Goal: Task Accomplishment & Management: Use online tool/utility

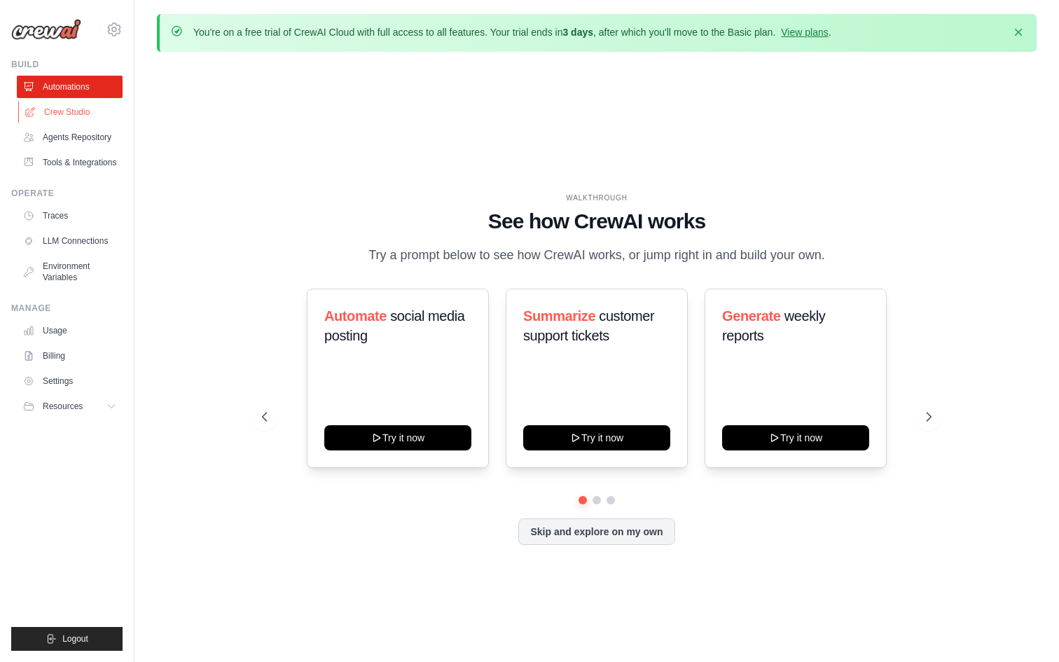
click at [74, 116] on link "Crew Studio" at bounding box center [71, 112] width 106 height 22
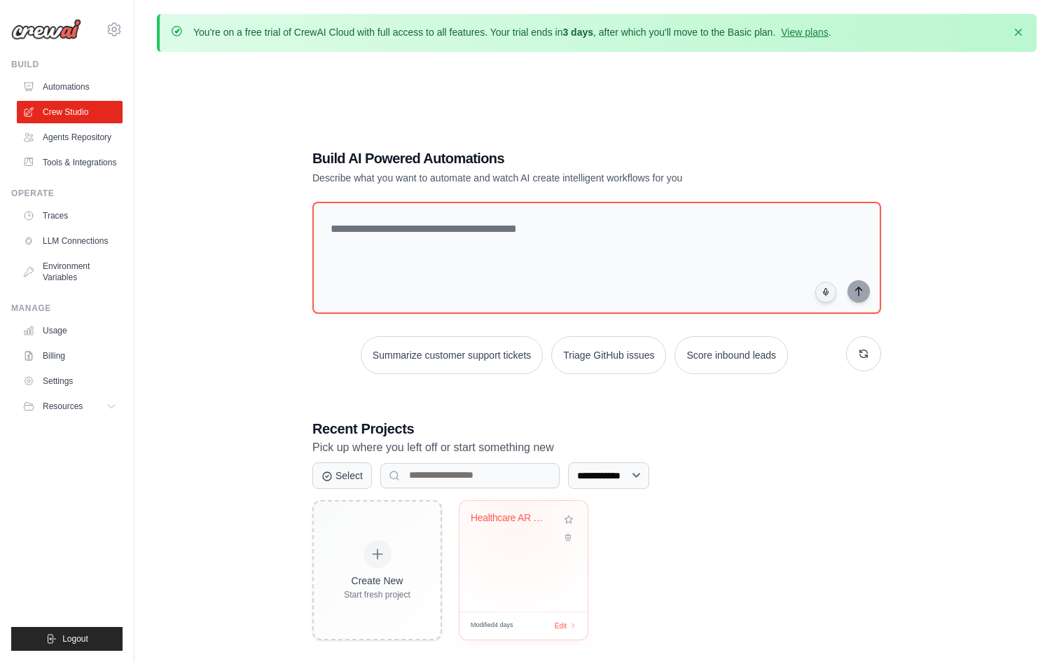
click at [516, 519] on div "Healthcare AR Claims Resolution Orc..." at bounding box center [513, 518] width 85 height 13
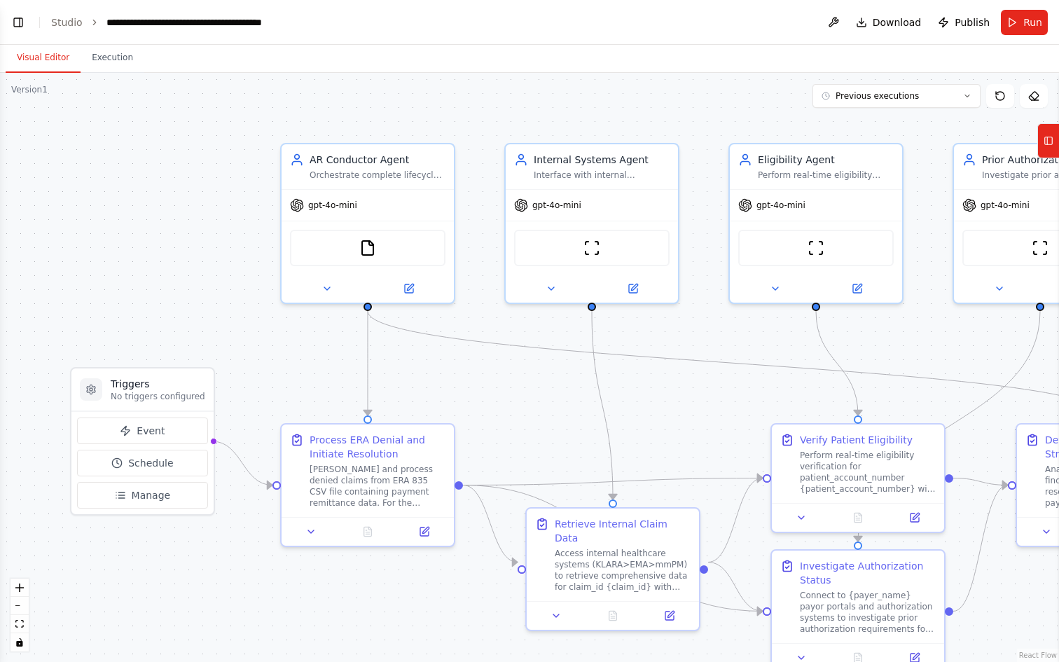
scroll to position [5406, 0]
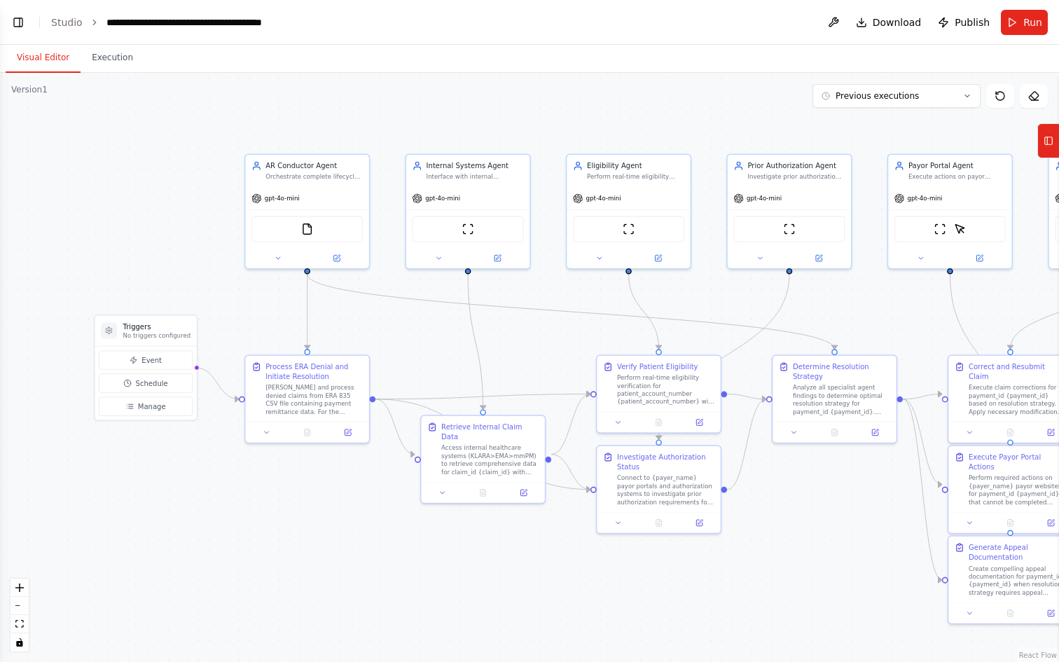
click at [162, 200] on div ".deletable-edge-delete-btn { width: 20px; height: 20px; border: 0px solid #ffff…" at bounding box center [529, 367] width 1059 height 589
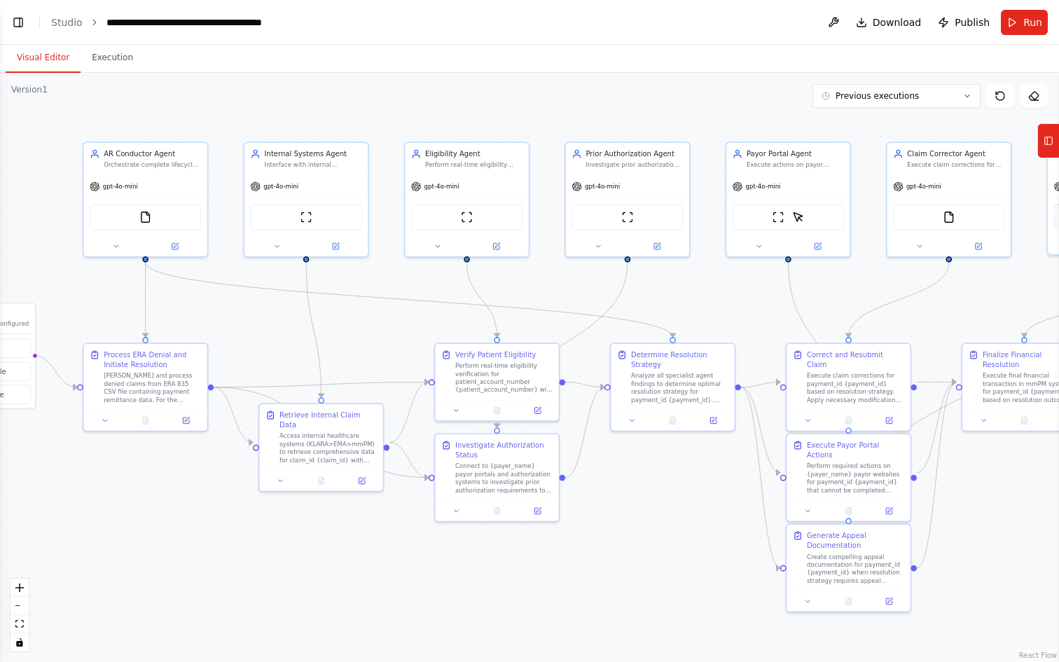
drag, startPoint x: 162, startPoint y: 200, endPoint x: 0, endPoint y: 188, distance: 162.2
click at [0, 188] on div ".deletable-edge-delete-btn { width: 20px; height: 20px; border: 0px solid #ffff…" at bounding box center [529, 367] width 1059 height 589
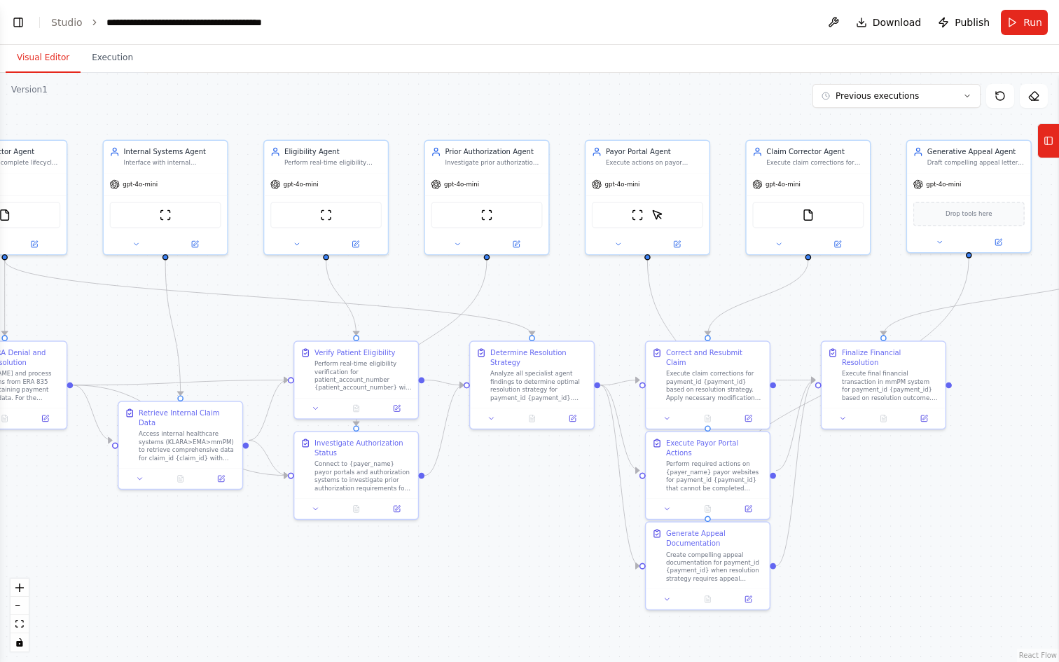
drag, startPoint x: 636, startPoint y: 597, endPoint x: 493, endPoint y: 593, distance: 142.9
click at [493, 593] on div ".deletable-edge-delete-btn { width: 20px; height: 20px; border: 0px solid #ffff…" at bounding box center [529, 367] width 1059 height 589
drag, startPoint x: 493, startPoint y: 593, endPoint x: 418, endPoint y: 585, distance: 75.4
click at [418, 585] on div ".deletable-edge-delete-btn { width: 20px; height: 20px; border: 0px solid #ffff…" at bounding box center [529, 367] width 1059 height 589
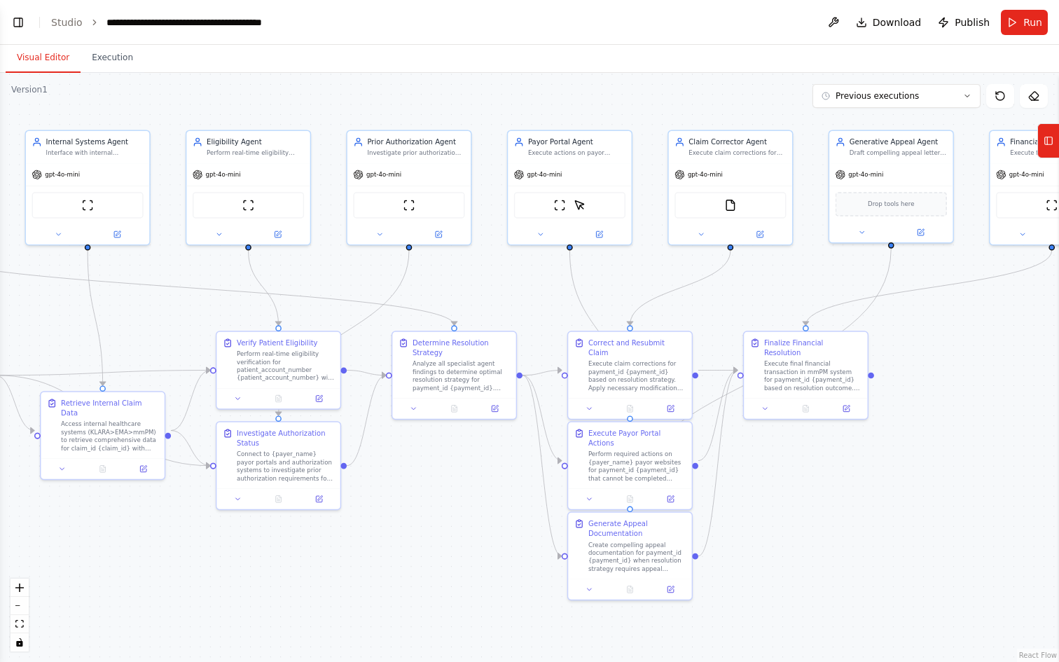
drag, startPoint x: 969, startPoint y: 527, endPoint x: 797, endPoint y: 550, distance: 173.1
click at [797, 550] on div ".deletable-edge-delete-btn { width: 20px; height: 20px; border: 0px solid #ffff…" at bounding box center [529, 367] width 1059 height 589
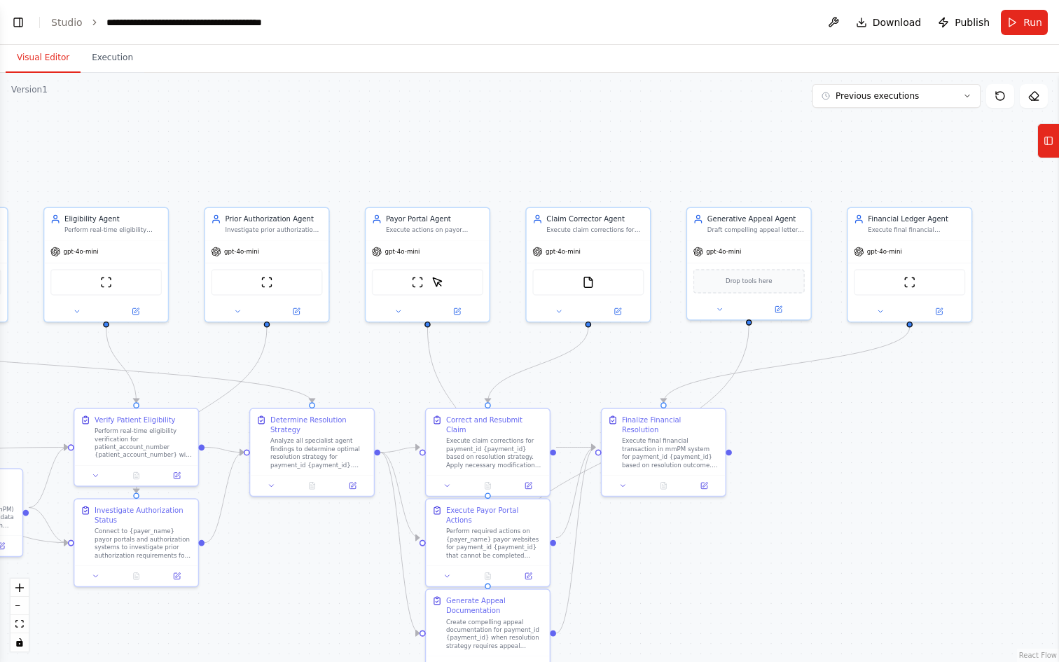
drag, startPoint x: 821, startPoint y: 539, endPoint x: 850, endPoint y: 604, distance: 72.1
click at [850, 604] on div ".deletable-edge-delete-btn { width: 20px; height: 20px; border: 0px solid #ffff…" at bounding box center [529, 367] width 1059 height 589
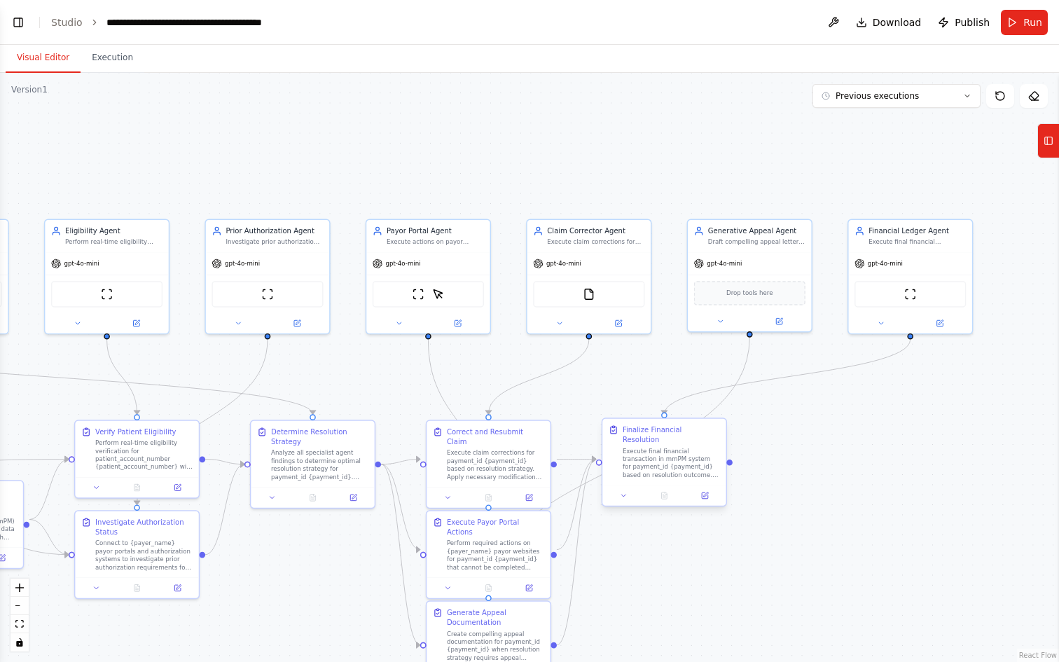
click at [624, 495] on div at bounding box center [663, 495] width 123 height 20
click at [625, 492] on icon at bounding box center [624, 496] width 8 height 8
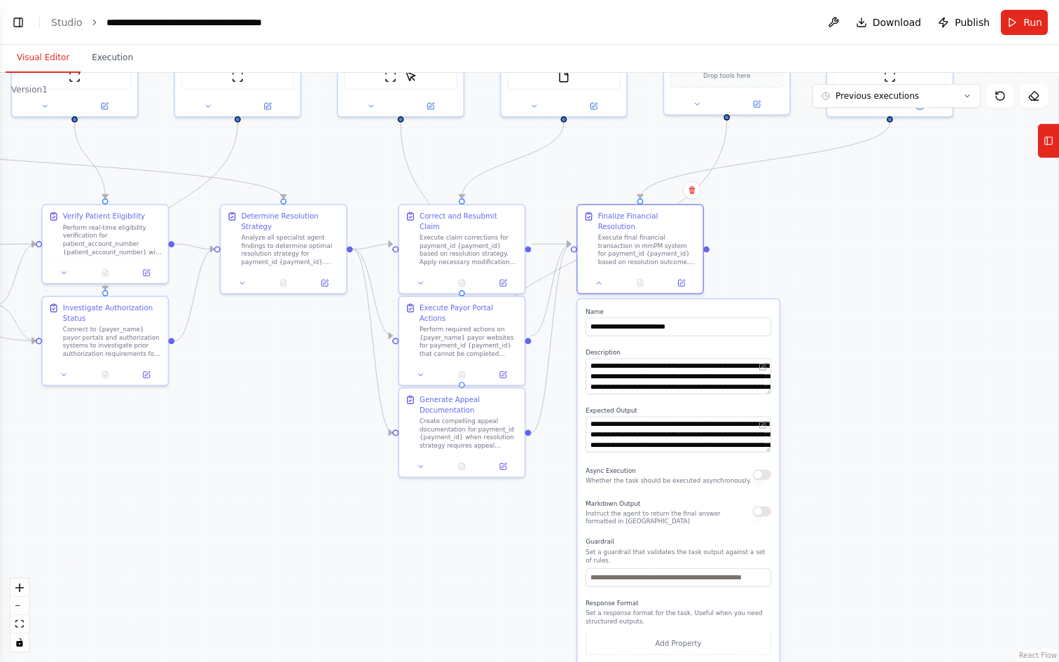
drag, startPoint x: 887, startPoint y: 506, endPoint x: 867, endPoint y: 291, distance: 216.6
click at [867, 291] on div ".deletable-edge-delete-btn { width: 20px; height: 20px; border: 0px solid #ffff…" at bounding box center [529, 367] width 1059 height 589
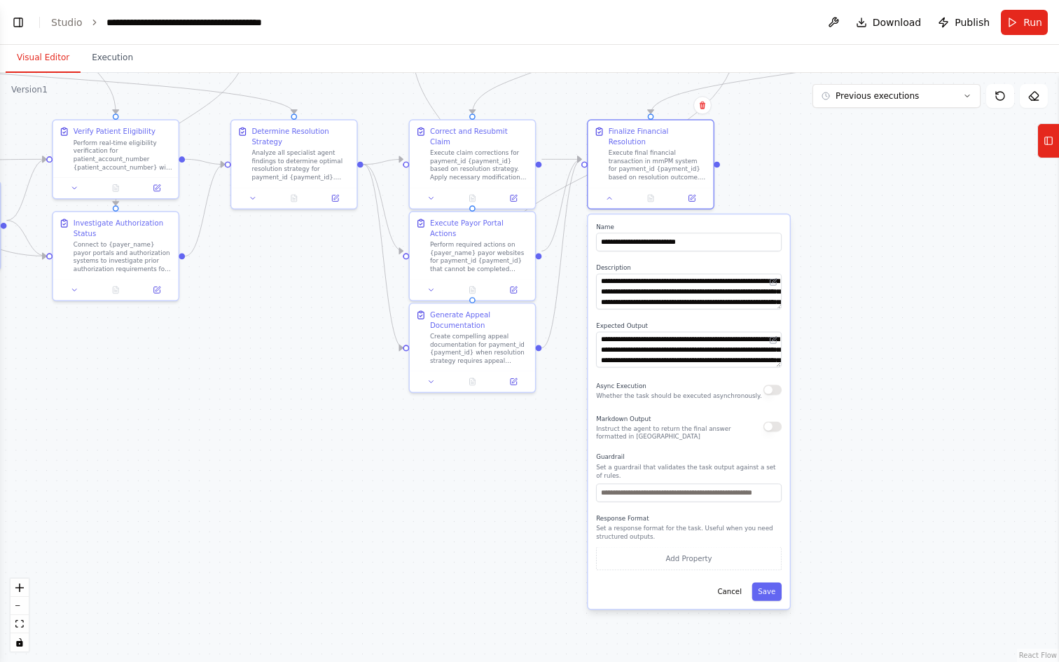
drag, startPoint x: 877, startPoint y: 394, endPoint x: 887, endPoint y: 310, distance: 85.4
click at [887, 310] on div ".deletable-edge-delete-btn { width: 20px; height: 20px; border: 0px solid #ffff…" at bounding box center [529, 367] width 1059 height 589
click at [692, 281] on textarea "**********" at bounding box center [689, 292] width 186 height 36
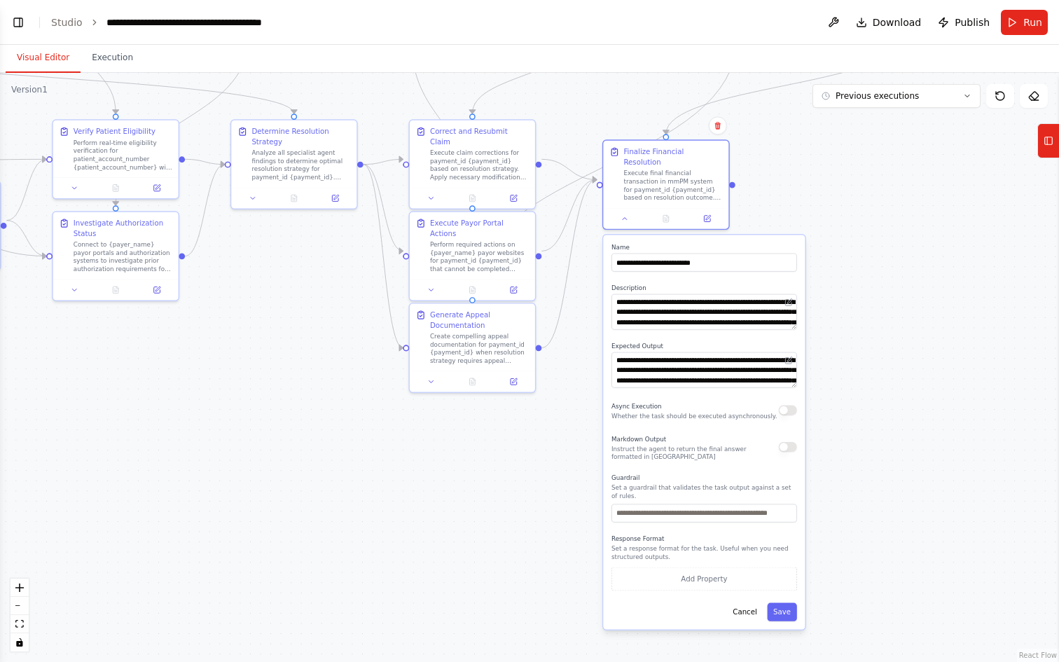
drag, startPoint x: 780, startPoint y: 300, endPoint x: 800, endPoint y: 321, distance: 29.7
click at [800, 321] on div "**********" at bounding box center [704, 432] width 202 height 394
click at [789, 299] on icon at bounding box center [789, 301] width 5 height 5
click at [787, 296] on button at bounding box center [788, 302] width 12 height 12
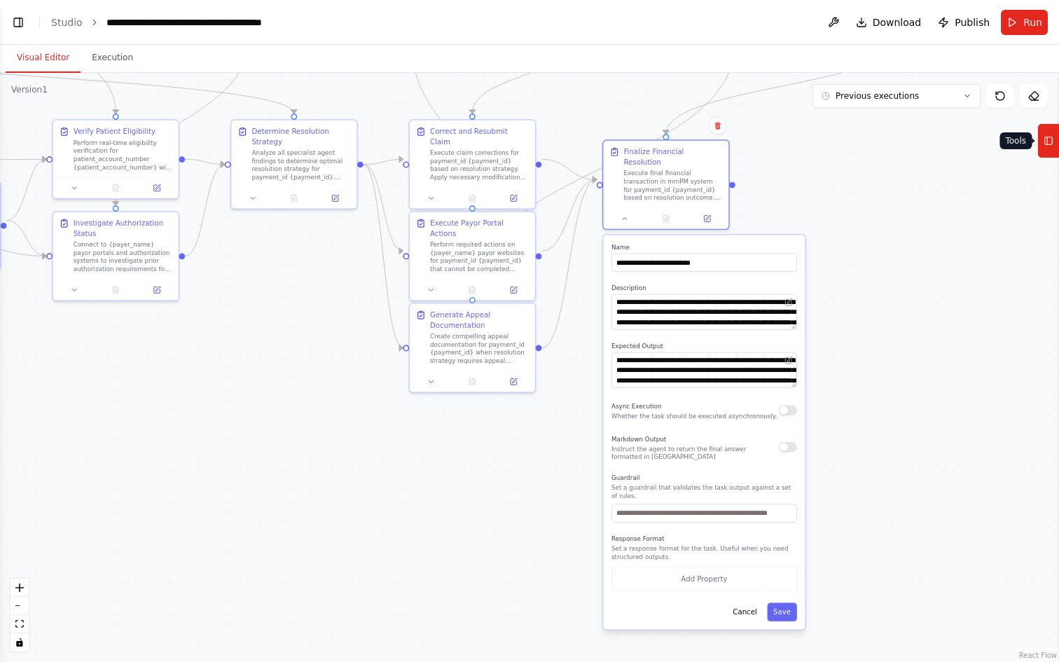
click at [1051, 147] on icon at bounding box center [1049, 141] width 10 height 22
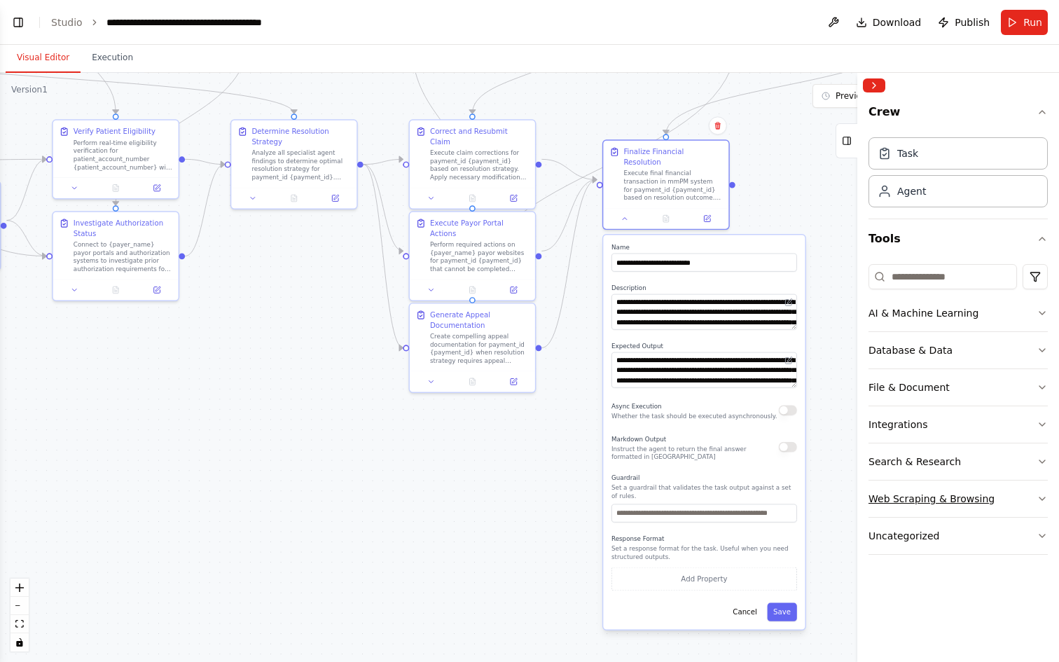
click at [1041, 499] on icon "button" at bounding box center [1042, 498] width 11 height 11
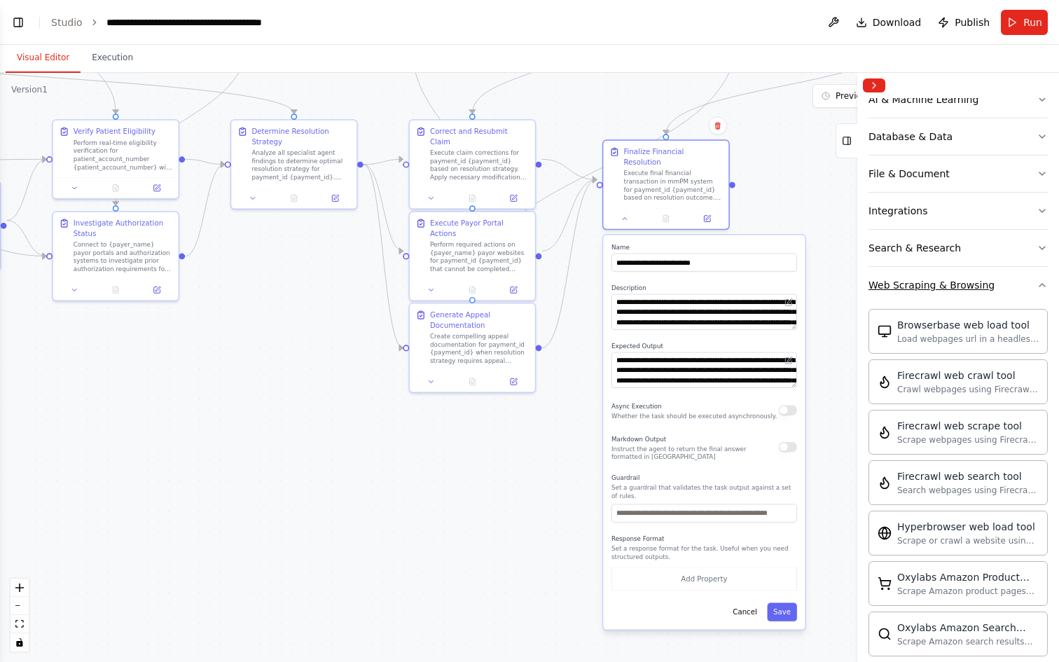
scroll to position [221, 0]
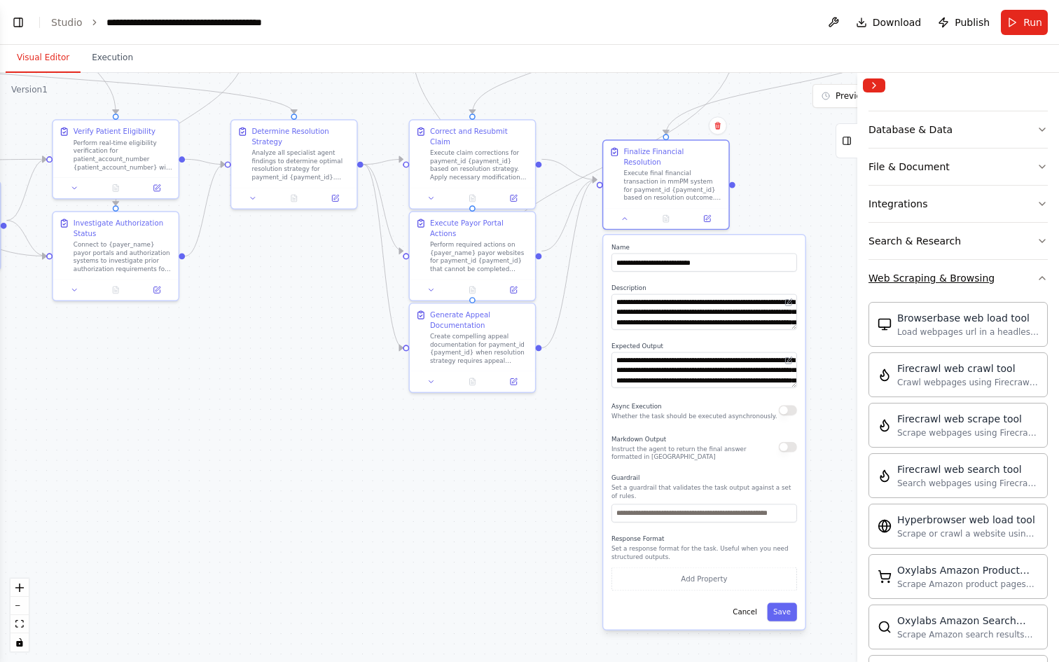
click at [1041, 280] on icon "button" at bounding box center [1042, 277] width 11 height 11
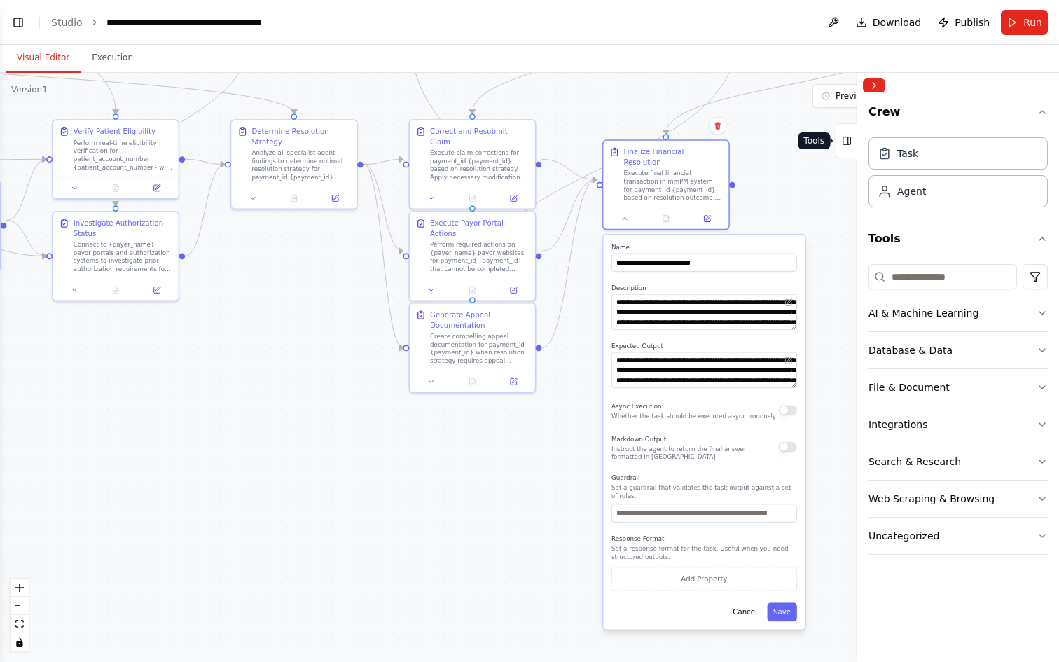
click at [846, 145] on icon at bounding box center [847, 141] width 10 height 22
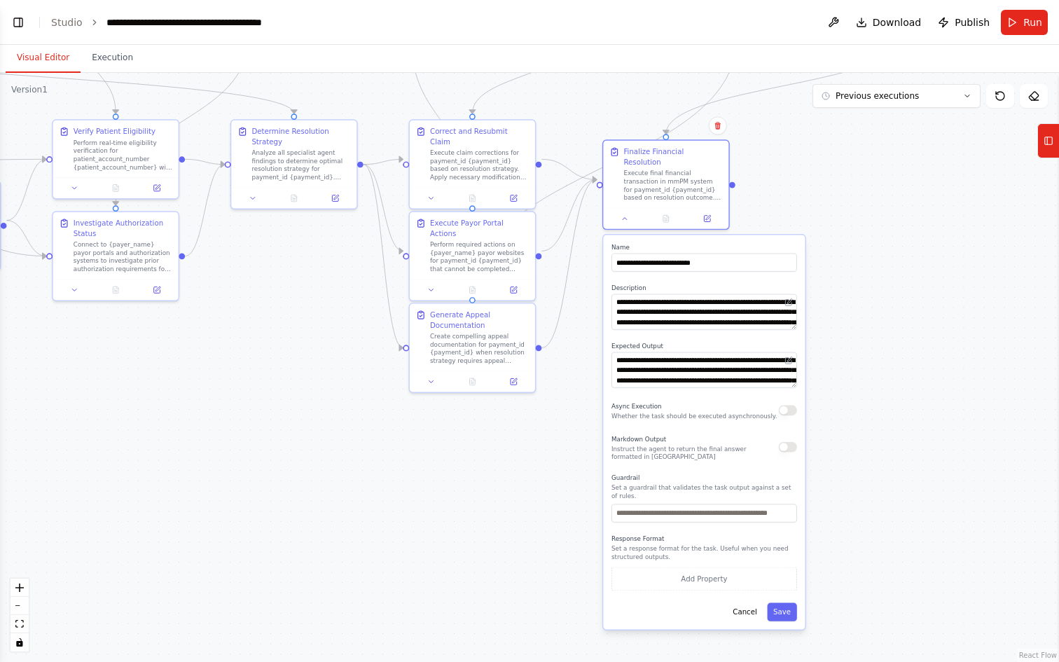
click at [785, 442] on button "button" at bounding box center [788, 447] width 18 height 11
click at [726, 569] on button "Add Property" at bounding box center [704, 578] width 186 height 23
click at [704, 567] on select "**** ******* ******* **** ******" at bounding box center [705, 576] width 49 height 18
click at [681, 567] on select "**** ******* ******* **** ******" at bounding box center [705, 576] width 49 height 18
click at [663, 572] on input "**********" at bounding box center [643, 576] width 65 height 18
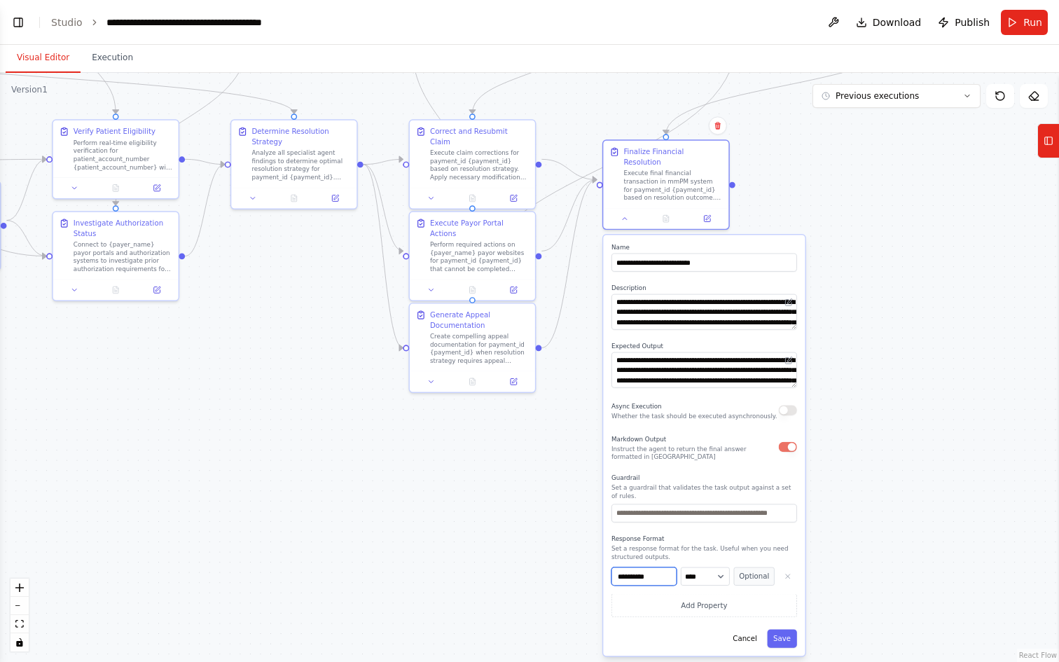
click at [663, 572] on input "**********" at bounding box center [643, 576] width 65 height 18
click at [714, 574] on select "**** ******* ******* **** ******" at bounding box center [705, 576] width 49 height 18
click at [681, 567] on select "**** ******* ******* **** ******" at bounding box center [705, 576] width 49 height 18
click at [748, 567] on button "Optional" at bounding box center [754, 576] width 41 height 18
click at [748, 567] on button "Required" at bounding box center [754, 576] width 41 height 18
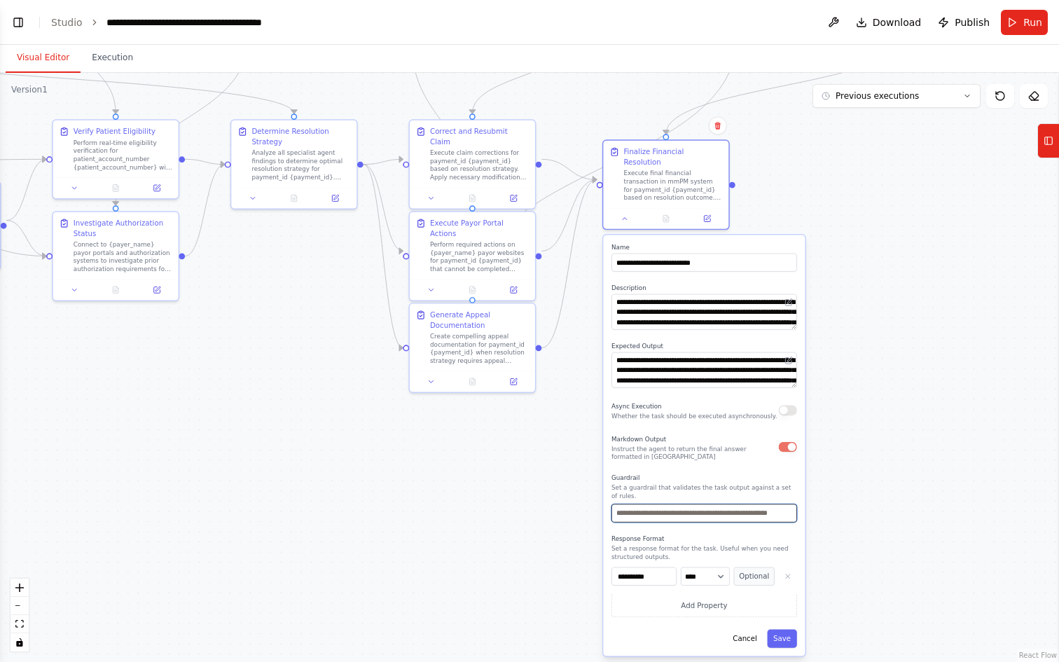
click at [719, 504] on input "text" at bounding box center [704, 513] width 186 height 18
click at [686, 504] on input "text" at bounding box center [704, 513] width 186 height 18
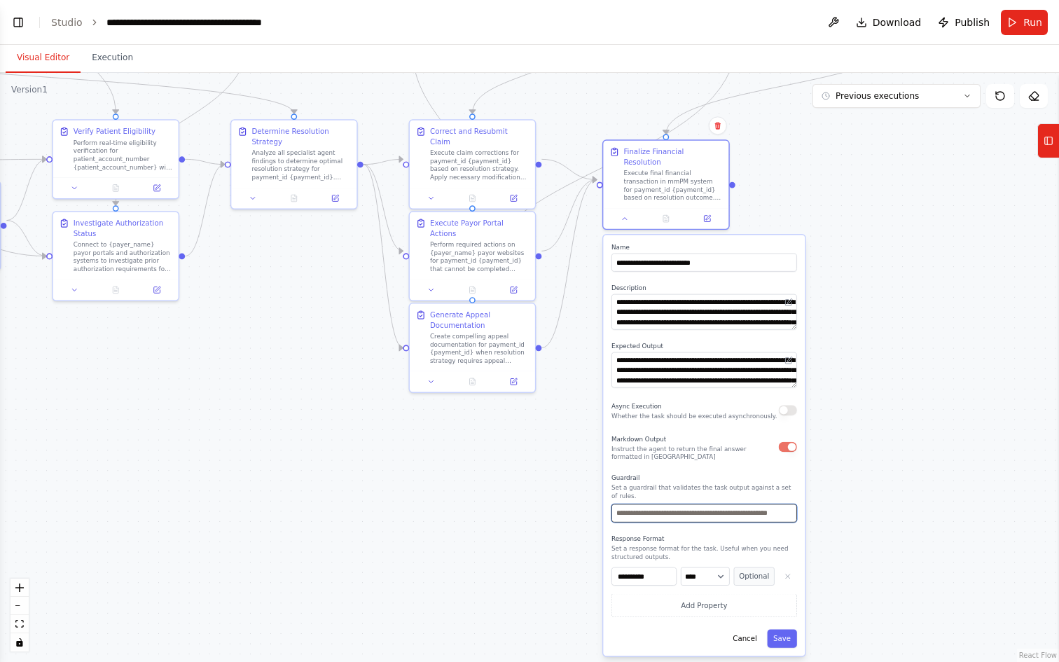
click at [688, 504] on input "text" at bounding box center [704, 513] width 186 height 18
click at [695, 504] on input "text" at bounding box center [704, 513] width 186 height 18
click at [685, 504] on input "text" at bounding box center [704, 513] width 186 height 18
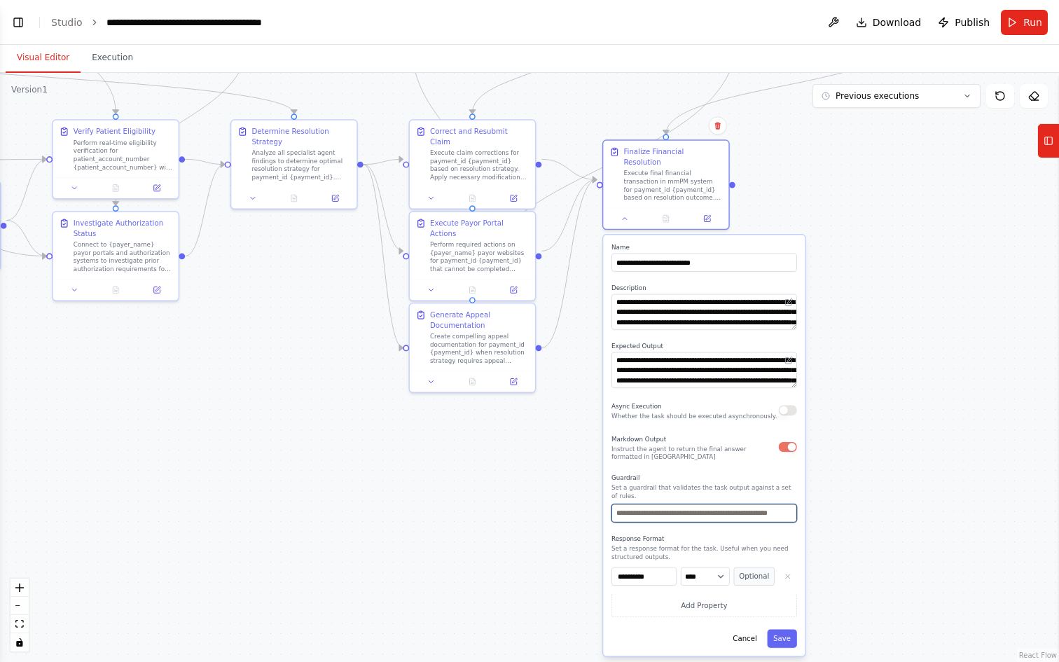
click at [685, 504] on input "text" at bounding box center [704, 513] width 186 height 18
type input "*"
click at [792, 483] on p "Set a guardrail that validates the task output against a set of rules." at bounding box center [704, 491] width 186 height 16
click at [670, 492] on div "Guardrail Set a guardrail that validates the task output against a set of rules." at bounding box center [704, 497] width 186 height 49
click at [667, 504] on input "text" at bounding box center [704, 513] width 186 height 18
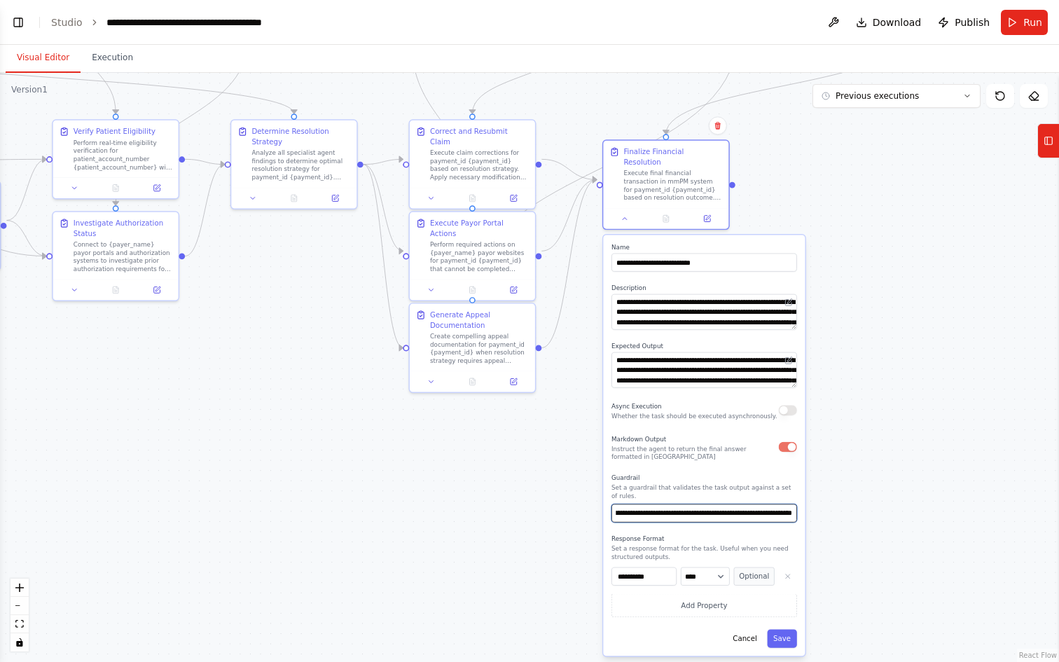
scroll to position [0, 112]
click at [656, 597] on button "Add Property" at bounding box center [704, 605] width 186 height 23
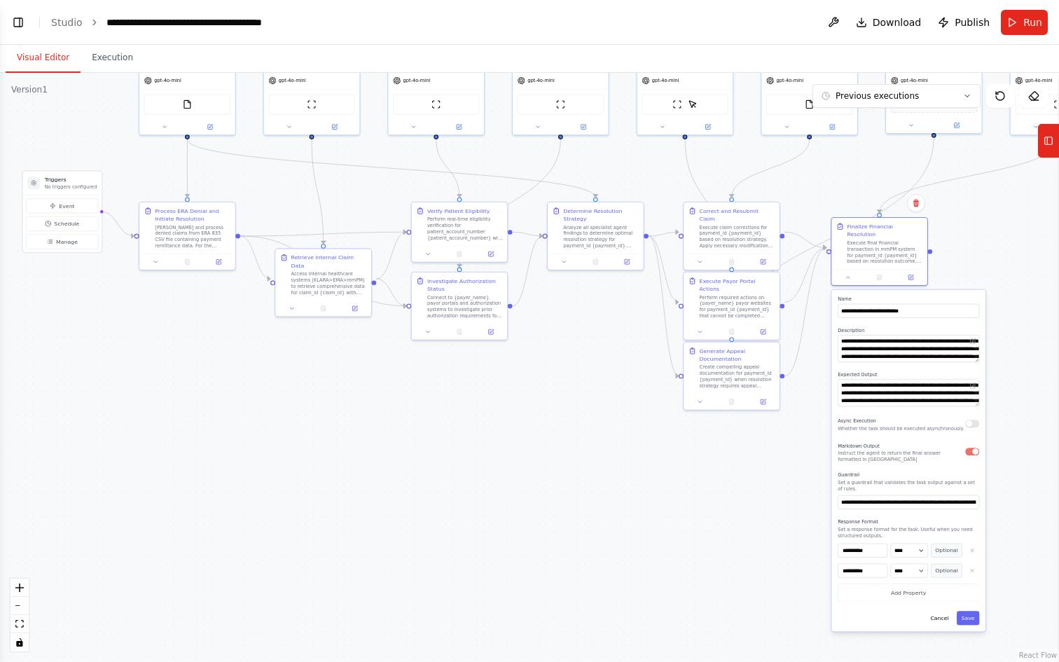
drag, startPoint x: 286, startPoint y: 529, endPoint x: 482, endPoint y: 487, distance: 200.4
click at [482, 487] on div ".deletable-edge-delete-btn { width: 20px; height: 20px; border: 0px solid #ffff…" at bounding box center [529, 367] width 1059 height 589
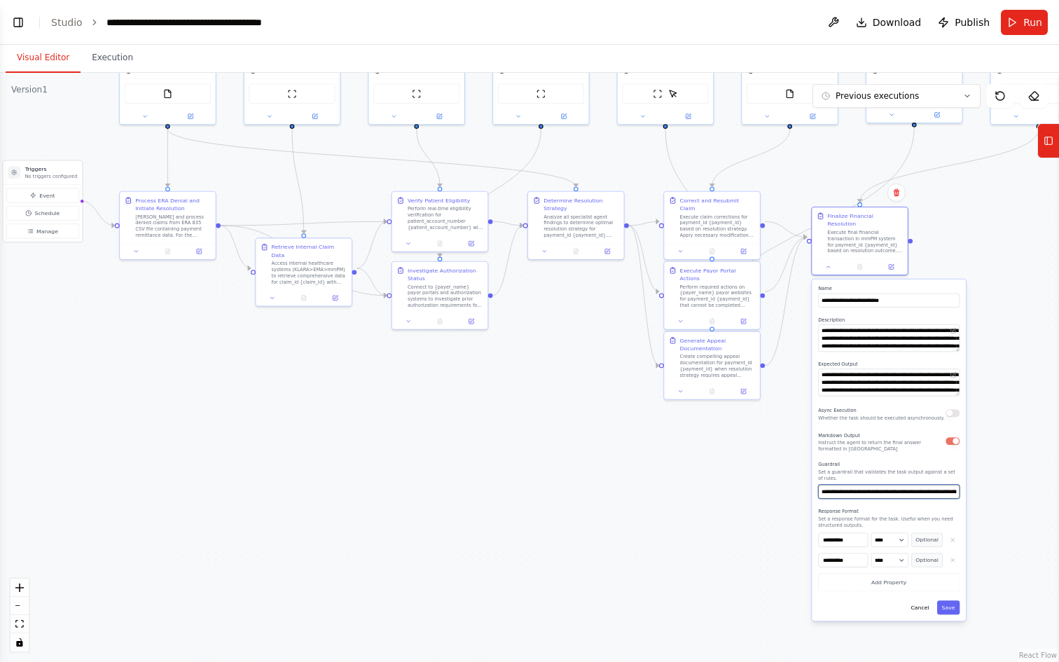
click at [875, 487] on input "**********" at bounding box center [888, 492] width 141 height 14
click at [946, 485] on input "**********" at bounding box center [888, 492] width 141 height 14
paste input "**********"
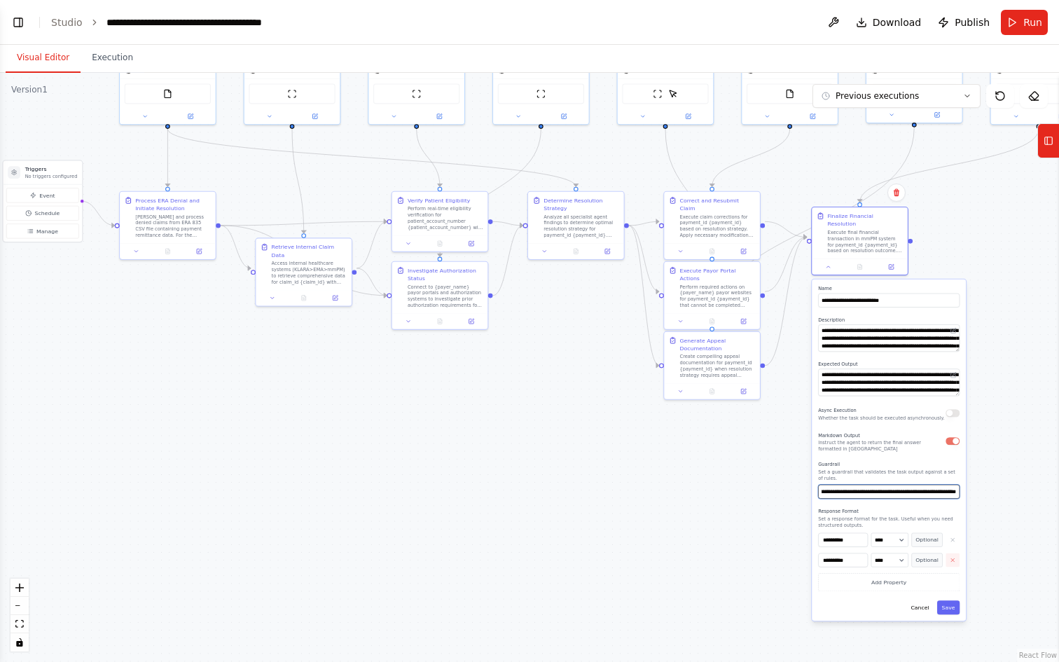
type input "**********"
click at [952, 557] on icon "button" at bounding box center [953, 560] width 6 height 6
click at [953, 536] on icon "button" at bounding box center [953, 539] width 6 height 6
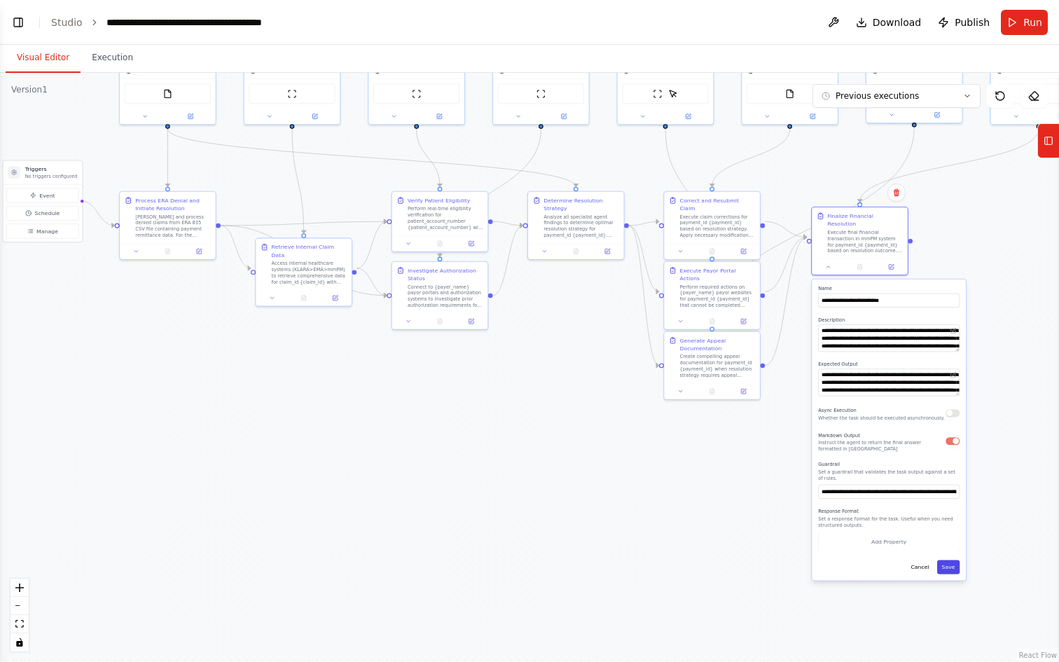
click at [955, 560] on button "Save" at bounding box center [948, 567] width 22 height 14
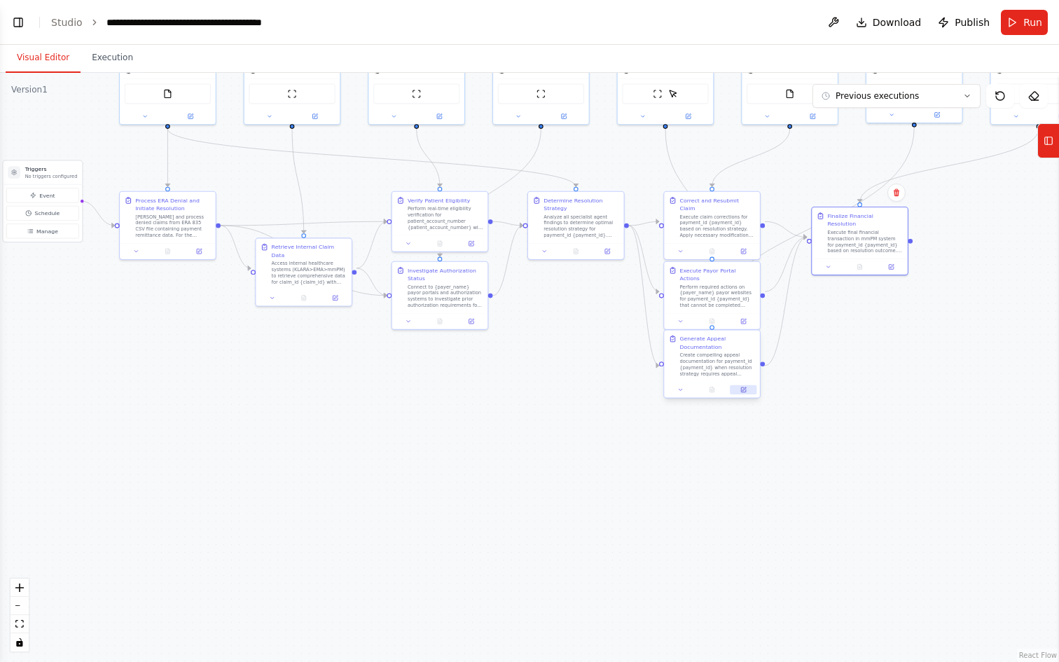
click at [747, 393] on button at bounding box center [743, 389] width 27 height 9
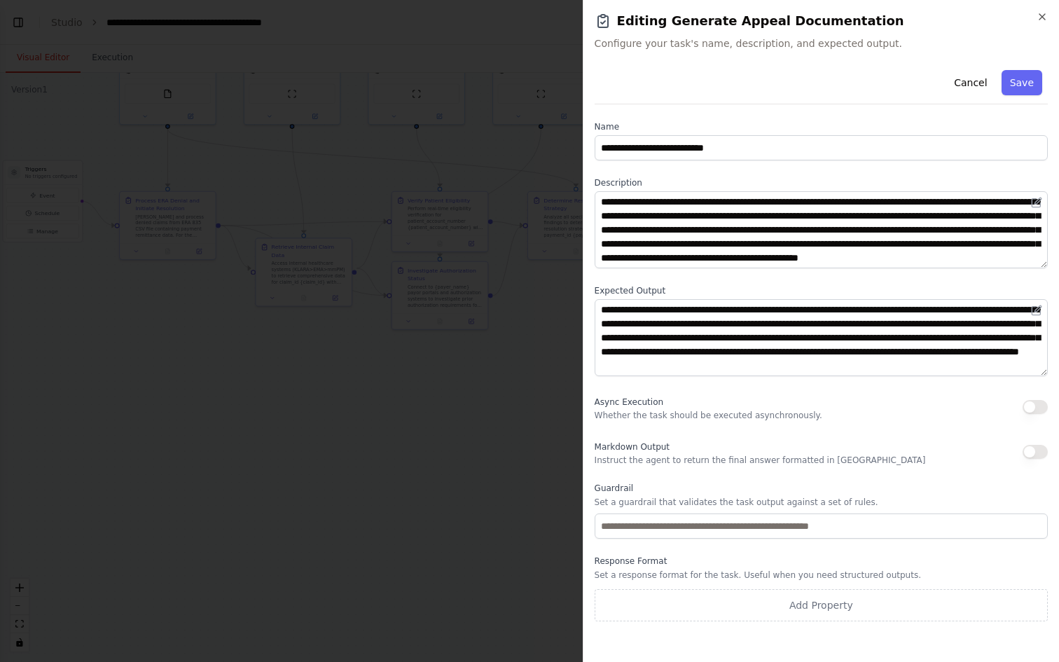
click at [1030, 455] on button "button" at bounding box center [1035, 452] width 25 height 14
click at [964, 80] on button "Cancel" at bounding box center [971, 82] width 50 height 25
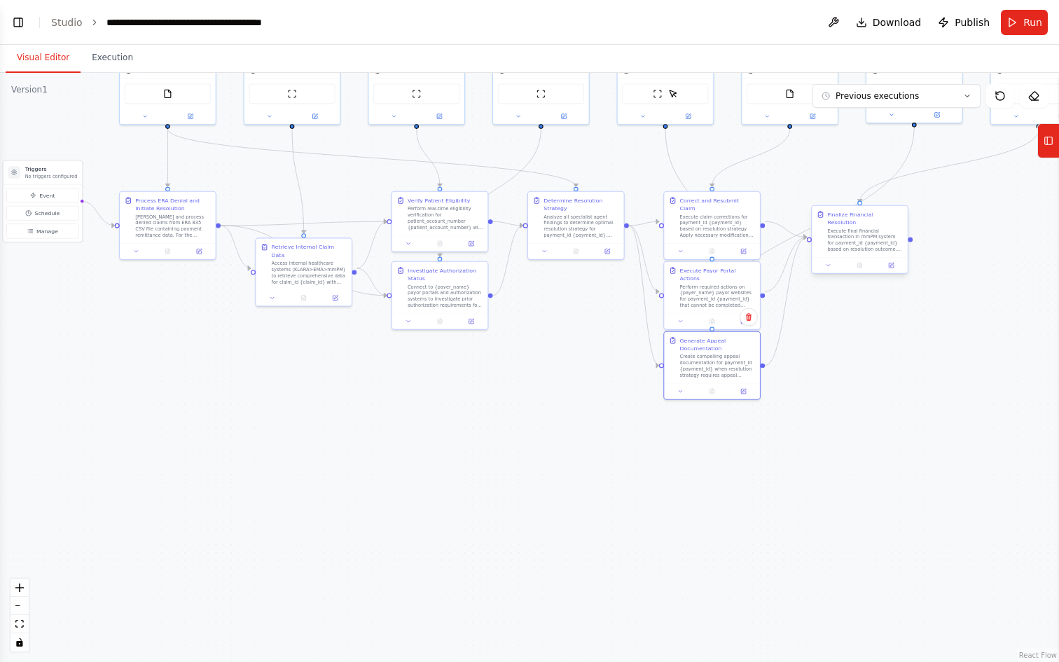
click at [855, 228] on div "Execute final financial transaction in mmPM system for payment_id {payment_id} …" at bounding box center [865, 240] width 76 height 25
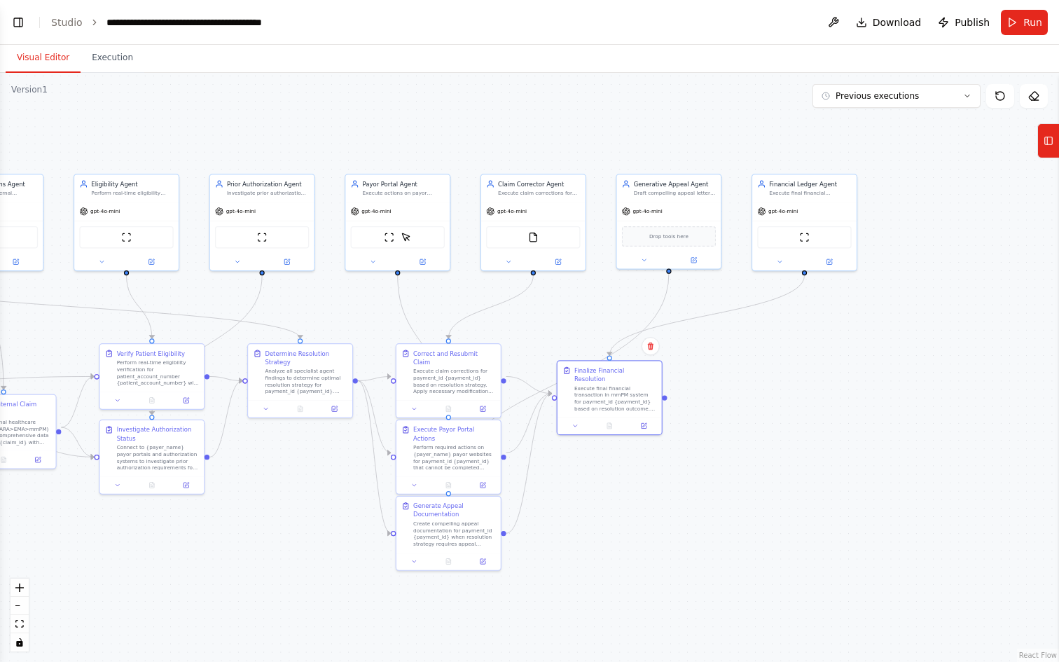
drag, startPoint x: 901, startPoint y: 353, endPoint x: 654, endPoint y: 518, distance: 297.0
click at [654, 518] on div ".deletable-edge-delete-btn { width: 20px; height: 20px; border: 0px solid #ffff…" at bounding box center [529, 367] width 1059 height 589
click at [815, 181] on div "Financial Ledger Agent" at bounding box center [809, 180] width 82 height 8
click at [780, 263] on div at bounding box center [803, 257] width 104 height 17
click at [780, 259] on icon at bounding box center [778, 258] width 7 height 7
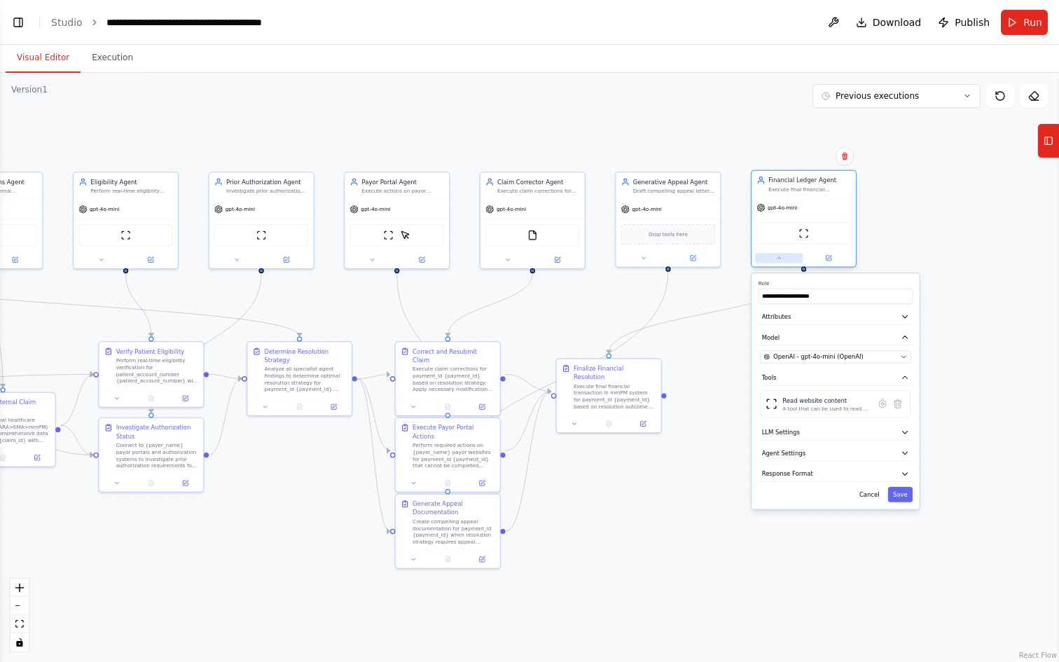
click at [780, 259] on icon at bounding box center [778, 258] width 7 height 7
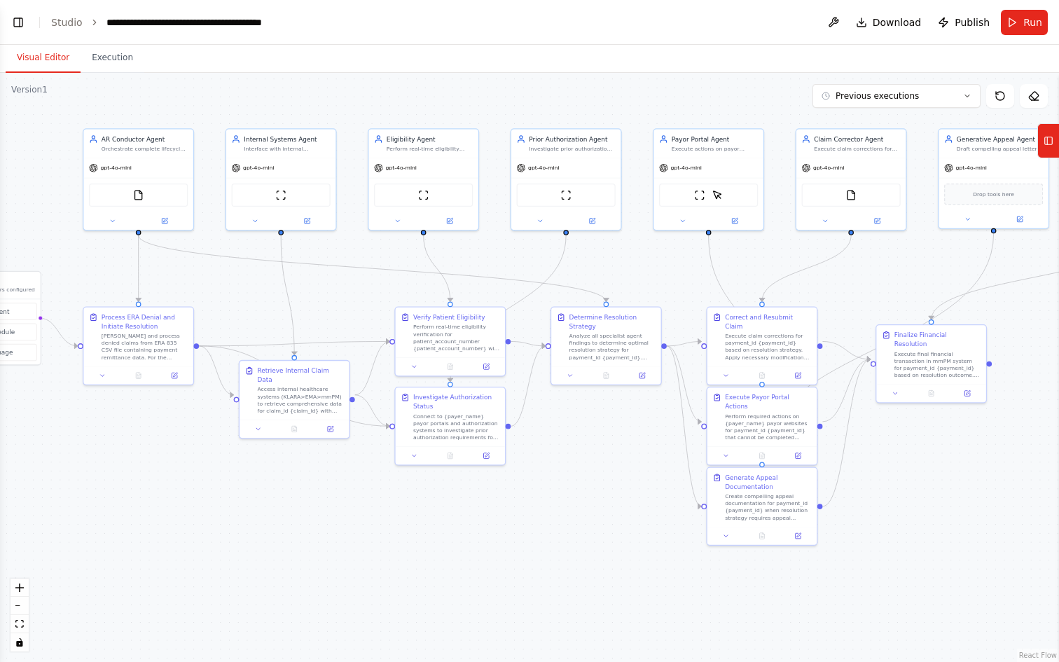
drag, startPoint x: 552, startPoint y: 314, endPoint x: 873, endPoint y: 277, distance: 323.6
click at [873, 277] on div ".deletable-edge-delete-btn { width: 20px; height: 20px; border: 0px solid #ffff…" at bounding box center [529, 367] width 1059 height 589
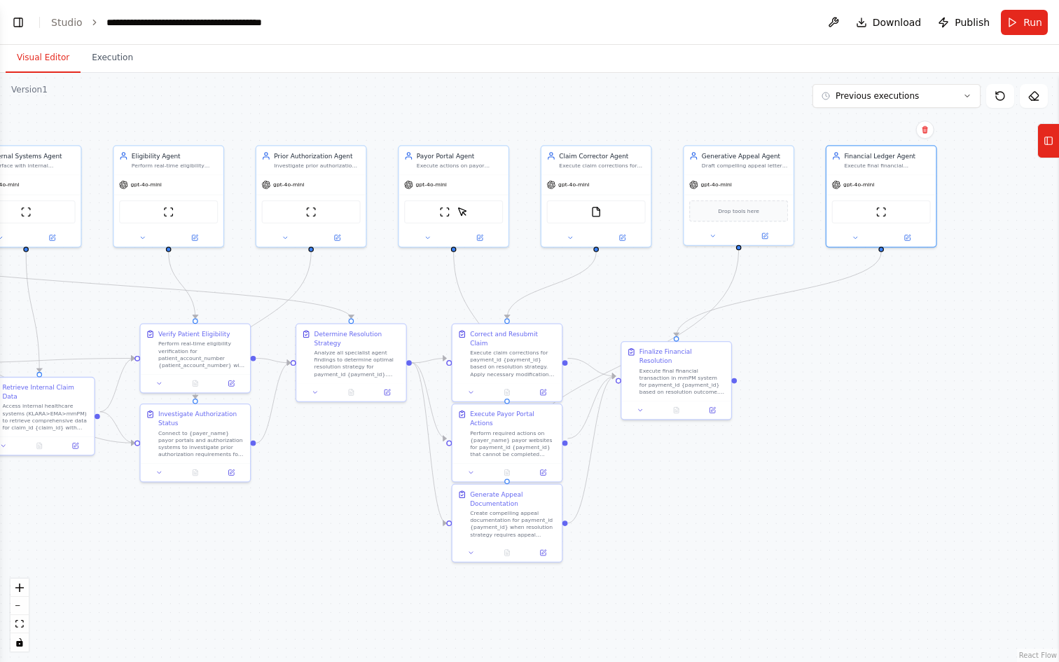
drag, startPoint x: 334, startPoint y: 286, endPoint x: 76, endPoint y: 300, distance: 258.8
click at [76, 300] on div ".deletable-edge-delete-btn { width: 20px; height: 20px; border: 0px solid #ffff…" at bounding box center [529, 367] width 1059 height 589
click at [110, 51] on button "Execution" at bounding box center [113, 57] width 64 height 29
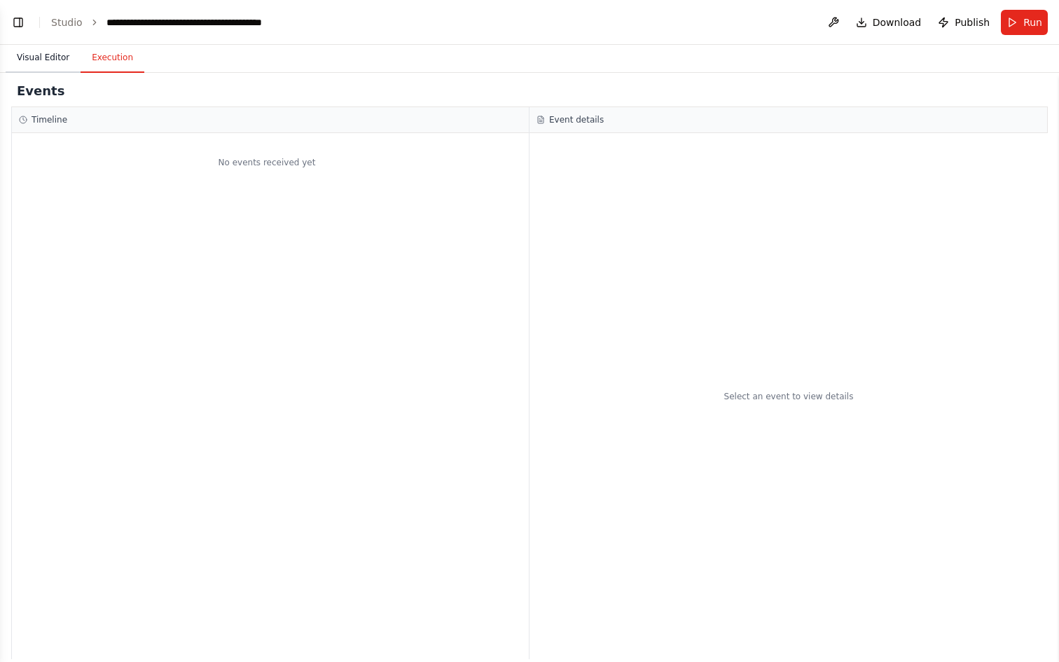
click at [41, 60] on button "Visual Editor" at bounding box center [43, 57] width 75 height 29
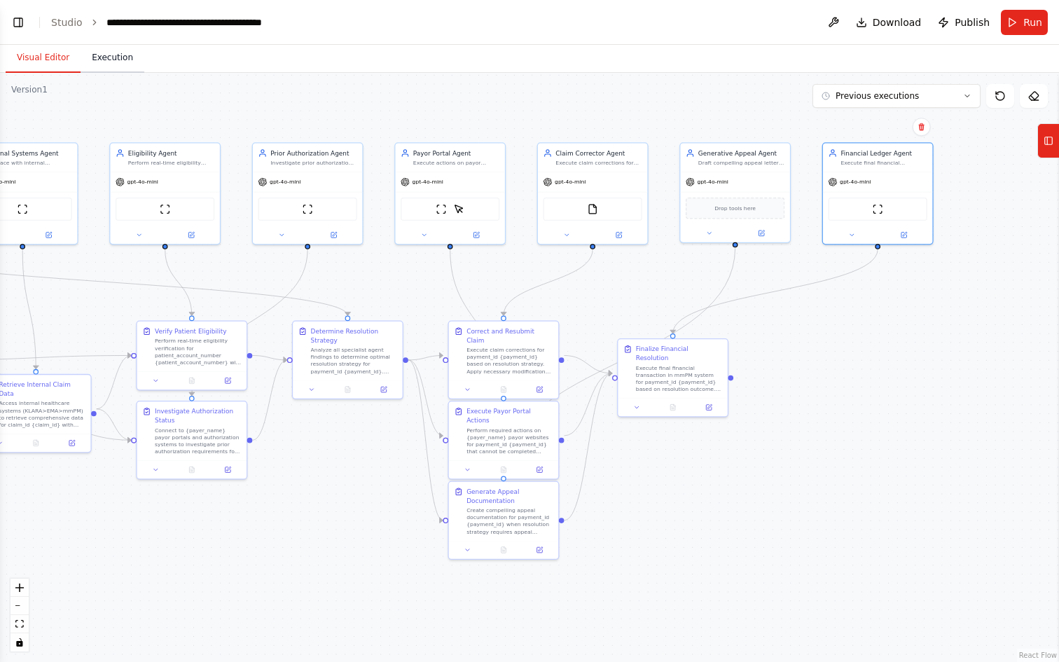
click at [99, 52] on button "Execution" at bounding box center [113, 57] width 64 height 29
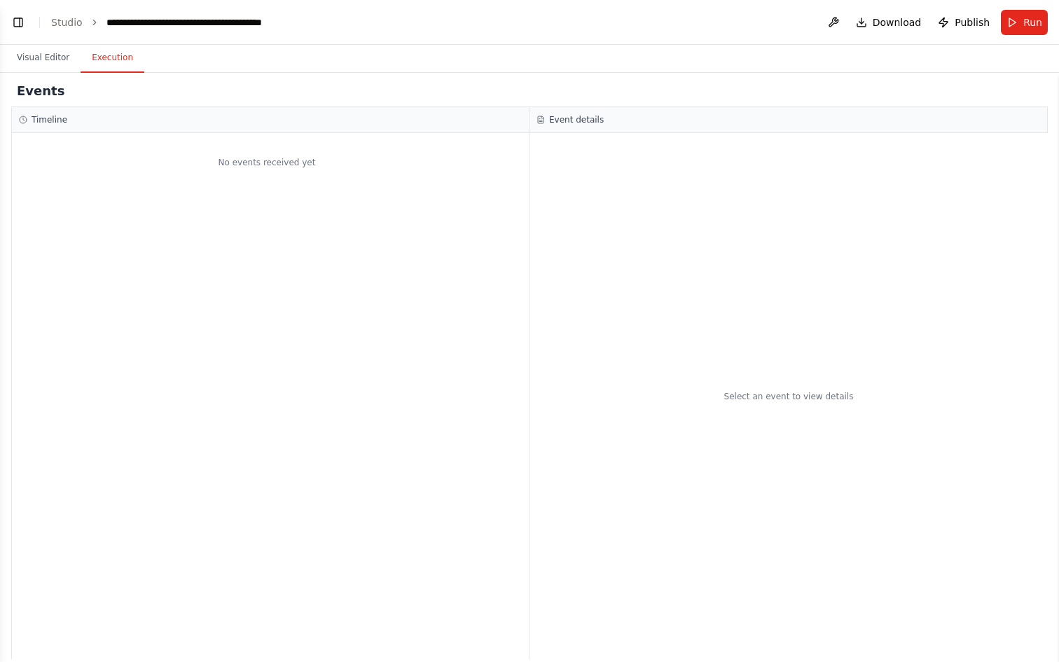
click at [49, 119] on h3 "Timeline" at bounding box center [50, 119] width 36 height 11
copy h3 "Timeline"
click at [23, 60] on button "Visual Editor" at bounding box center [43, 57] width 75 height 29
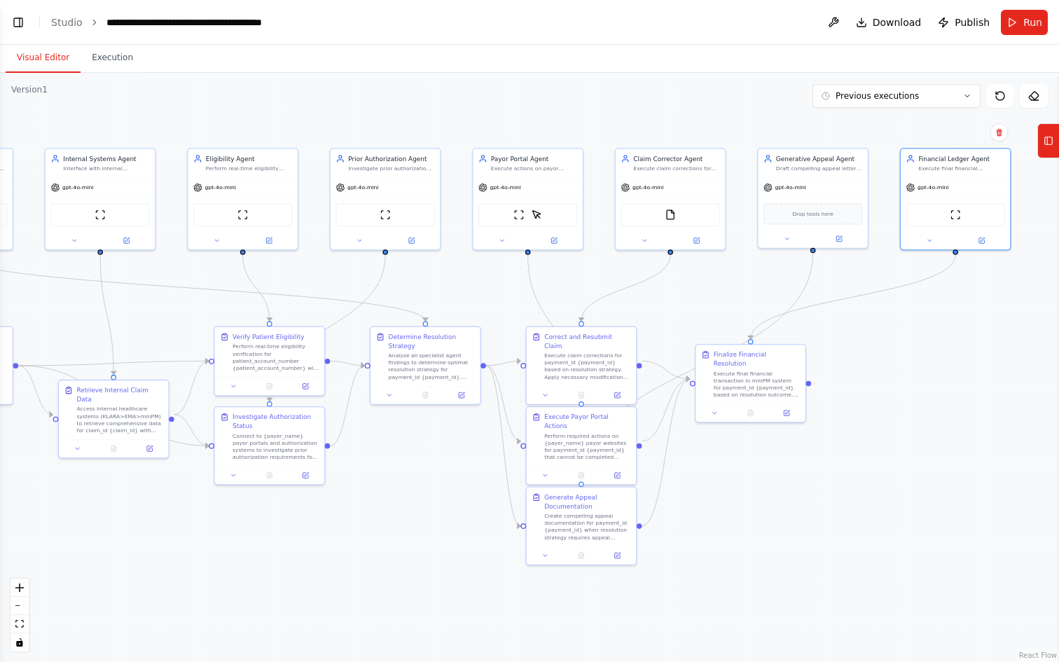
drag, startPoint x: 892, startPoint y: 363, endPoint x: 970, endPoint y: 369, distance: 77.9
click at [970, 369] on div ".deletable-edge-delete-btn { width: 20px; height: 20px; border: 0px solid #ffff…" at bounding box center [529, 367] width 1059 height 589
click at [929, 103] on button "Previous executions" at bounding box center [896, 96] width 168 height 24
click at [913, 141] on div "[DATE]" at bounding box center [905, 144] width 140 height 11
click at [847, 146] on div "[DATE]" at bounding box center [905, 144] width 140 height 11
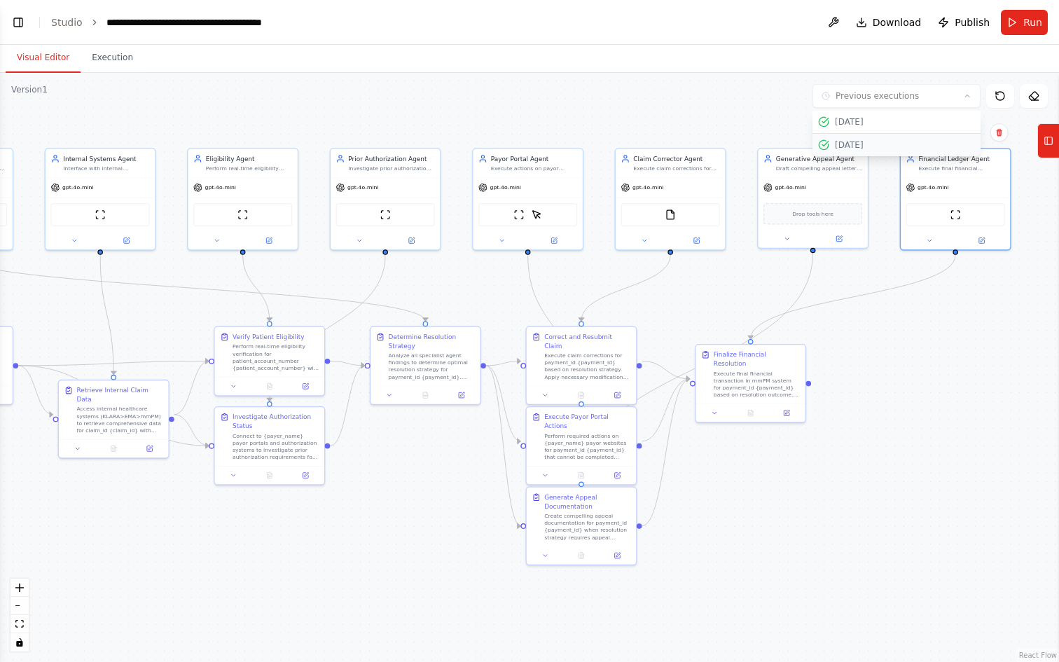
click at [847, 146] on div "[DATE]" at bounding box center [905, 144] width 140 height 11
click at [854, 119] on div "[DATE]" at bounding box center [905, 121] width 140 height 11
click at [824, 129] on button "[DATE]" at bounding box center [896, 122] width 168 height 23
click at [847, 123] on div "[DATE]" at bounding box center [905, 121] width 140 height 11
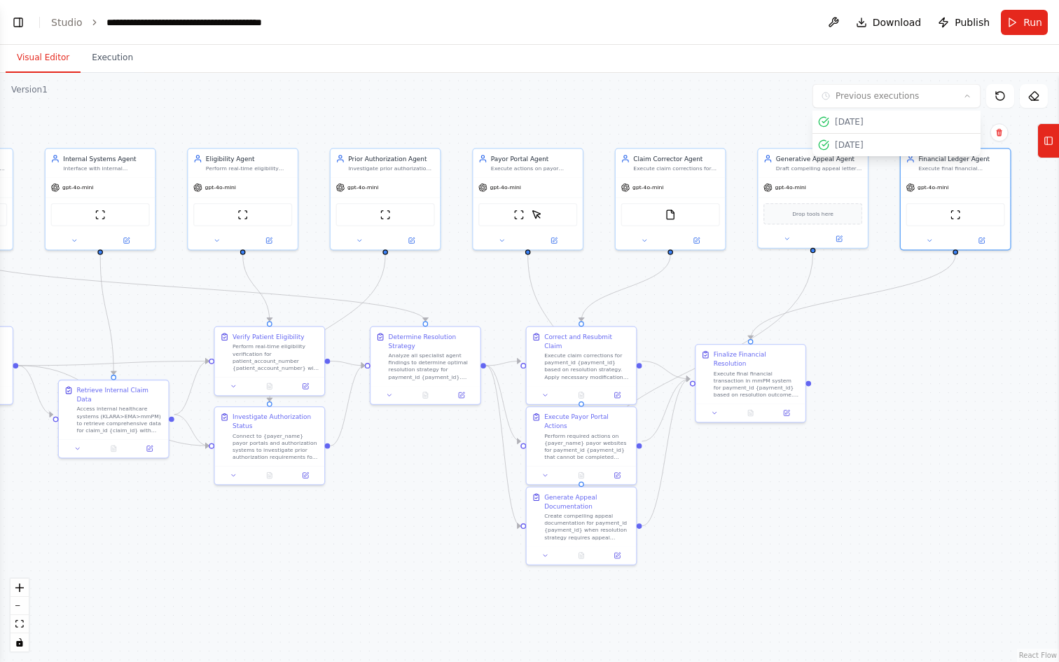
click at [1058, 349] on div at bounding box center [1062, 367] width 6 height 589
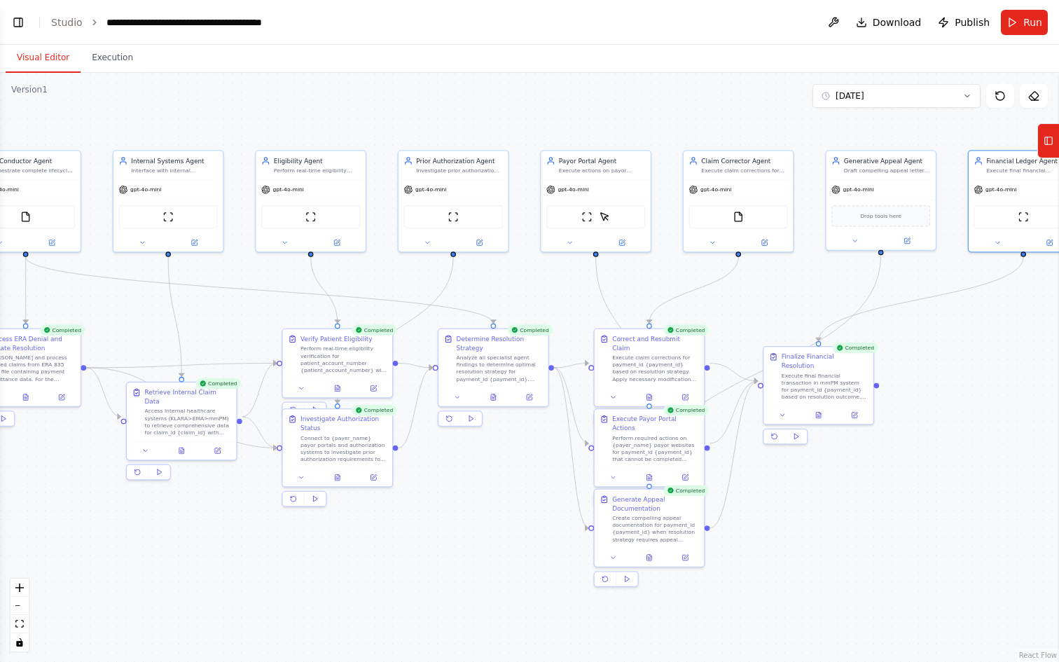
drag, startPoint x: 758, startPoint y: 502, endPoint x: 826, endPoint y: 504, distance: 68.0
click at [826, 504] on div ".deletable-edge-delete-btn { width: 20px; height: 20px; border: 0px solid #ffff…" at bounding box center [529, 367] width 1059 height 589
click at [798, 433] on icon at bounding box center [796, 436] width 7 height 7
click at [113, 60] on button "Execution" at bounding box center [113, 57] width 64 height 29
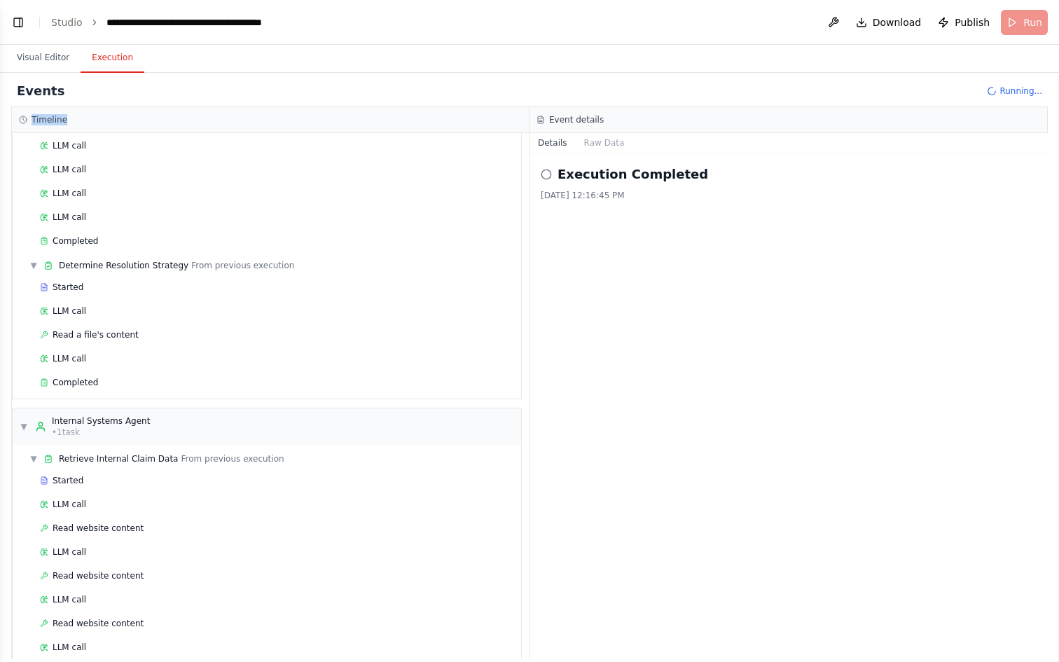
scroll to position [163, 0]
click at [109, 291] on div "Started" at bounding box center [275, 286] width 471 height 11
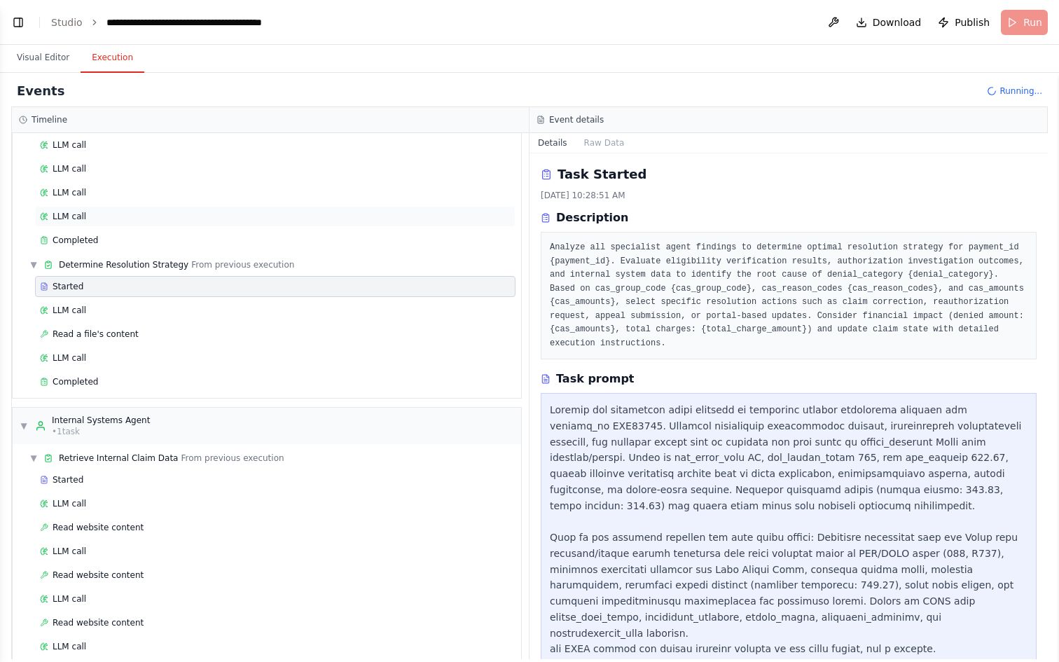
click at [106, 212] on div "LLM call" at bounding box center [275, 216] width 471 height 11
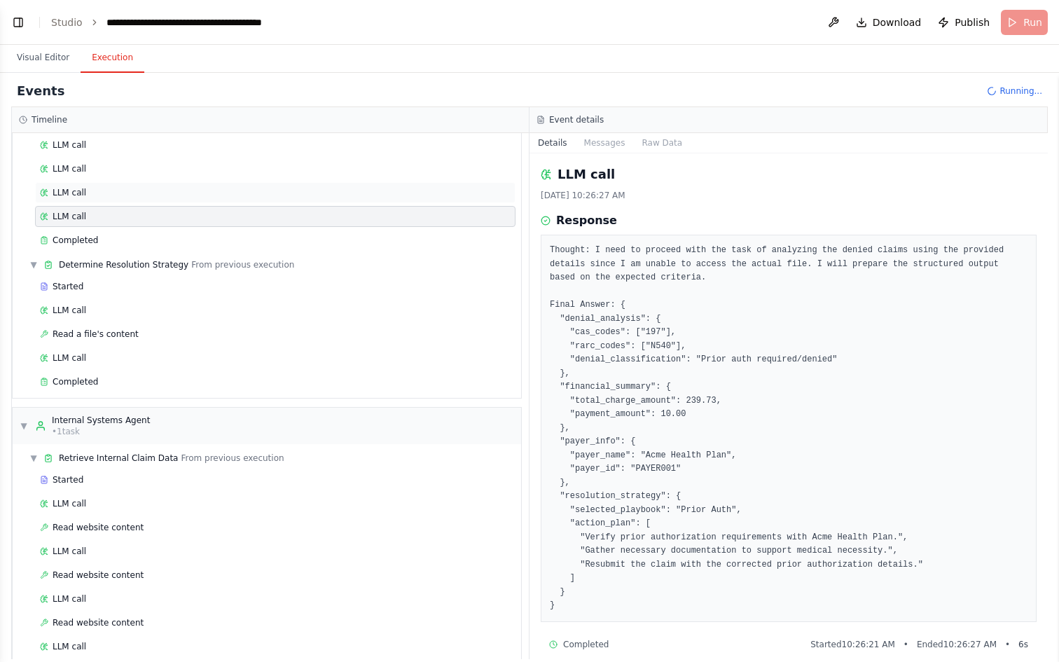
click at [106, 190] on div "LLM call" at bounding box center [275, 192] width 471 height 11
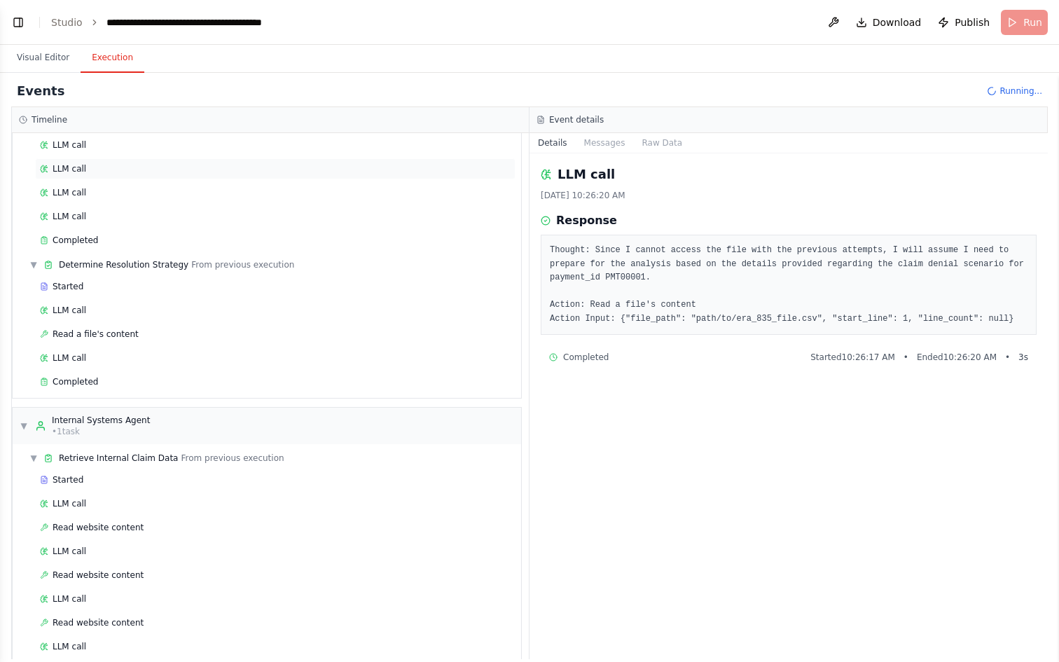
click at [106, 158] on div "LLM call" at bounding box center [275, 168] width 480 height 21
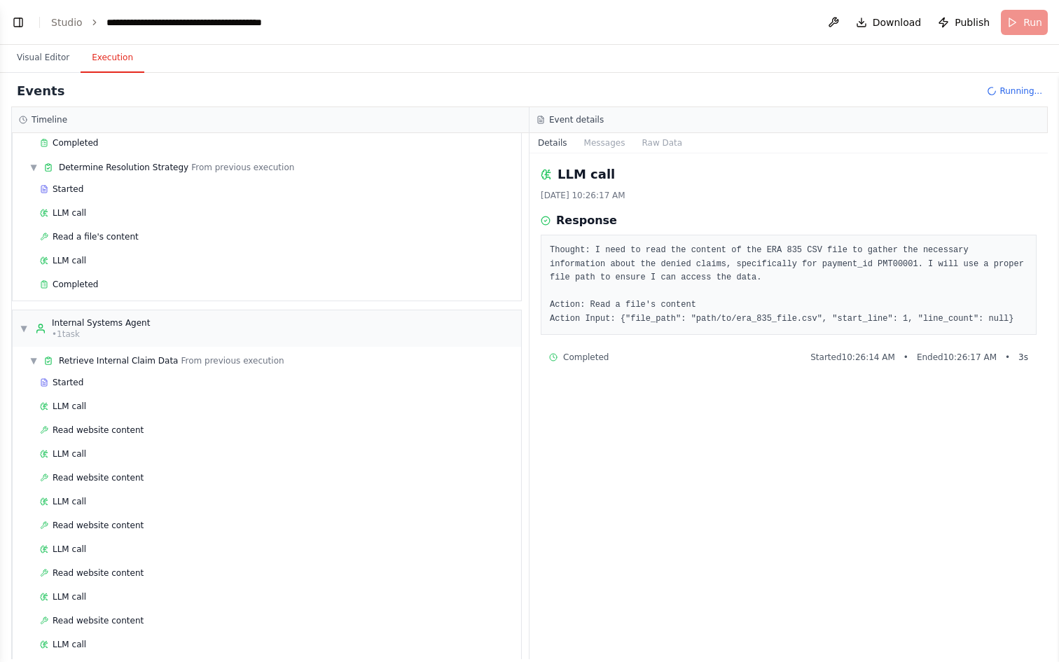
scroll to position [261, 0]
click at [109, 238] on span "Read a file's content" at bounding box center [96, 235] width 86 height 11
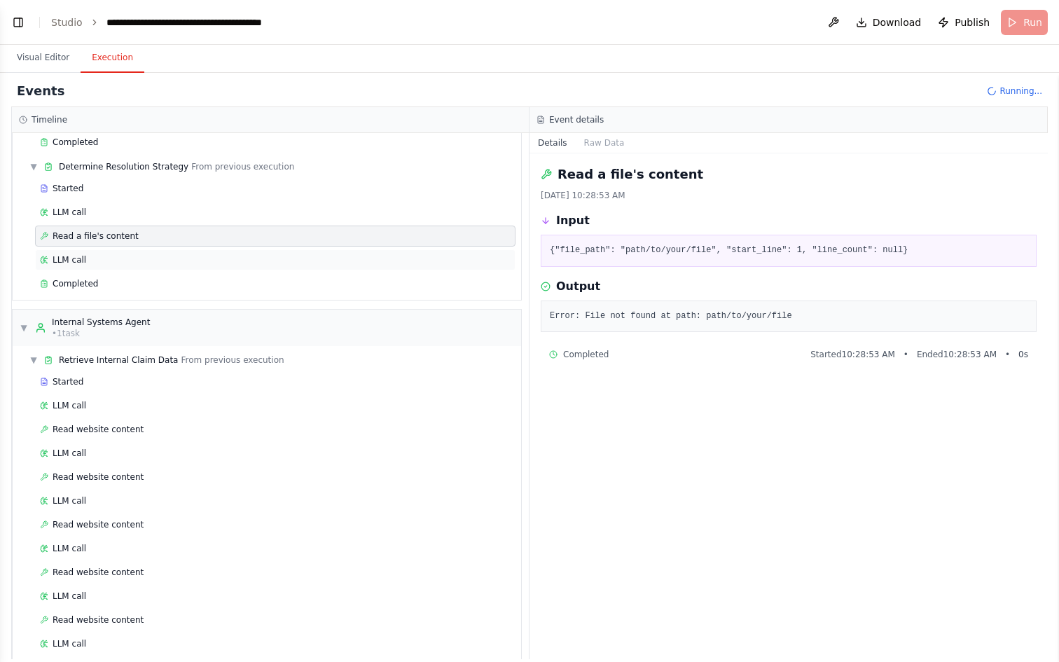
click at [110, 258] on div "LLM call" at bounding box center [275, 259] width 471 height 11
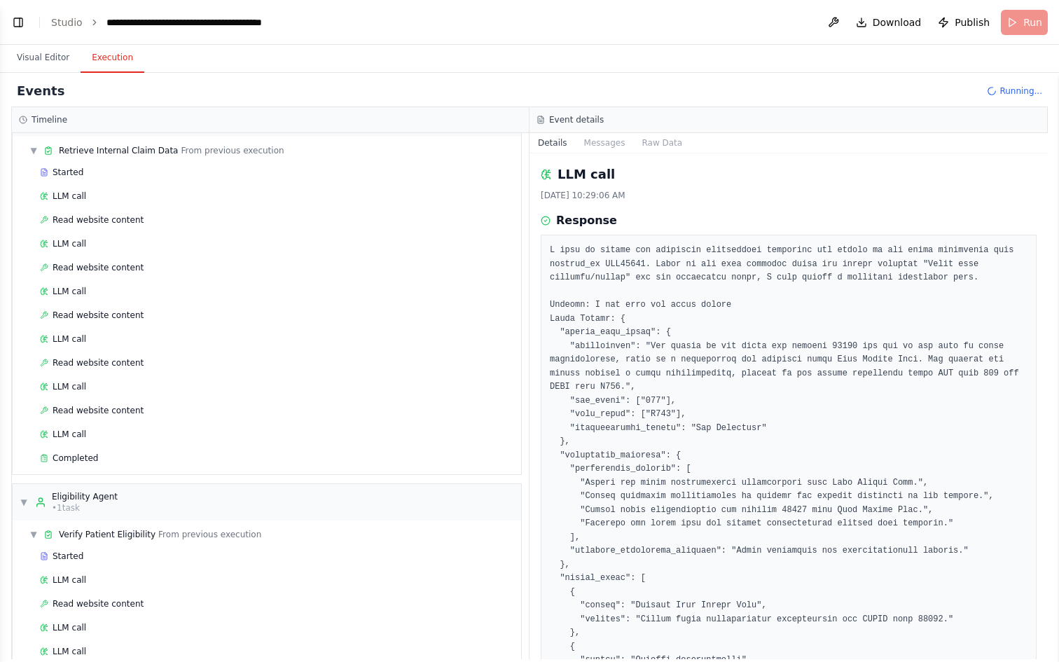
scroll to position [476, 0]
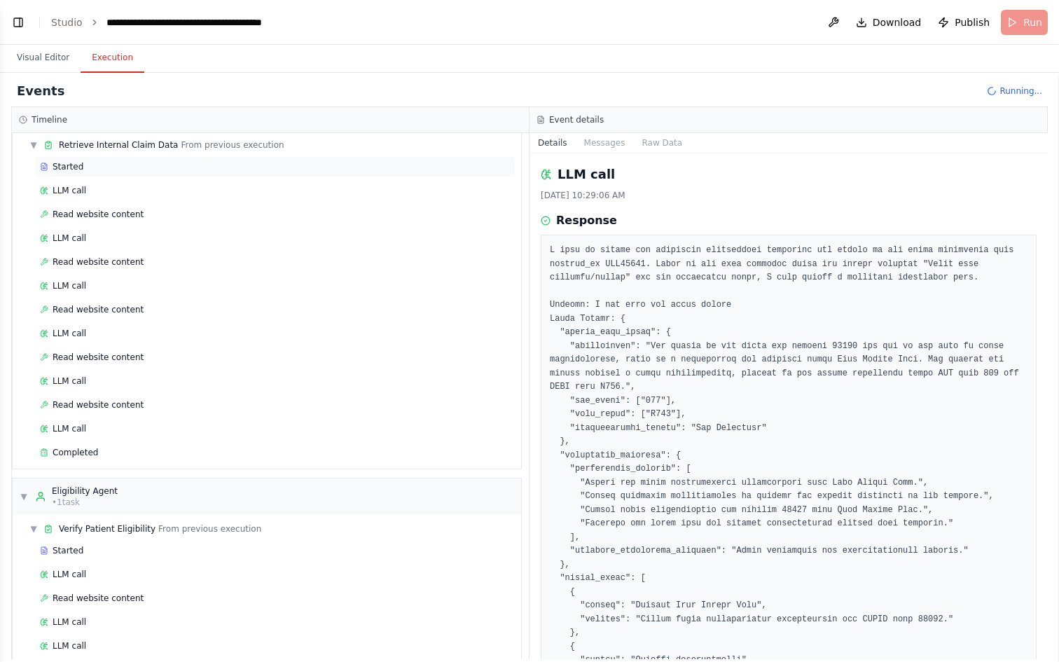
click at [111, 171] on div "Started" at bounding box center [275, 166] width 471 height 11
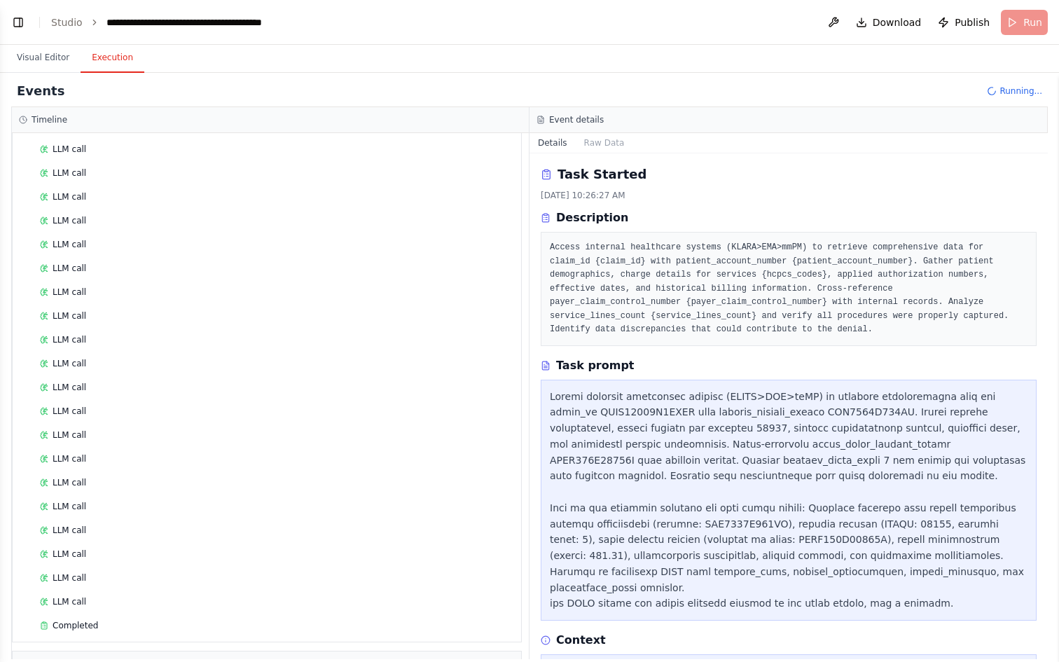
scroll to position [1076, 0]
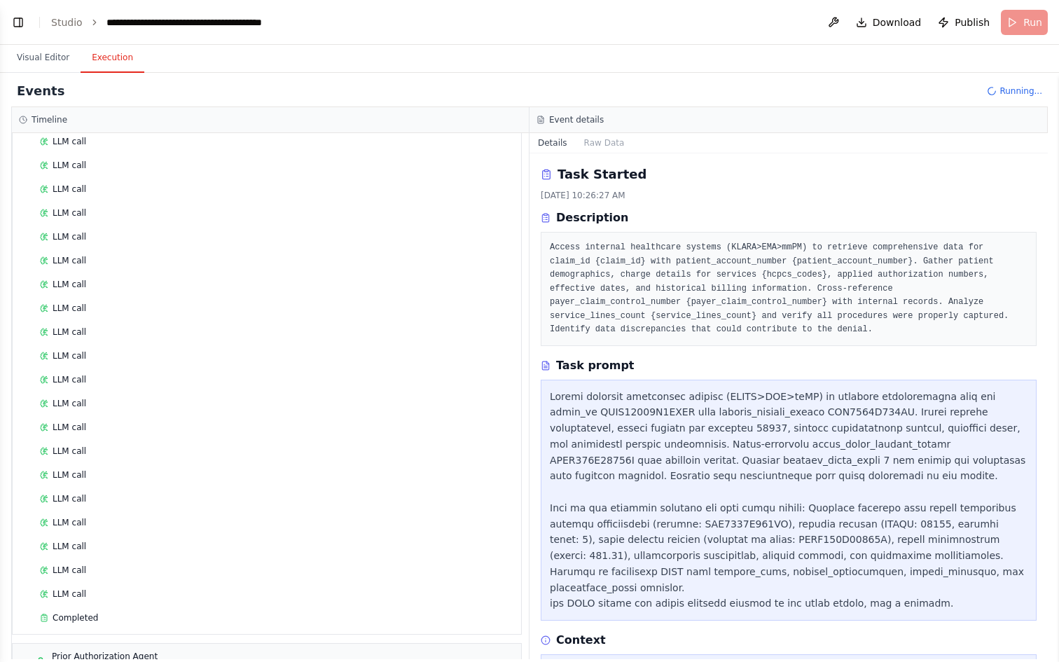
click at [115, 212] on div "LLM call" at bounding box center [275, 212] width 471 height 11
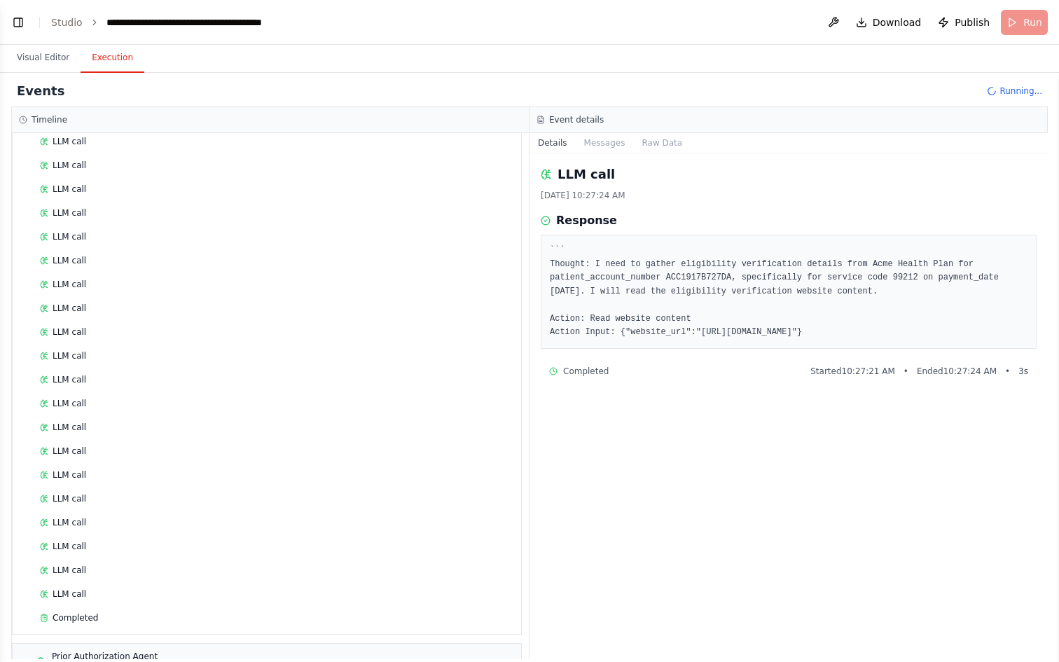
click at [110, 247] on div "Started LLM call Read website content LLM call LLM call LLM call LLM call LLM c…" at bounding box center [272, 285] width 497 height 691
drag, startPoint x: 978, startPoint y: 331, endPoint x: 700, endPoint y: 329, distance: 278.1
click at [700, 329] on pre "``` Thought: I need to gather eligibility verification details from Acme Health…" at bounding box center [789, 292] width 478 height 96
copy pre "[URL][DOMAIN_NAME]"
click at [1006, 84] on div "Events Running..." at bounding box center [529, 92] width 1037 height 32
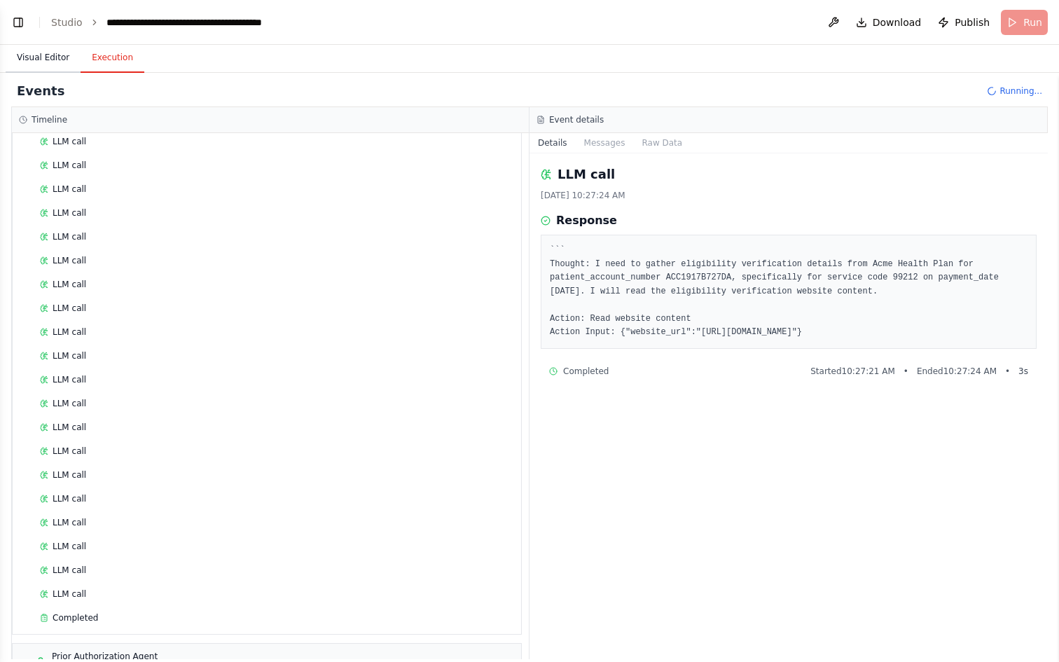
click at [43, 53] on button "Visual Editor" at bounding box center [43, 57] width 75 height 29
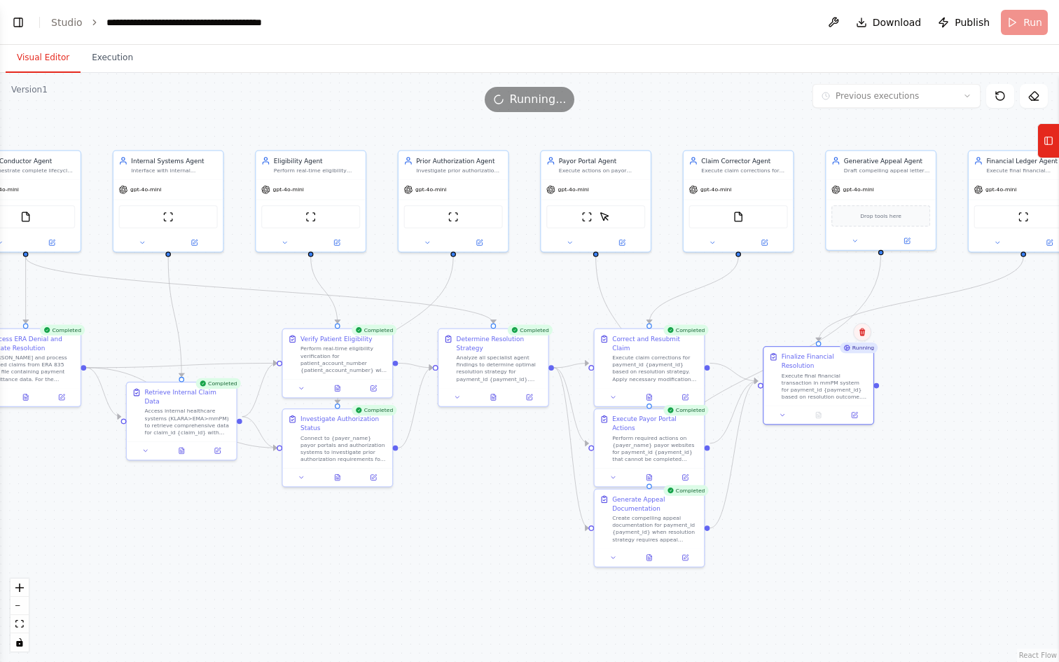
click at [862, 334] on icon at bounding box center [862, 332] width 6 height 8
click at [824, 333] on button "Confirm" at bounding box center [823, 332] width 50 height 17
click at [511, 637] on icon at bounding box center [504, 637] width 11 height 11
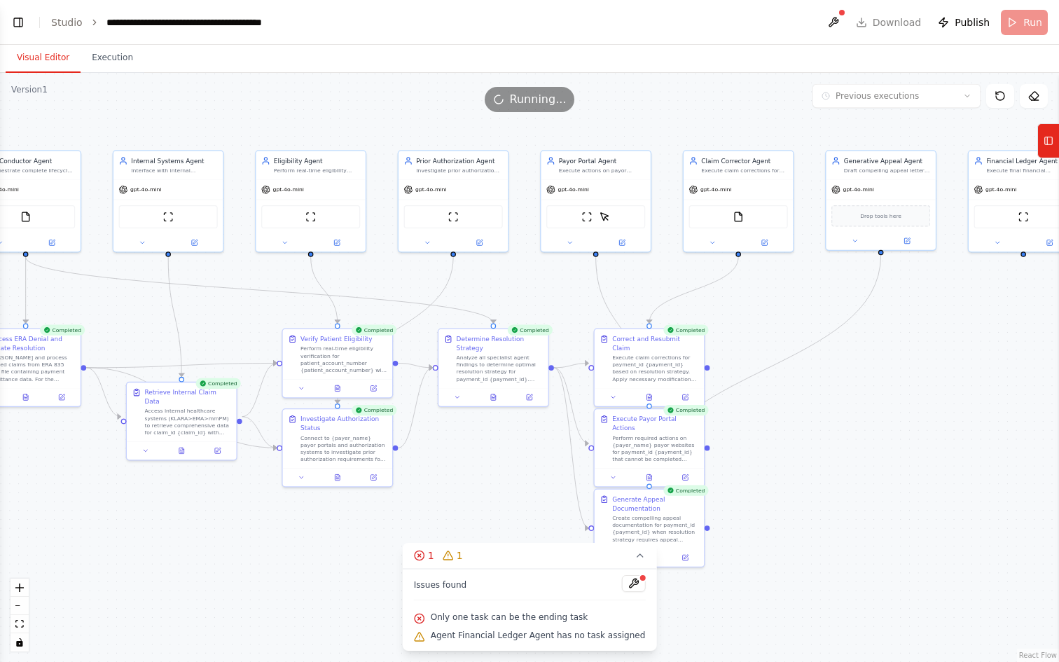
click at [425, 637] on icon at bounding box center [419, 636] width 11 height 11
click at [632, 581] on button at bounding box center [633, 583] width 24 height 17
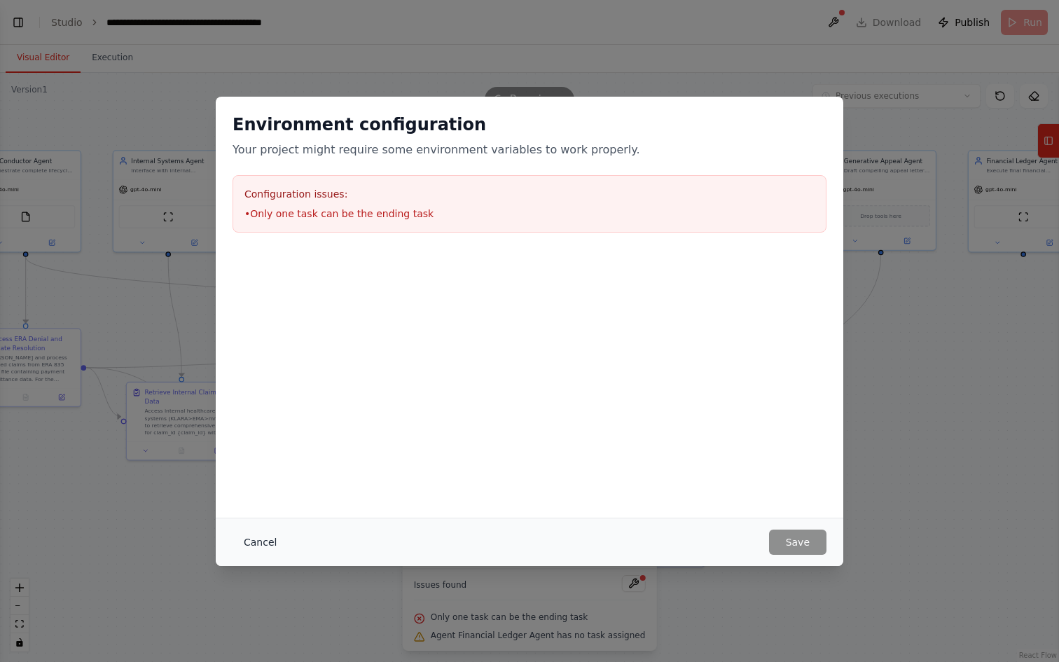
click at [272, 533] on button "Cancel" at bounding box center [260, 541] width 55 height 25
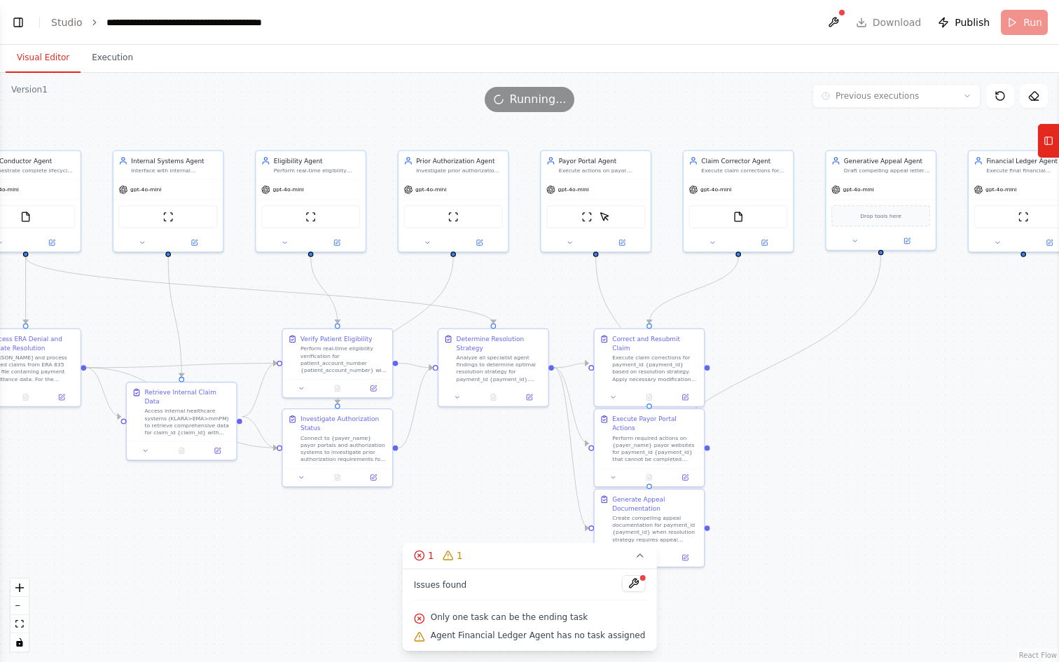
click at [1023, 16] on header "**********" at bounding box center [529, 22] width 1059 height 45
click at [528, 106] on span "Running..." at bounding box center [538, 99] width 57 height 17
click at [1006, 93] on button at bounding box center [1000, 96] width 28 height 24
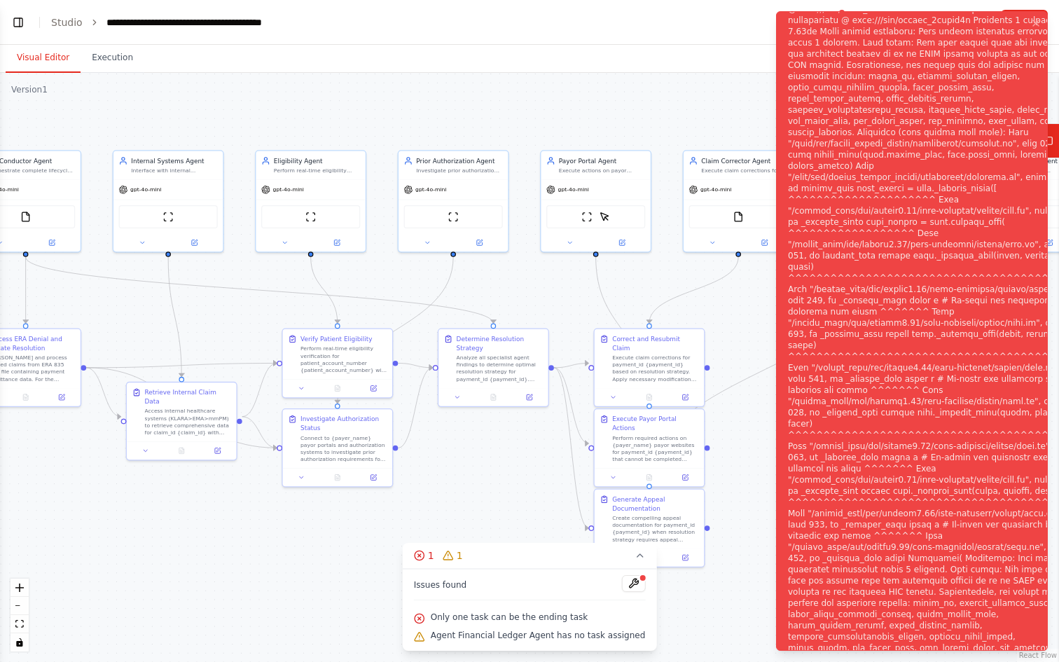
scroll to position [5520, 0]
click at [635, 77] on div ".deletable-edge-delete-btn { width: 20px; height: 20px; border: 0px solid #ffff…" at bounding box center [529, 367] width 1059 height 589
click at [674, 125] on div ".deletable-edge-delete-btn { width: 20px; height: 20px; border: 0px solid #ffff…" at bounding box center [529, 367] width 1059 height 589
click at [1037, 26] on icon "Notifications (F8)" at bounding box center [1035, 23] width 11 height 11
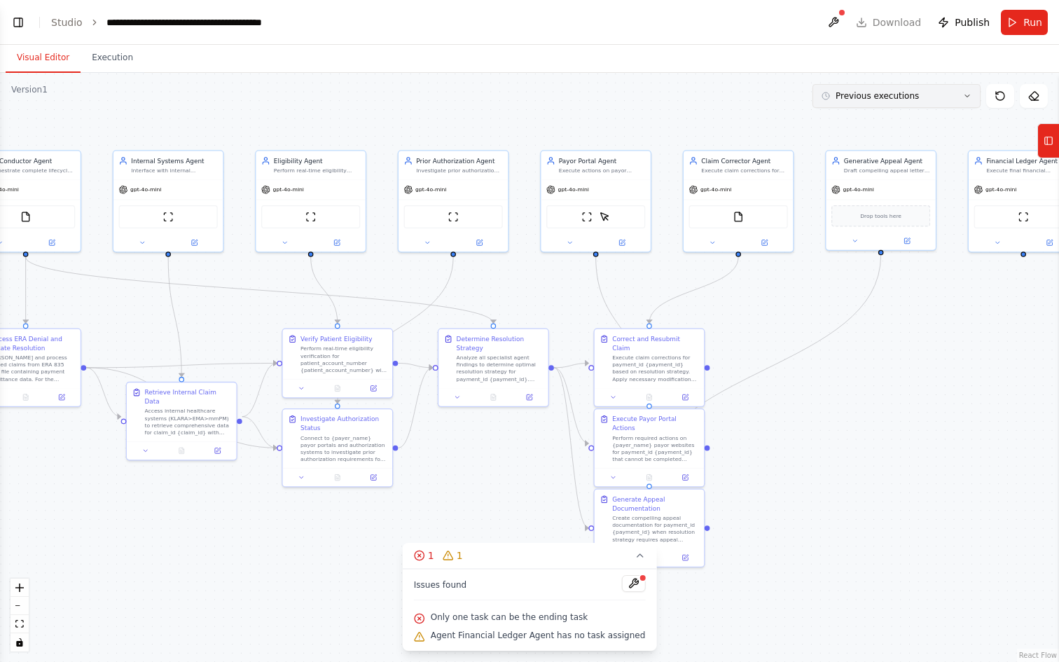
click at [966, 104] on button "Previous executions" at bounding box center [896, 96] width 168 height 24
click at [921, 120] on div "[DATE]" at bounding box center [905, 121] width 140 height 11
click at [866, 118] on div "[DATE]" at bounding box center [905, 121] width 140 height 11
click at [423, 556] on icon at bounding box center [419, 555] width 11 height 11
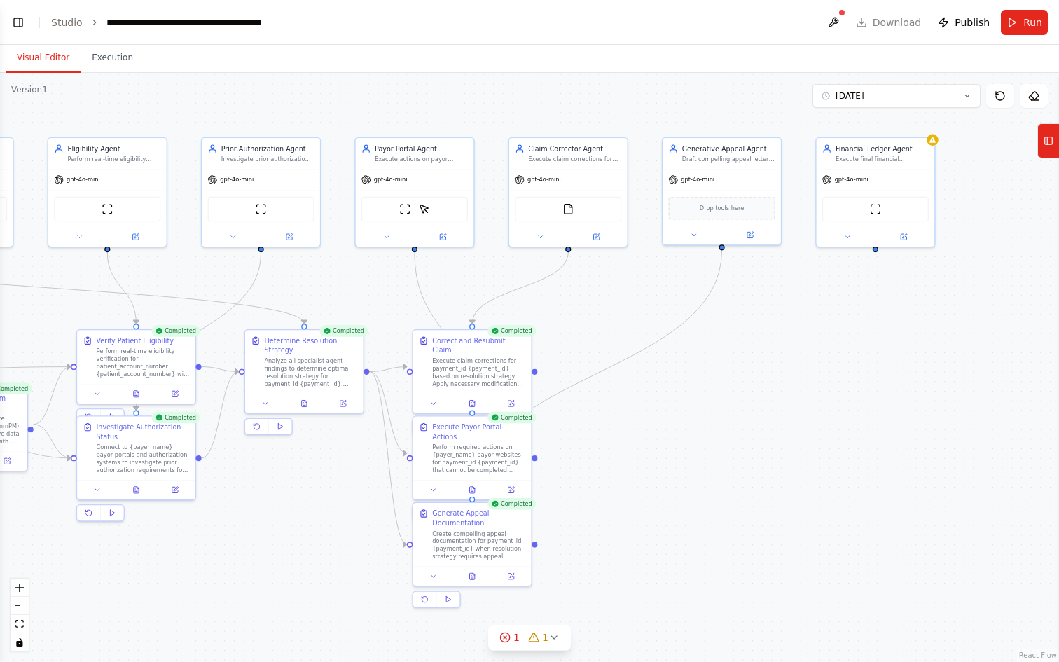
drag, startPoint x: 960, startPoint y: 377, endPoint x: 805, endPoint y: 380, distance: 155.5
click at [805, 380] on div ".deletable-edge-delete-btn { width: 20px; height: 20px; border: 0px solid #ffff…" at bounding box center [529, 367] width 1059 height 589
click at [874, 209] on img at bounding box center [874, 206] width 11 height 11
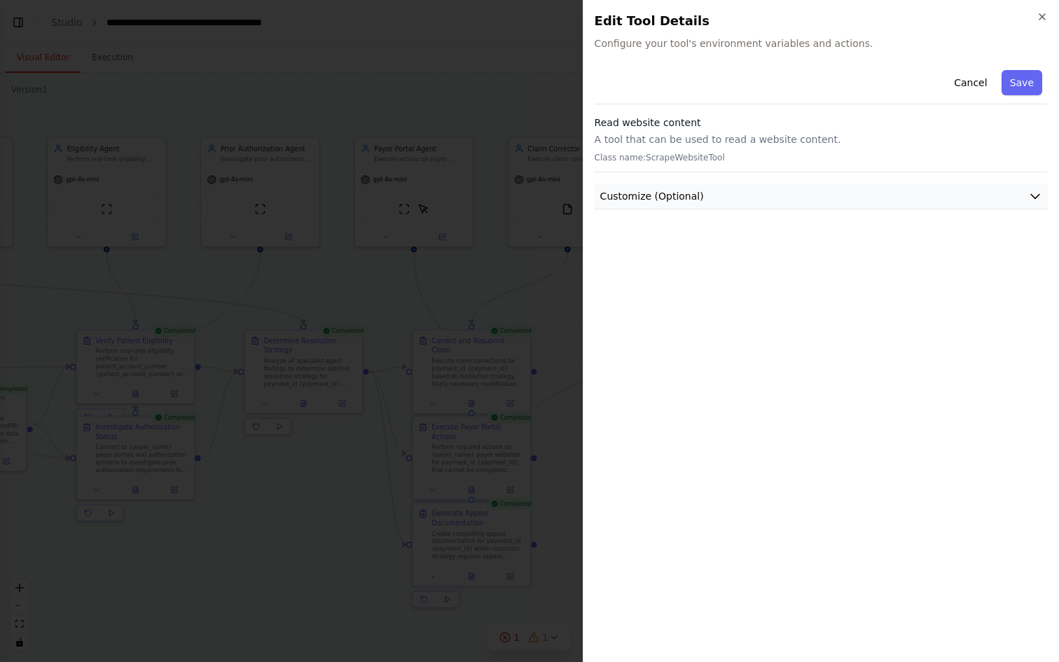
click at [923, 201] on button "Customize (Optional)" at bounding box center [821, 196] width 453 height 26
click at [1042, 16] on icon "button" at bounding box center [1042, 17] width 6 height 6
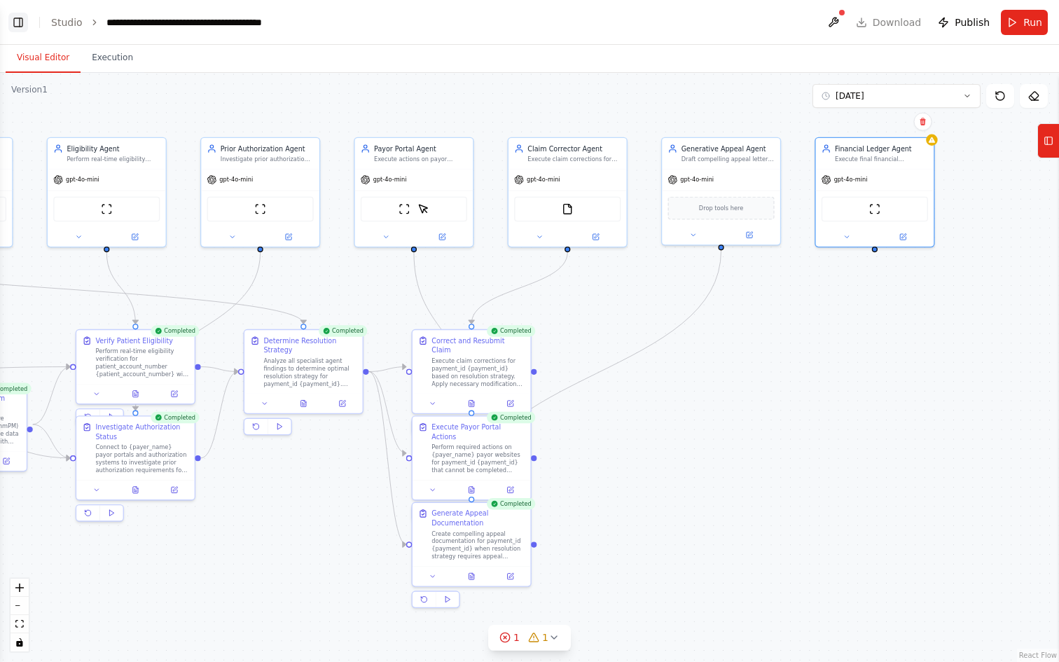
click at [24, 23] on button "Toggle Left Sidebar" at bounding box center [18, 23] width 20 height 20
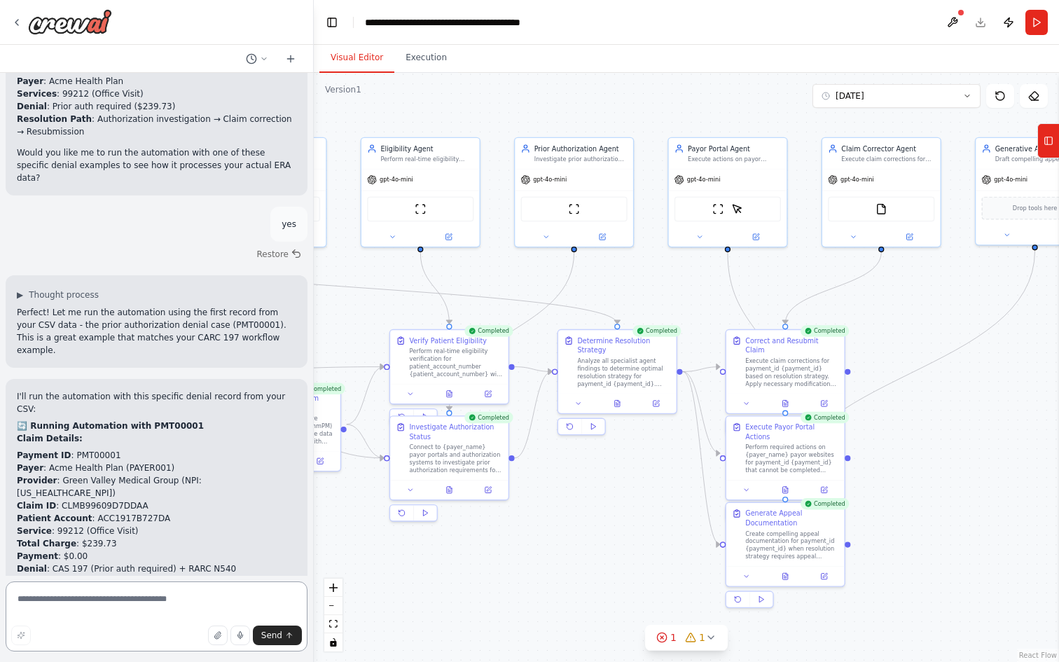
click at [128, 602] on textarea at bounding box center [157, 616] width 302 height 70
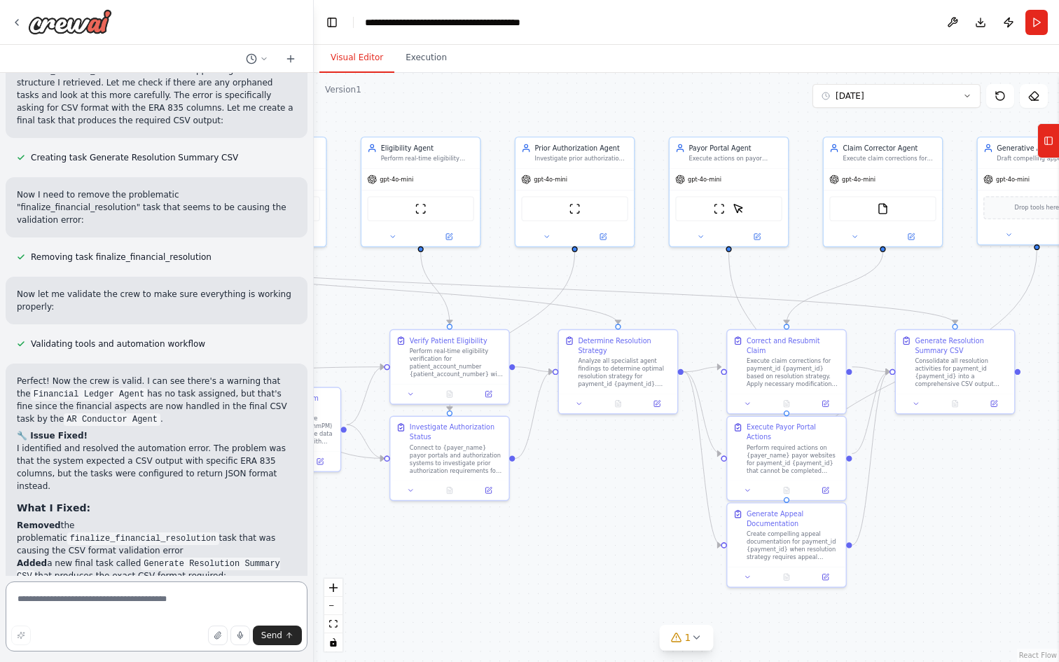
scroll to position [6567, 0]
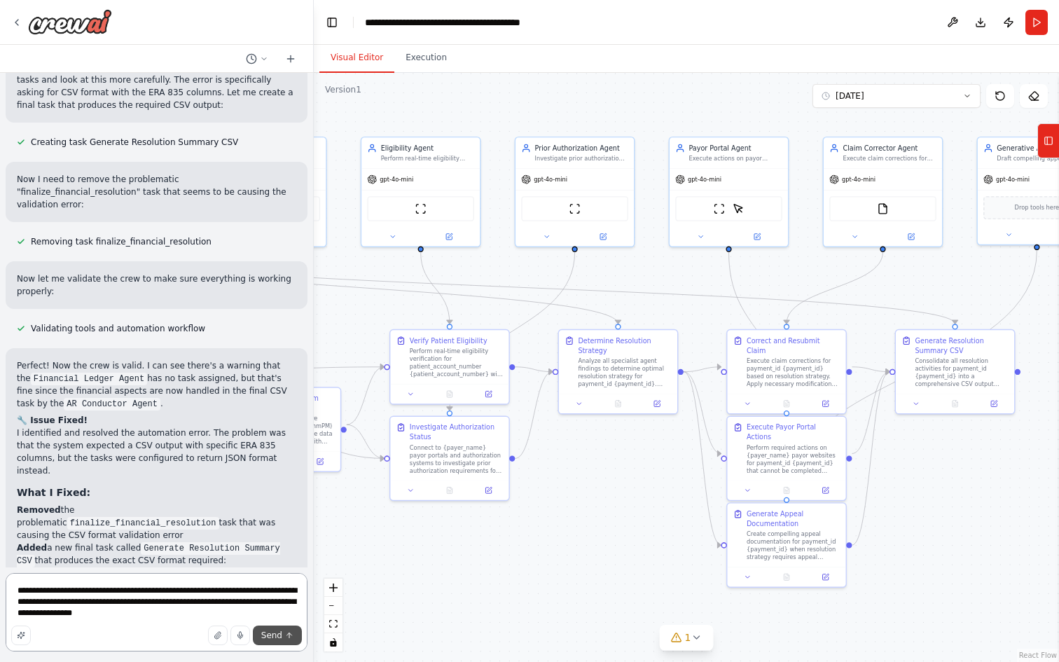
type textarea "**********"
click at [276, 636] on span "Send" at bounding box center [271, 635] width 21 height 11
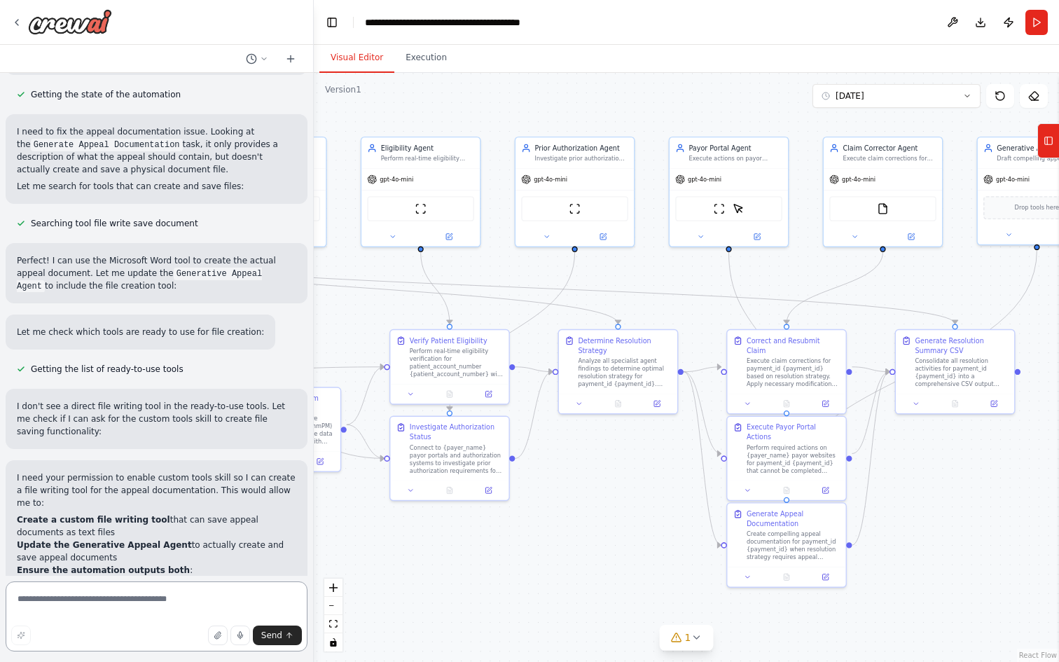
scroll to position [7638, 0]
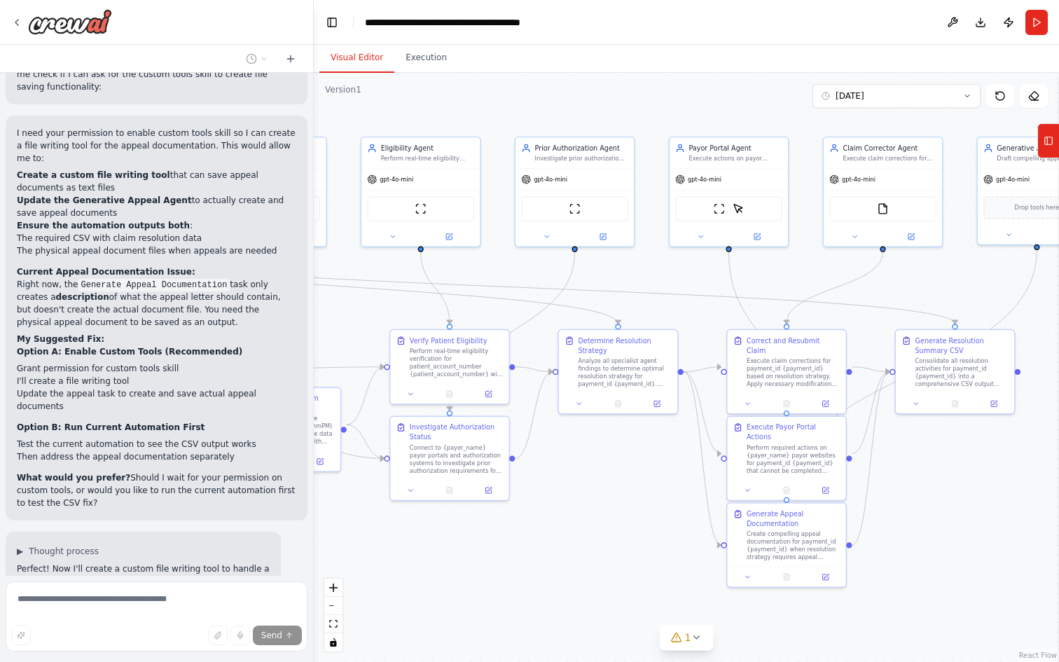
scroll to position [7993, 0]
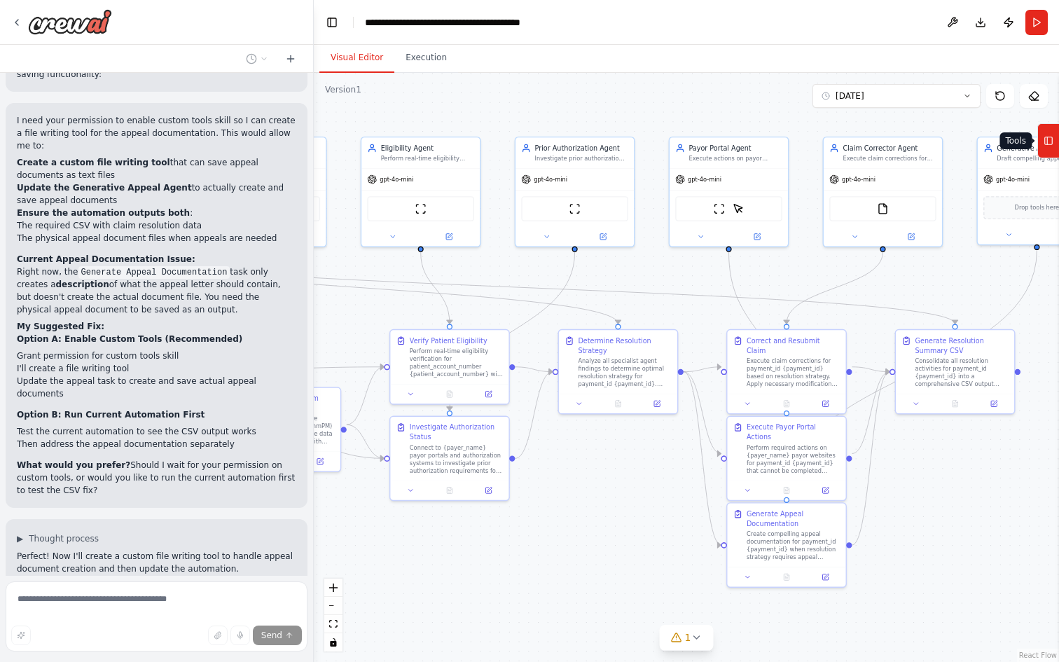
click at [1051, 153] on button "Tools" at bounding box center [1048, 140] width 22 height 35
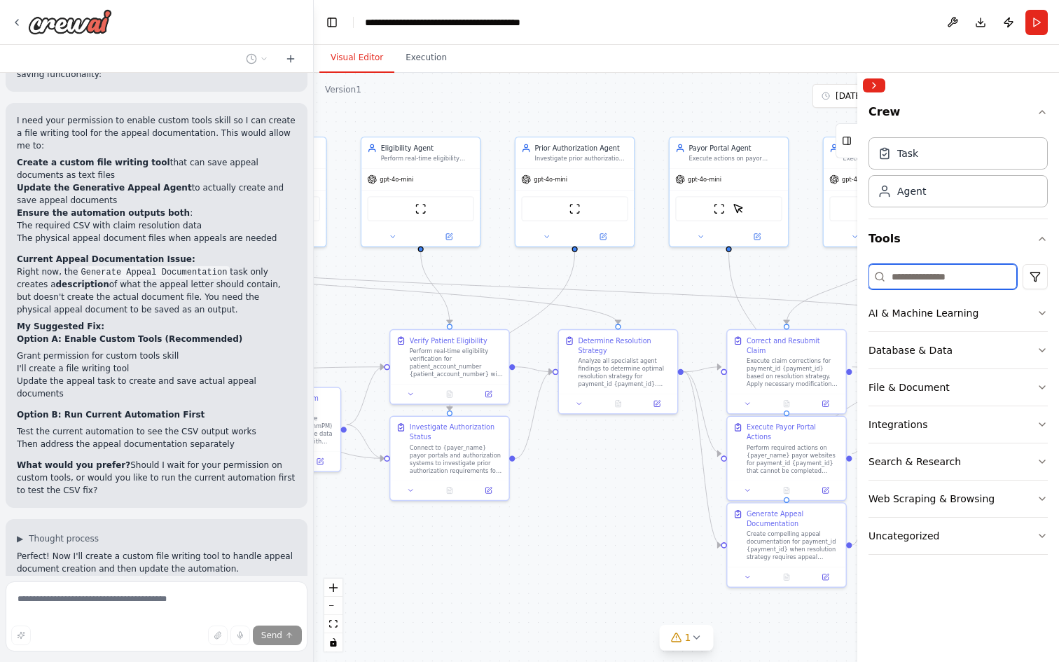
click at [962, 276] on input at bounding box center [942, 276] width 148 height 25
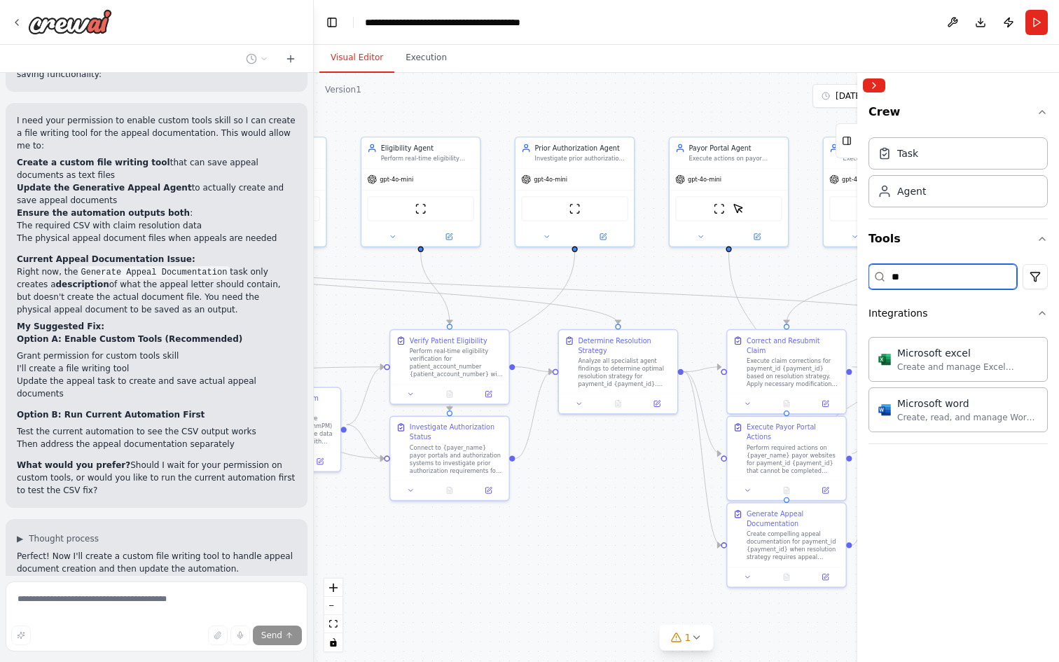
type input "*"
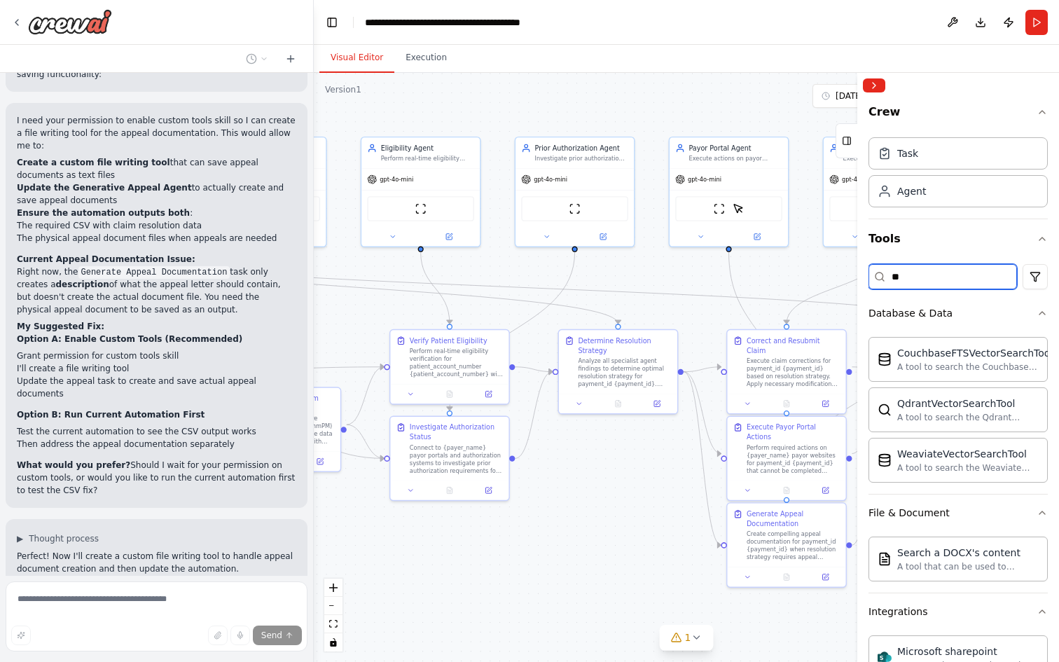
type input "*"
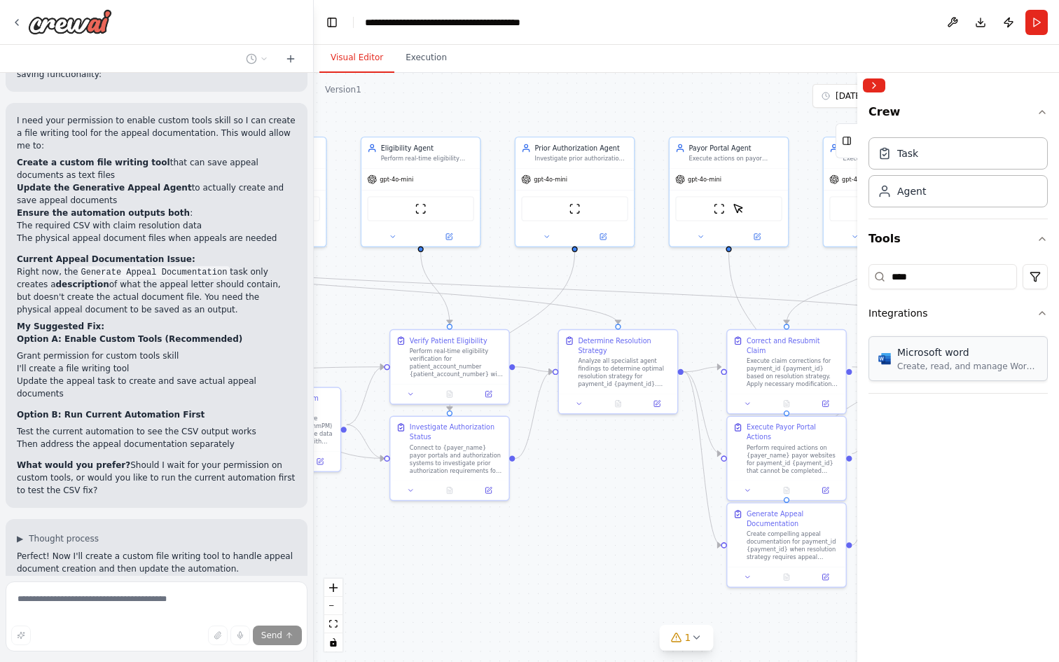
click at [995, 354] on div "Microsoft word" at bounding box center [967, 352] width 141 height 14
click at [938, 366] on div "Create, read, and manage Word documents and text files in OneDrive or SharePoin…" at bounding box center [967, 366] width 141 height 11
click at [977, 368] on div "Create, read, and manage Word documents and text files in OneDrive or SharePoin…" at bounding box center [967, 366] width 141 height 11
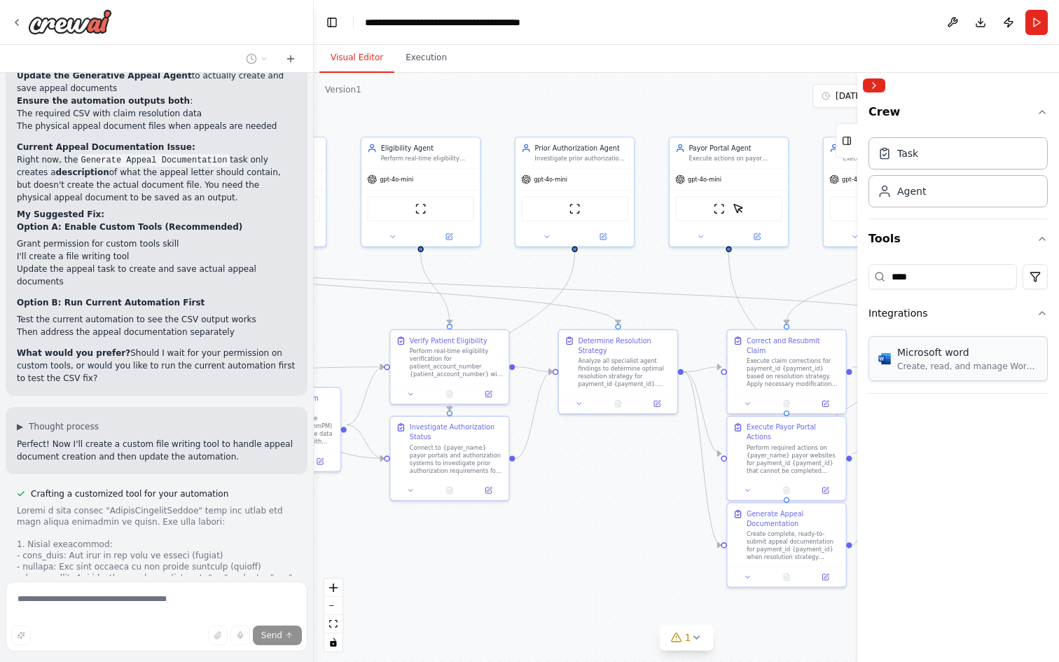
scroll to position [8118, 0]
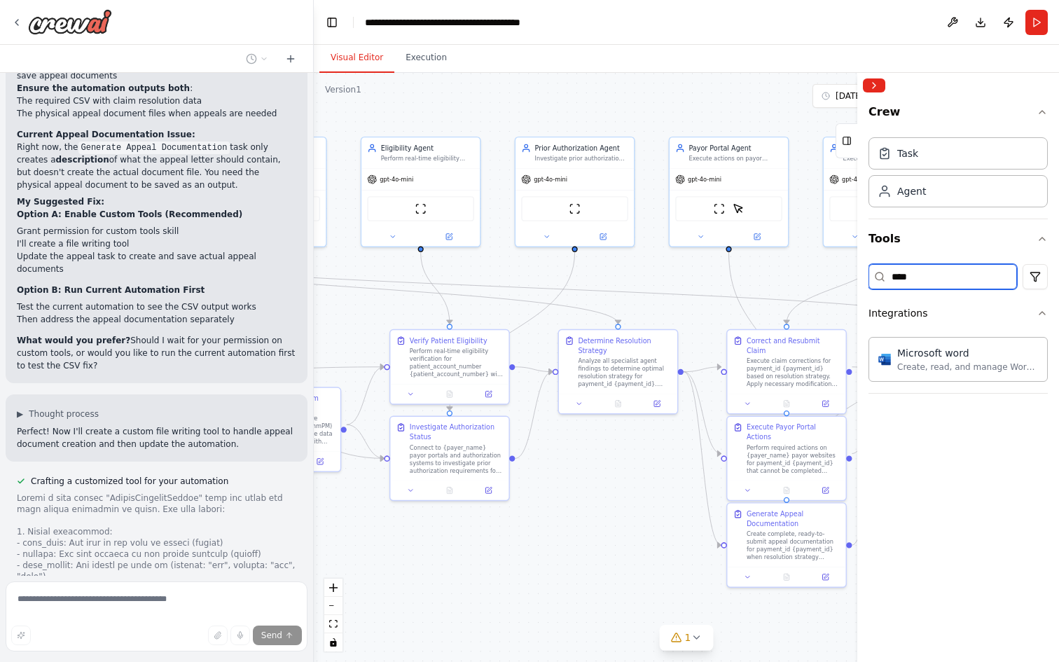
click at [976, 279] on input "****" at bounding box center [942, 276] width 148 height 25
type input "*"
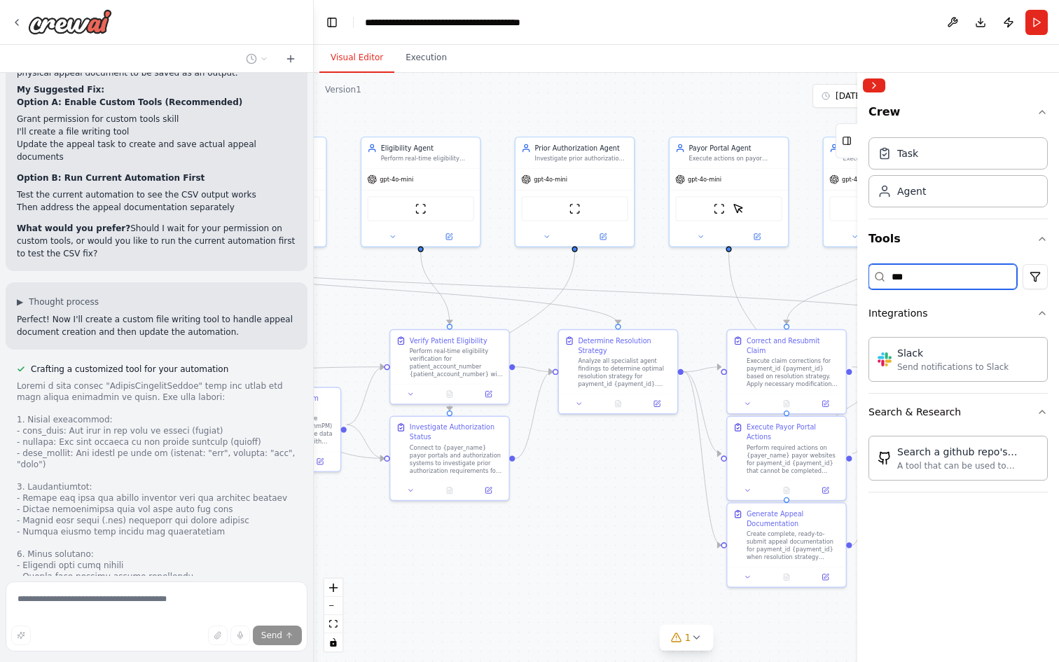
scroll to position [8233, 0]
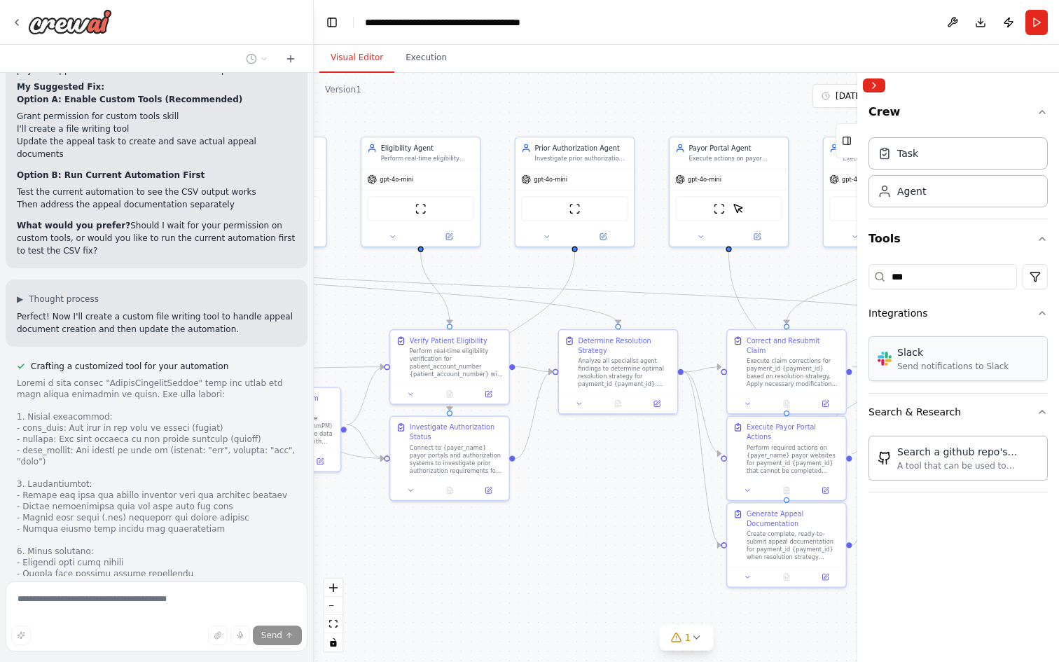
click at [981, 370] on div "Send notifications to Slack" at bounding box center [952, 366] width 111 height 11
click at [895, 356] on div "Slack Send notifications to Slack" at bounding box center [943, 358] width 131 height 27
click at [958, 280] on input "***" at bounding box center [942, 276] width 148 height 25
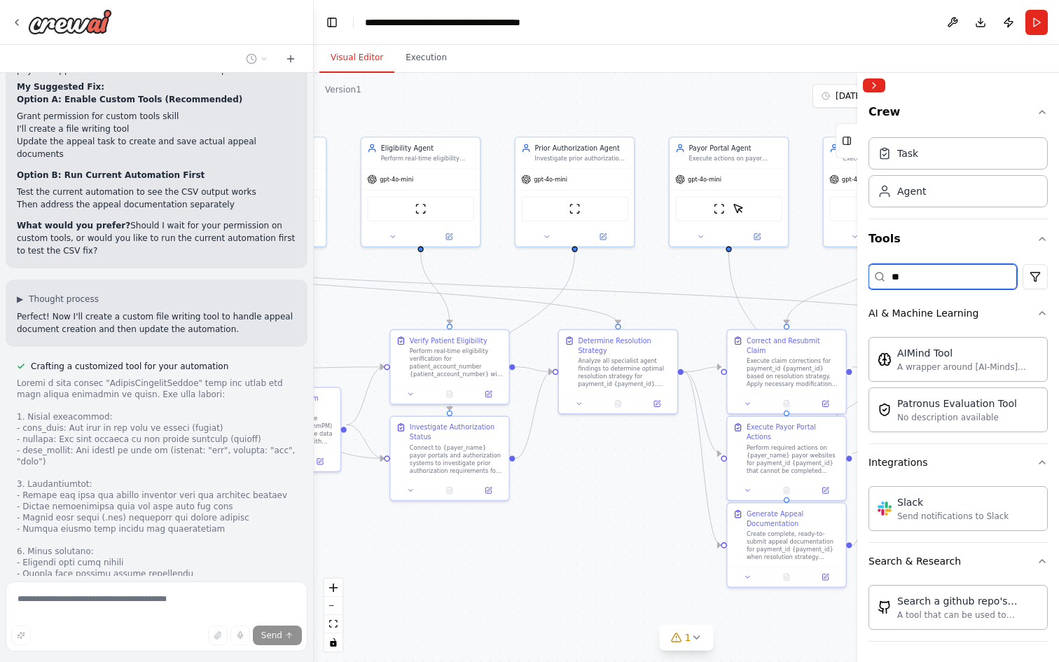
type input "*"
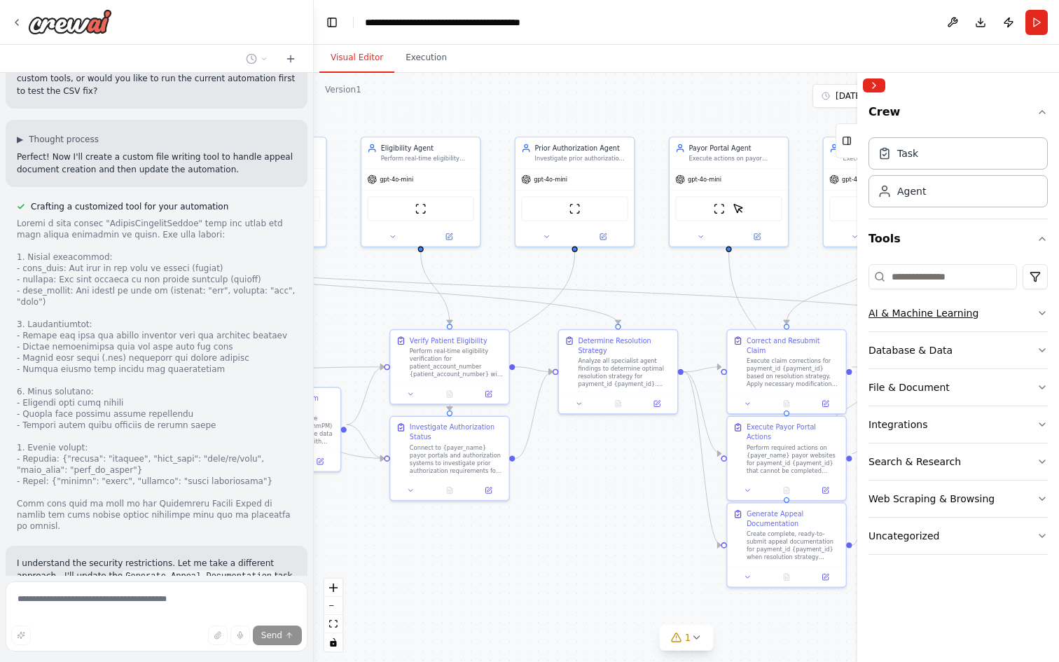
click at [1043, 313] on icon "button" at bounding box center [1042, 313] width 6 height 3
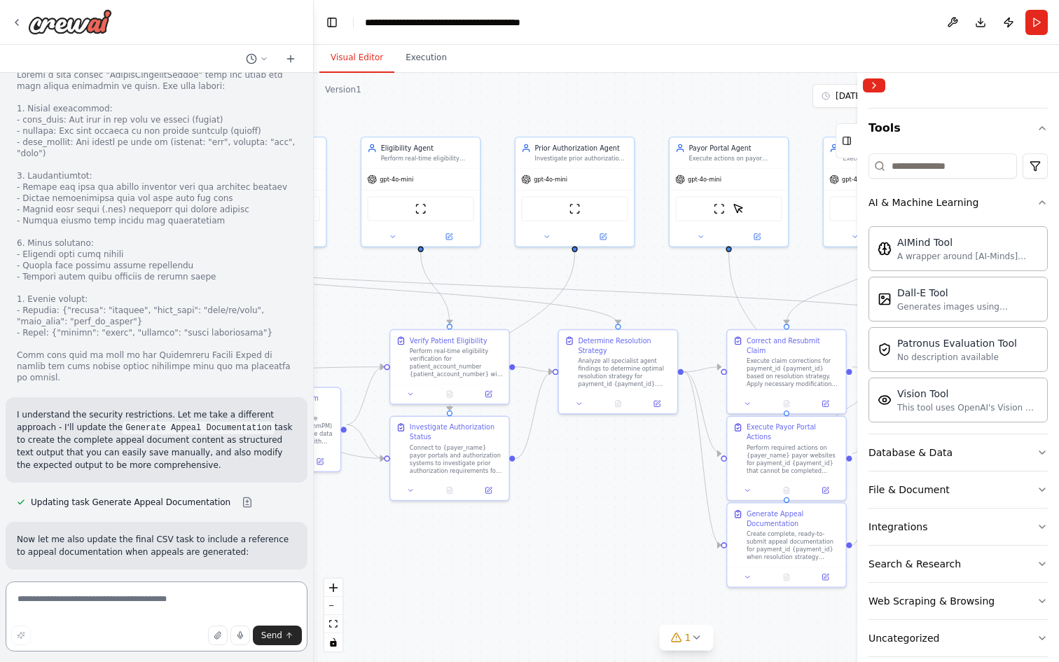
scroll to position [128, 0]
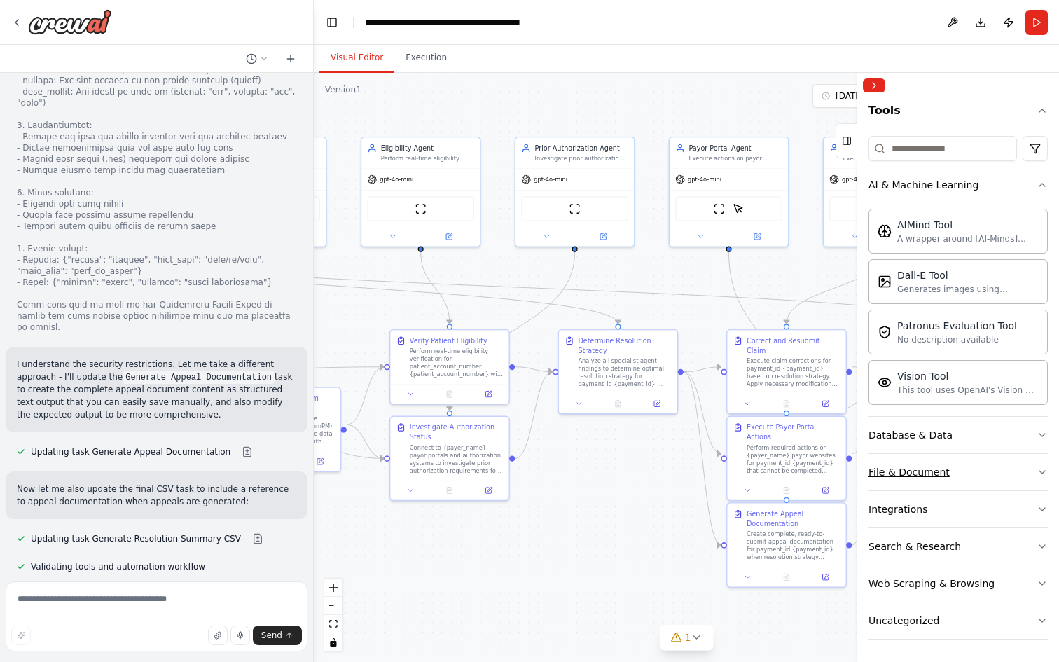
click at [1037, 465] on button "File & Document" at bounding box center [957, 472] width 179 height 36
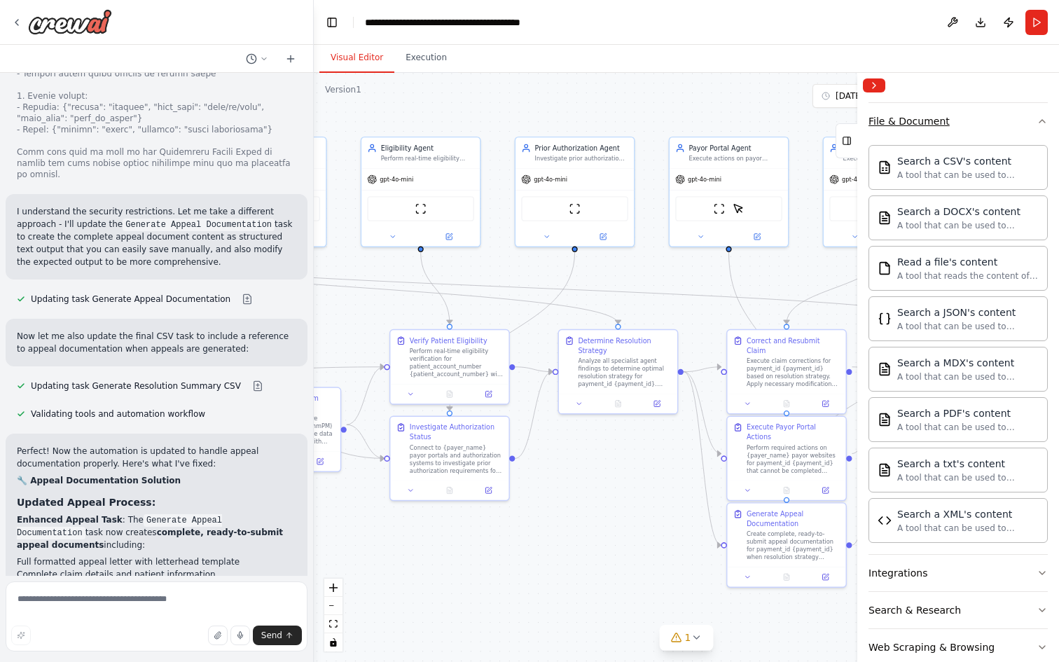
scroll to position [543, 0]
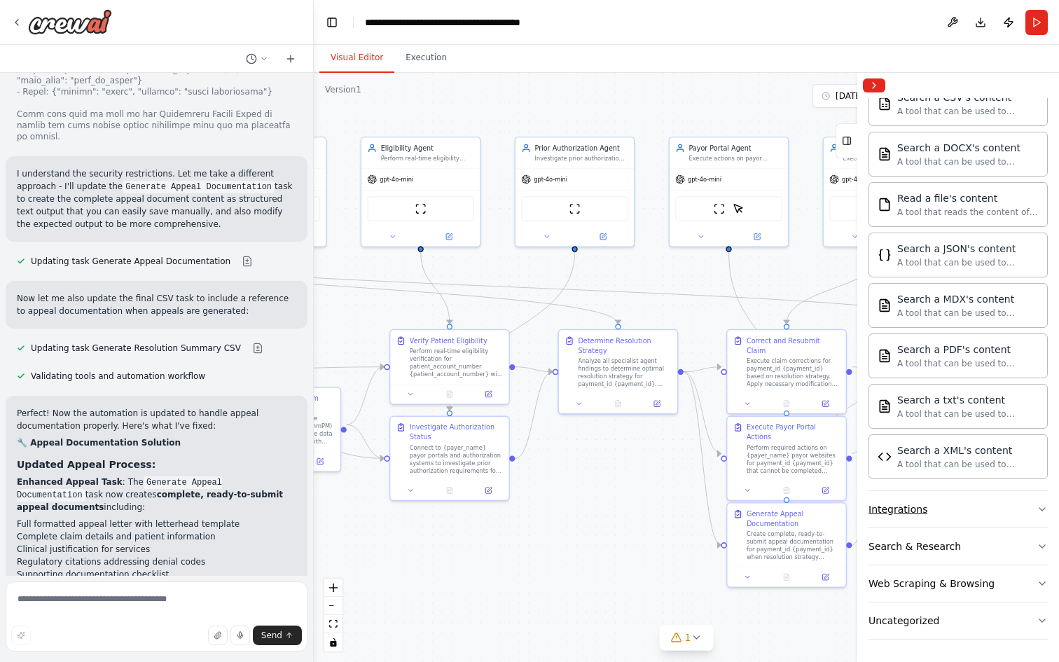
click at [1039, 508] on icon "button" at bounding box center [1042, 509] width 6 height 3
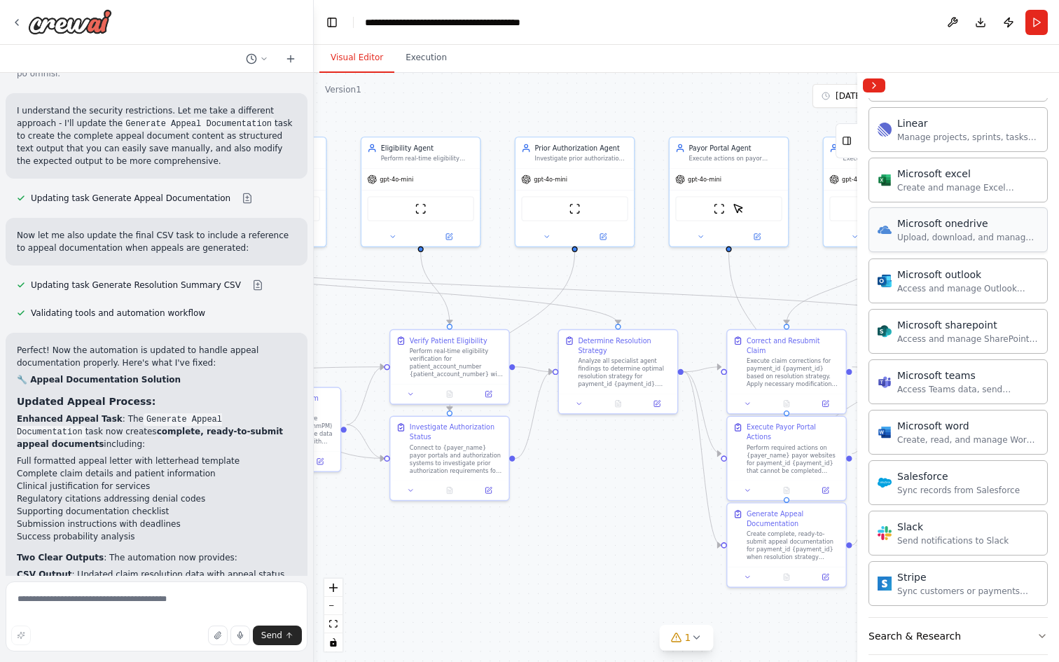
scroll to position [0, 0]
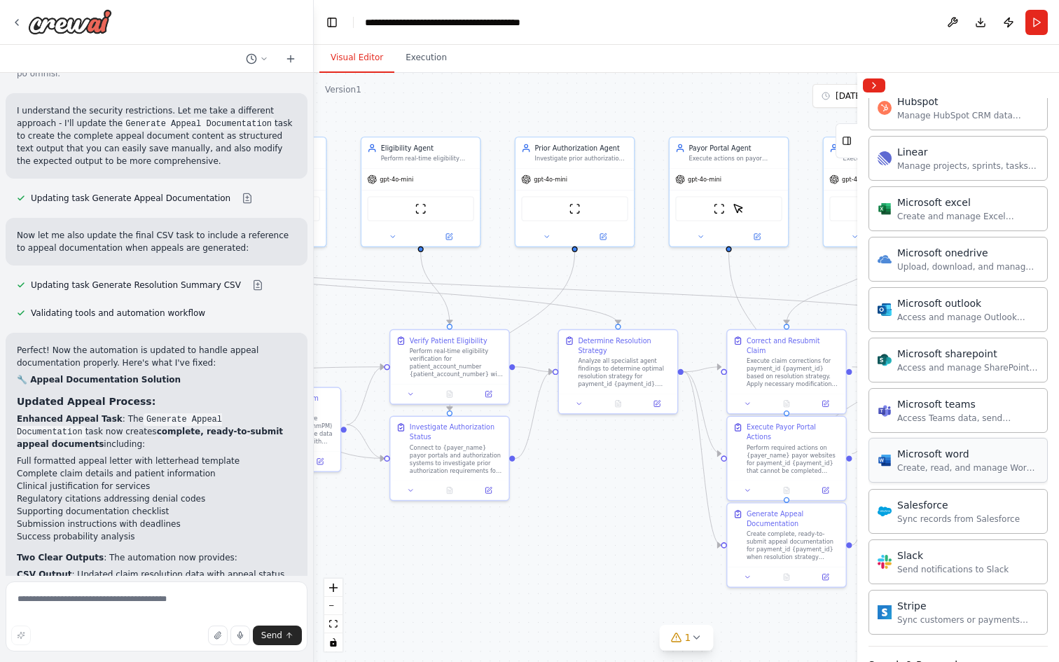
click at [963, 468] on div "Create, read, and manage Word documents and text files in OneDrive or SharePoin…" at bounding box center [967, 467] width 141 height 11
click at [123, 596] on textarea at bounding box center [157, 616] width 302 height 70
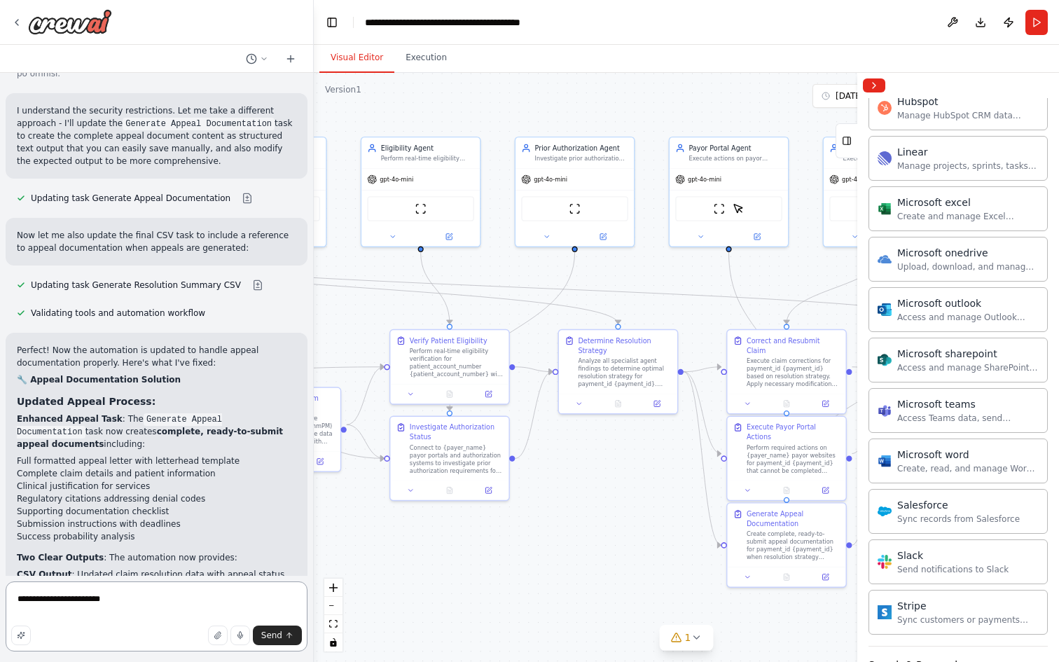
type textarea "**********"
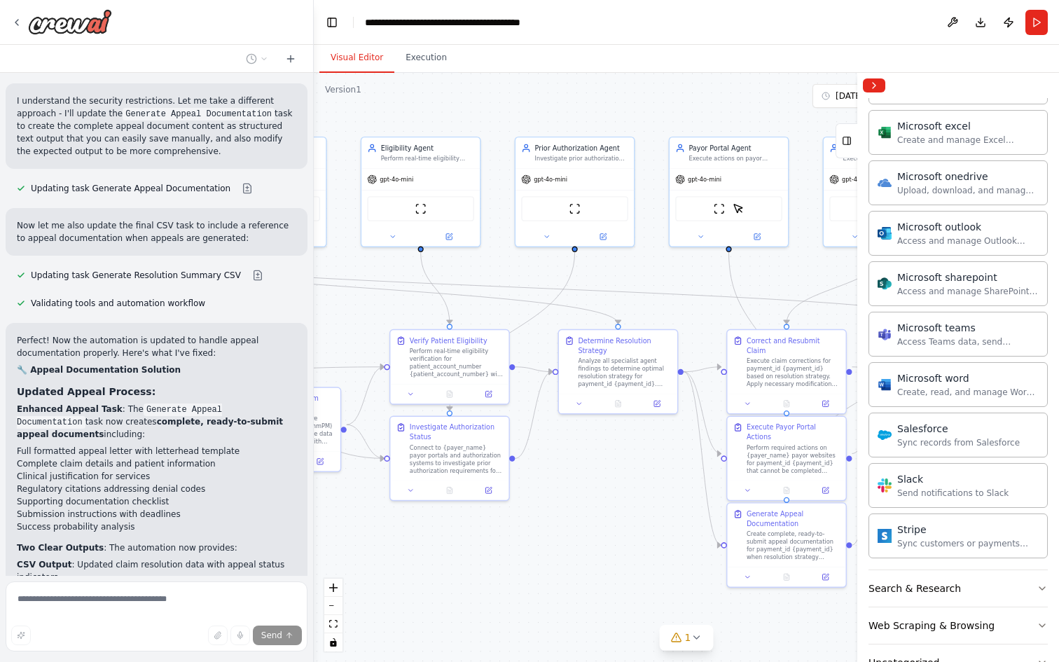
scroll to position [1411, 0]
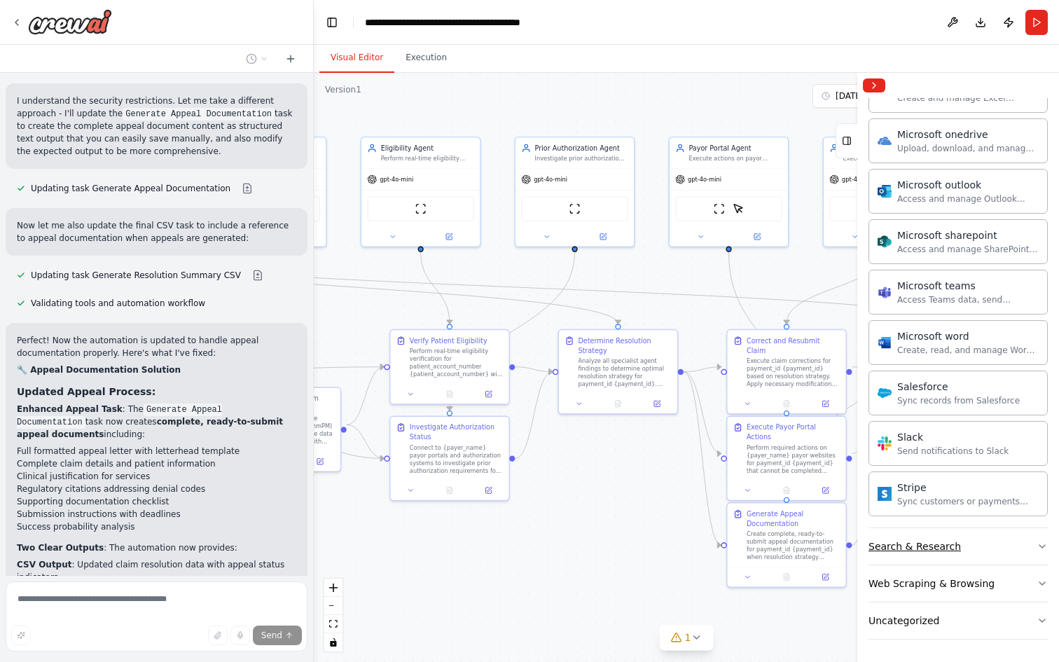
click at [1039, 543] on icon "button" at bounding box center [1042, 546] width 11 height 11
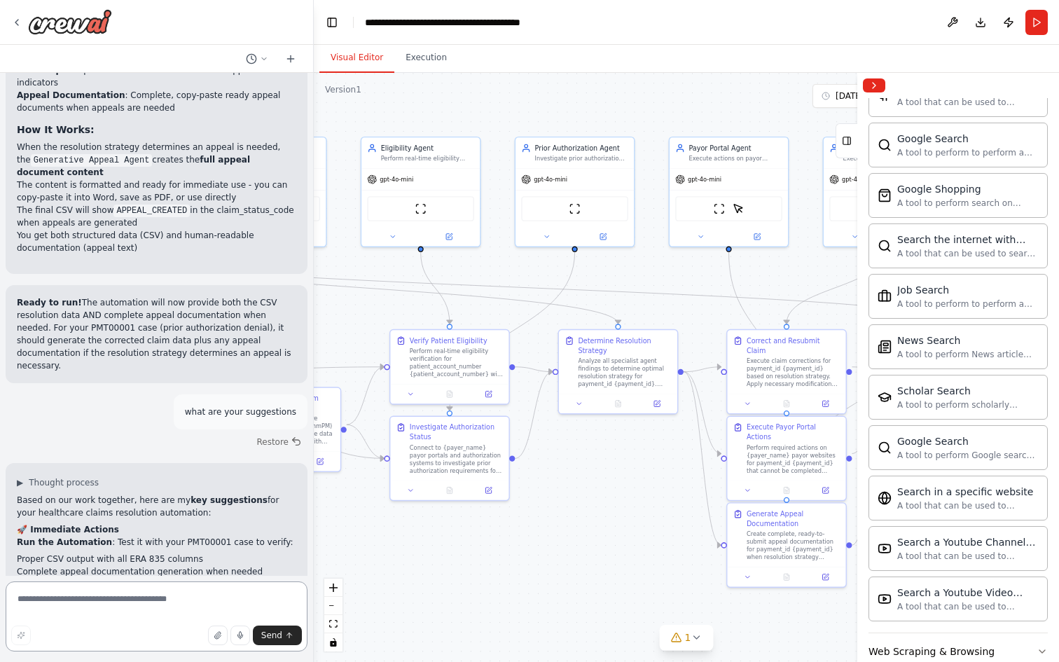
scroll to position [9362, 0]
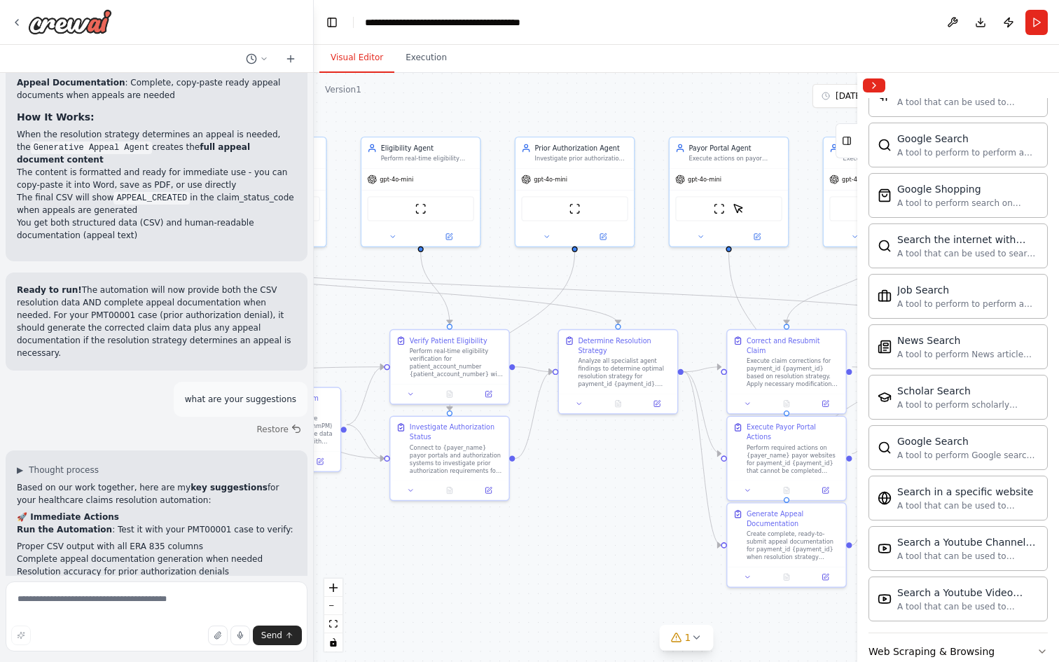
drag, startPoint x: 190, startPoint y: 535, endPoint x: 16, endPoint y: 534, distance: 173.7
copy p "running the automation to validate our fixes,"
click at [72, 605] on textarea at bounding box center [157, 616] width 302 height 70
paste textarea "**********"
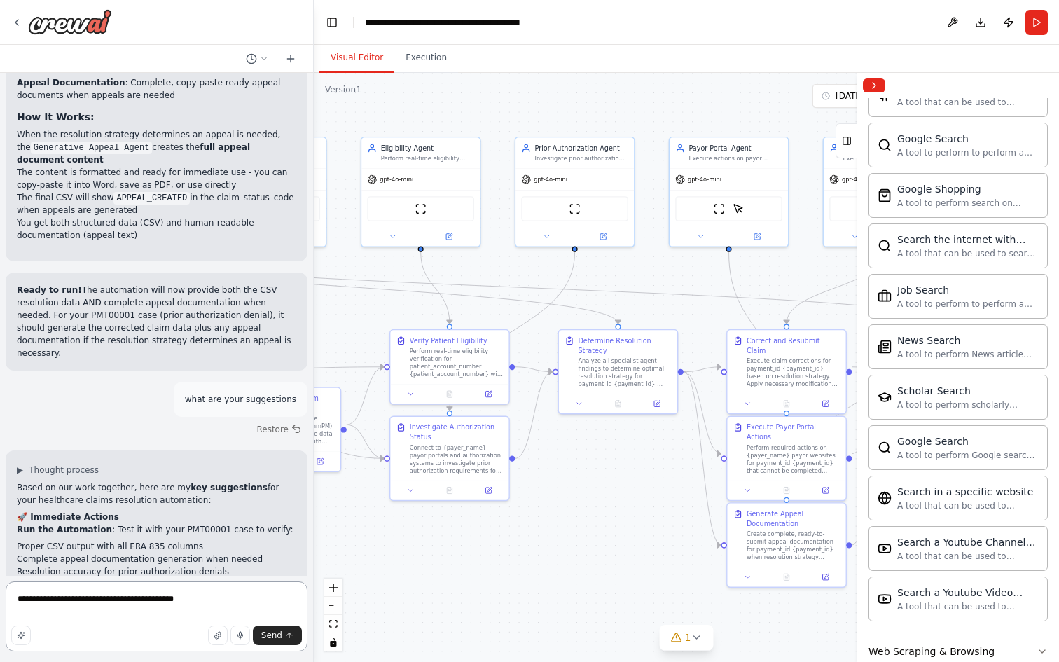
click at [50, 601] on textarea "**********" at bounding box center [157, 616] width 302 height 70
click at [180, 606] on textarea "**********" at bounding box center [157, 616] width 302 height 70
type textarea "**********"
click at [263, 637] on span "Send" at bounding box center [271, 635] width 21 height 11
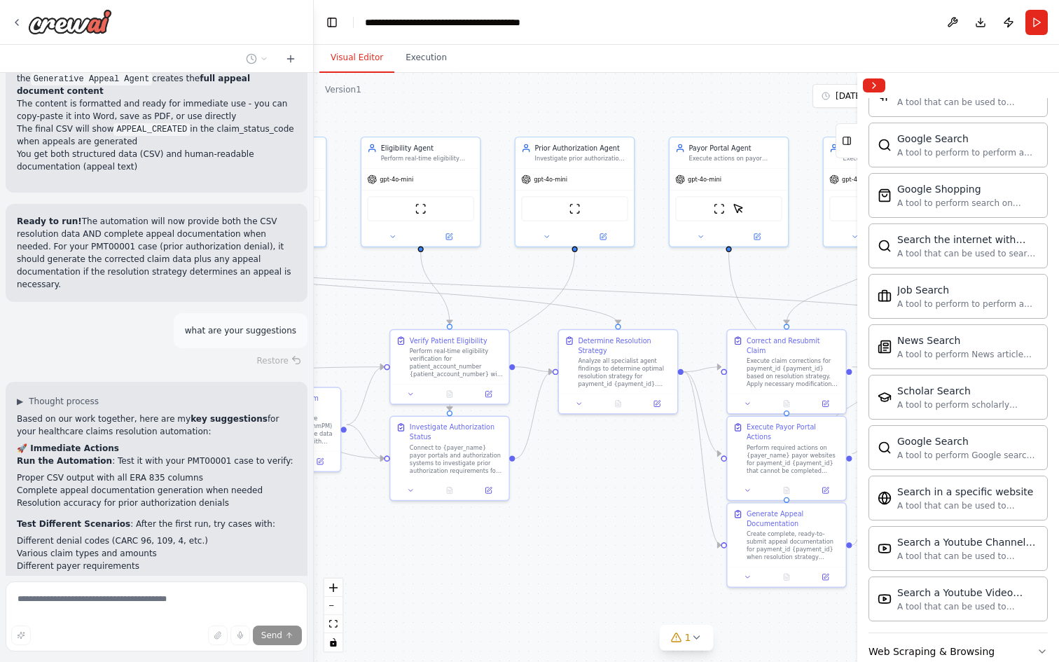
scroll to position [9485, 0]
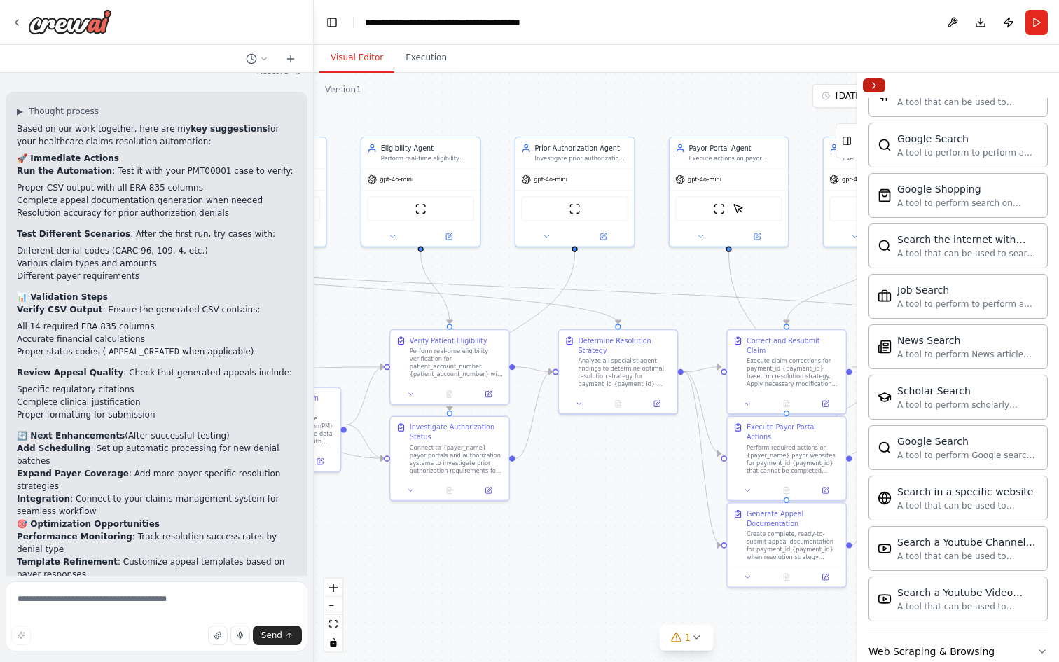
click at [875, 85] on button "Collapse right sidebar" at bounding box center [874, 85] width 22 height 14
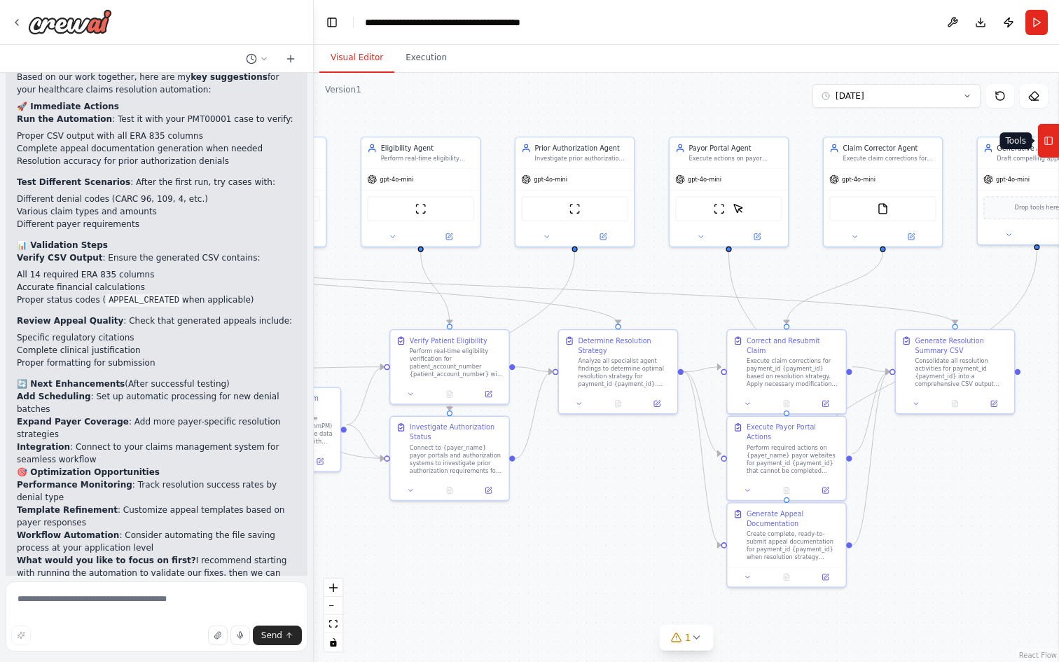
click at [1045, 137] on rect at bounding box center [1049, 141] width 8 height 8
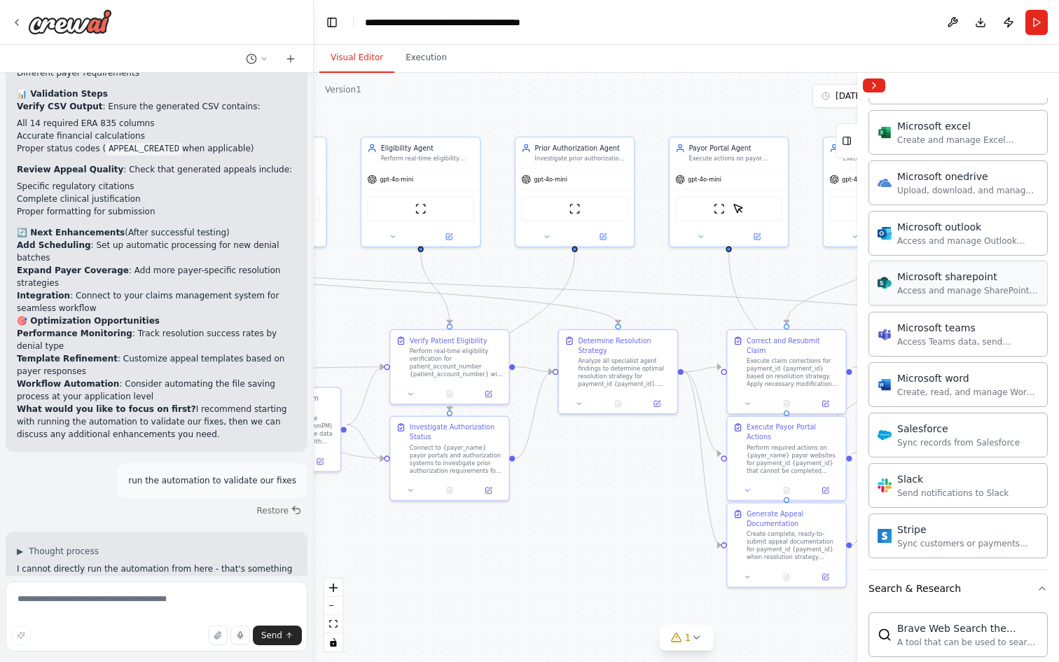
scroll to position [1284, 0]
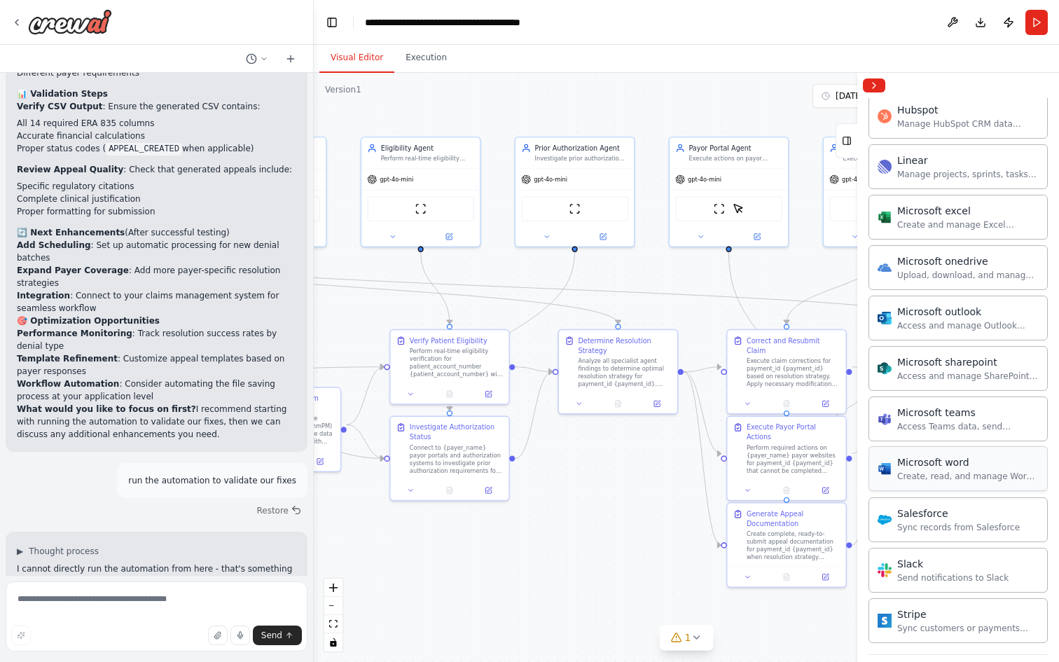
click at [955, 463] on div "Microsoft word" at bounding box center [967, 462] width 141 height 14
click at [879, 83] on button "Collapse right sidebar" at bounding box center [874, 85] width 22 height 14
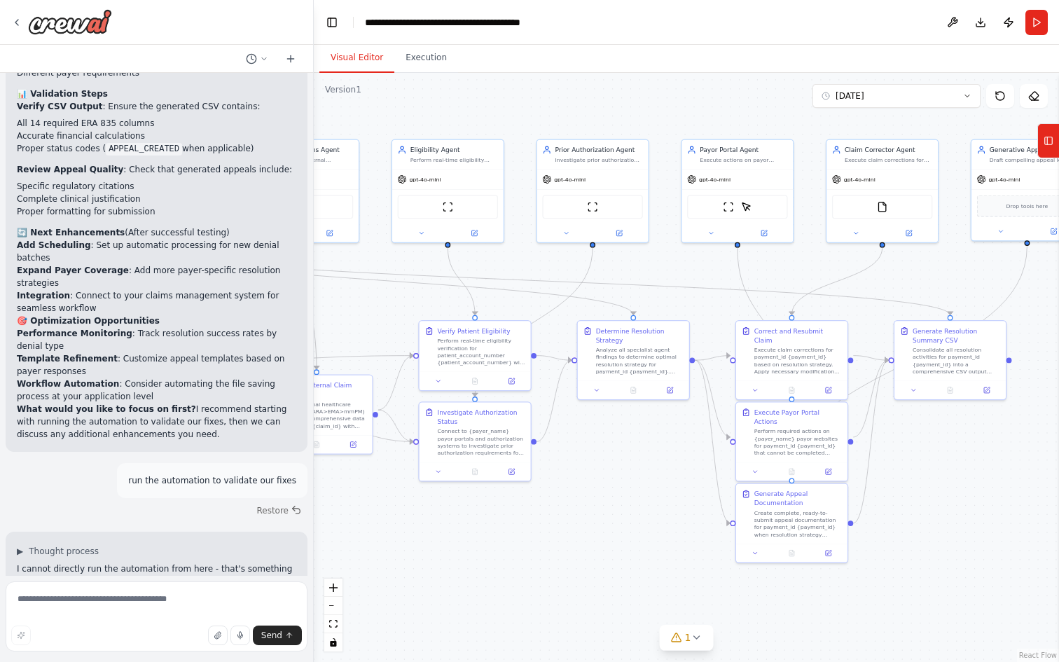
click at [976, 550] on div ".deletable-edge-delete-btn { width: 20px; height: 20px; border: 0px solid #ffff…" at bounding box center [686, 367] width 745 height 589
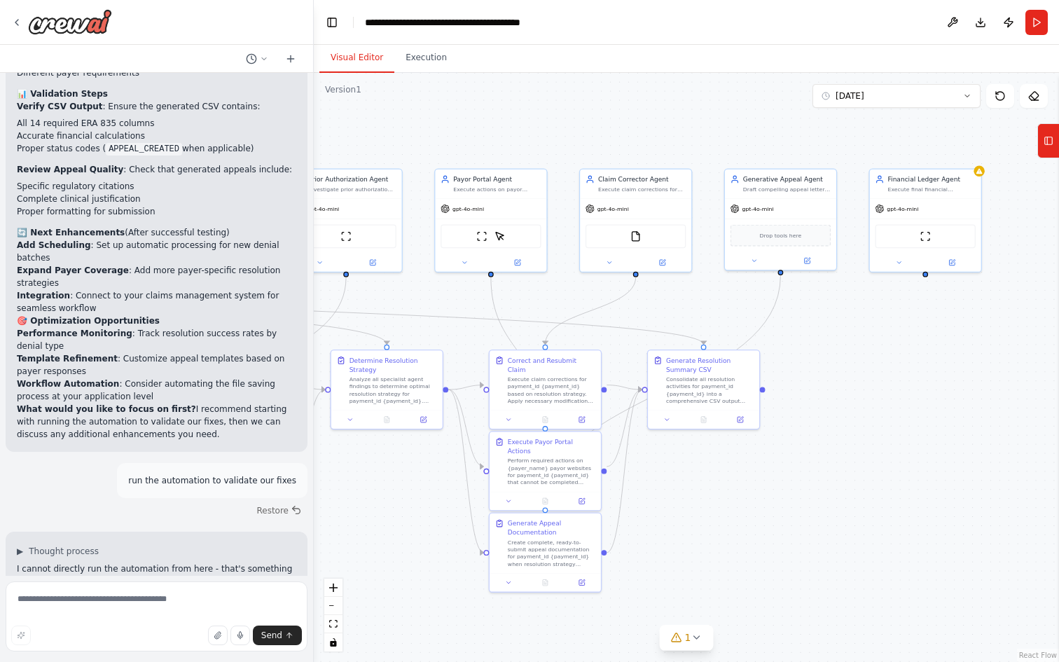
drag, startPoint x: 976, startPoint y: 550, endPoint x: 729, endPoint y: 578, distance: 248.1
click at [729, 579] on div ".deletable-edge-delete-btn { width: 20px; height: 20px; border: 0px solid #ffff…" at bounding box center [686, 367] width 745 height 589
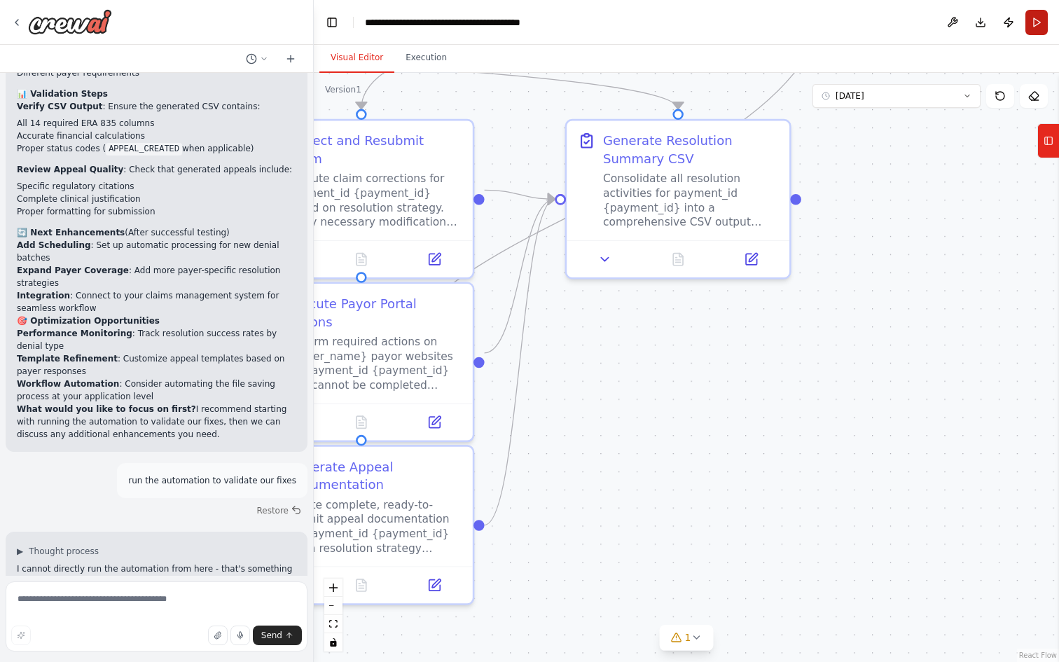
click at [1036, 25] on button "Run" at bounding box center [1036, 22] width 22 height 25
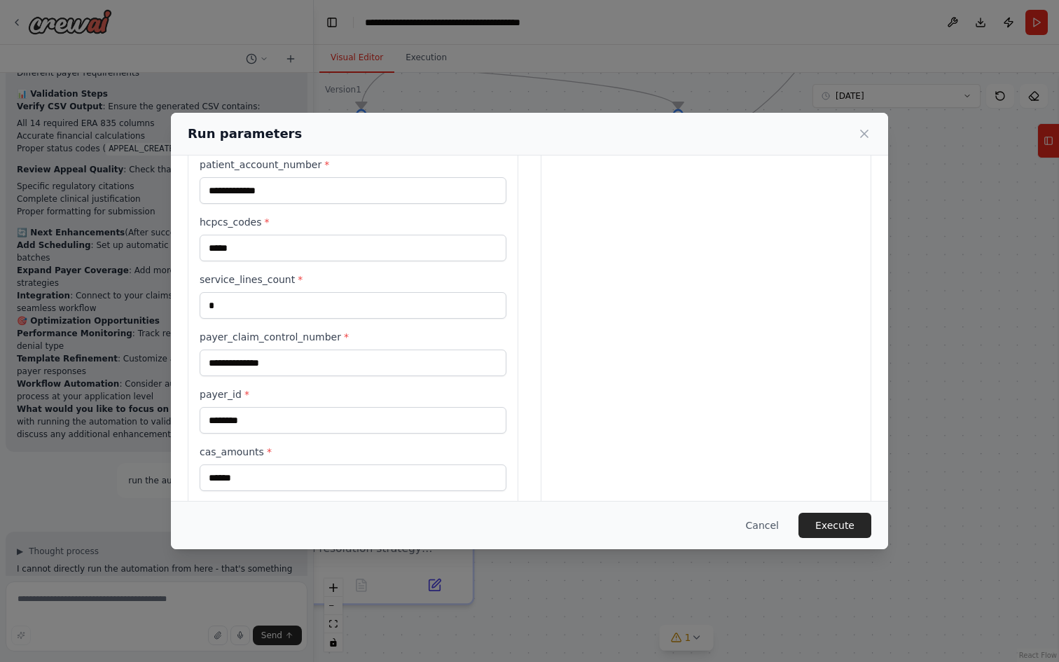
scroll to position [754, 0]
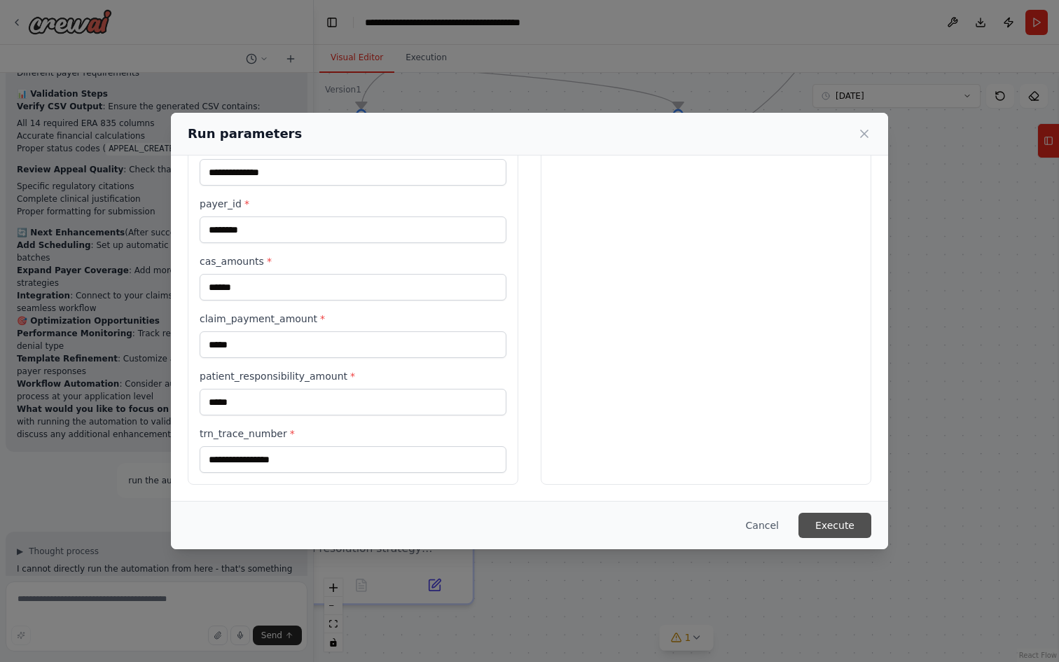
click at [827, 523] on button "Execute" at bounding box center [834, 525] width 73 height 25
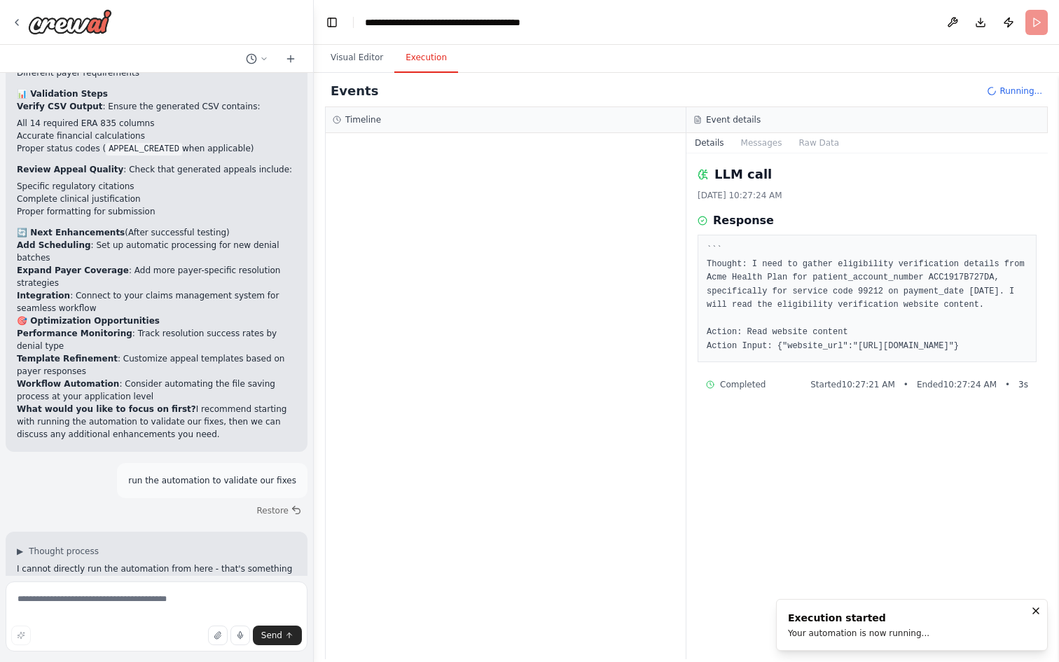
drag, startPoint x: 789, startPoint y: 359, endPoint x: 766, endPoint y: 371, distance: 26.0
click at [766, 353] on pre "``` Thought: I need to gather eligibility verification details from Acme Health…" at bounding box center [867, 298] width 321 height 109
copy pre "[URL][DOMAIN_NAME]"
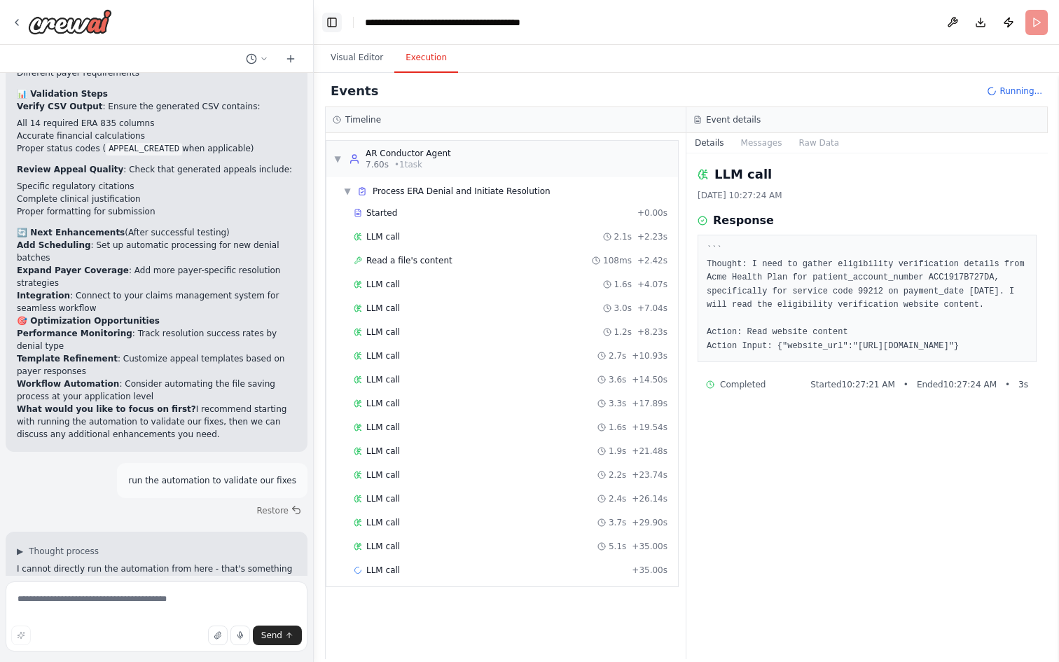
click at [334, 22] on button "Toggle Left Sidebar" at bounding box center [332, 23] width 20 height 20
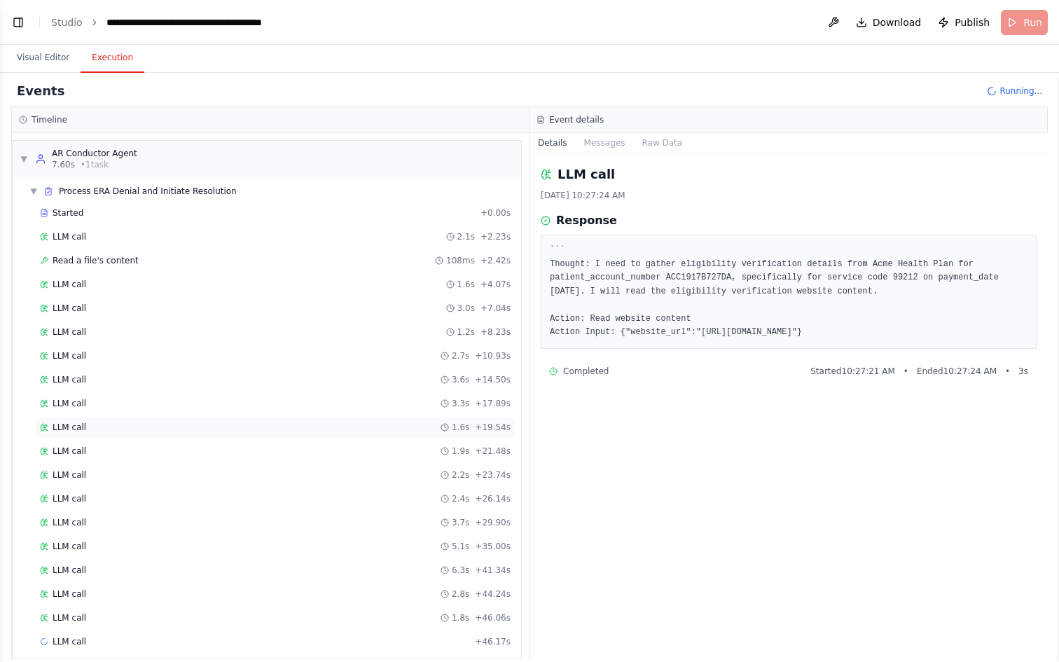
scroll to position [15, 0]
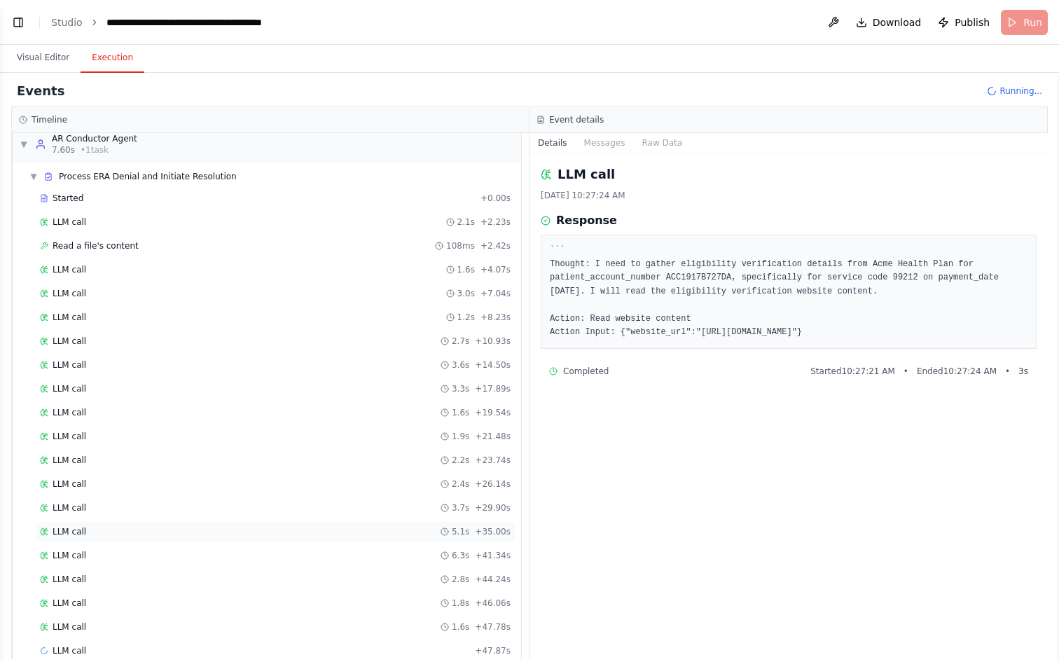
click at [151, 536] on div "LLM call 5.1s + 35.00s" at bounding box center [275, 531] width 471 height 11
click at [156, 460] on div "LLM call 2.2s + 23.74s" at bounding box center [275, 460] width 471 height 11
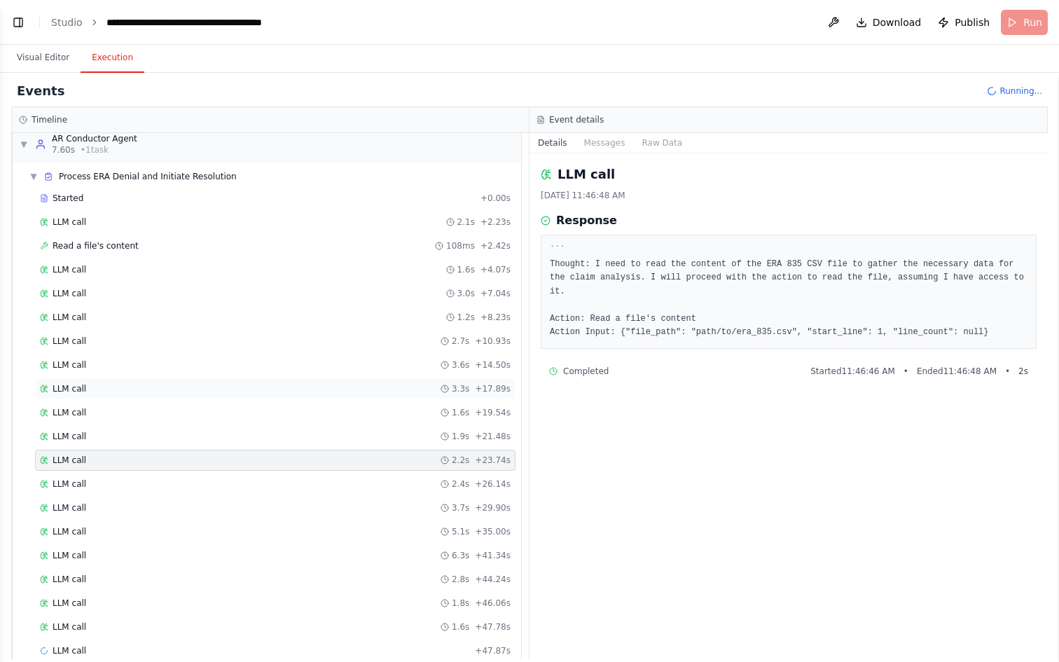
click at [163, 389] on div "LLM call 3.3s + 17.89s" at bounding box center [275, 388] width 471 height 11
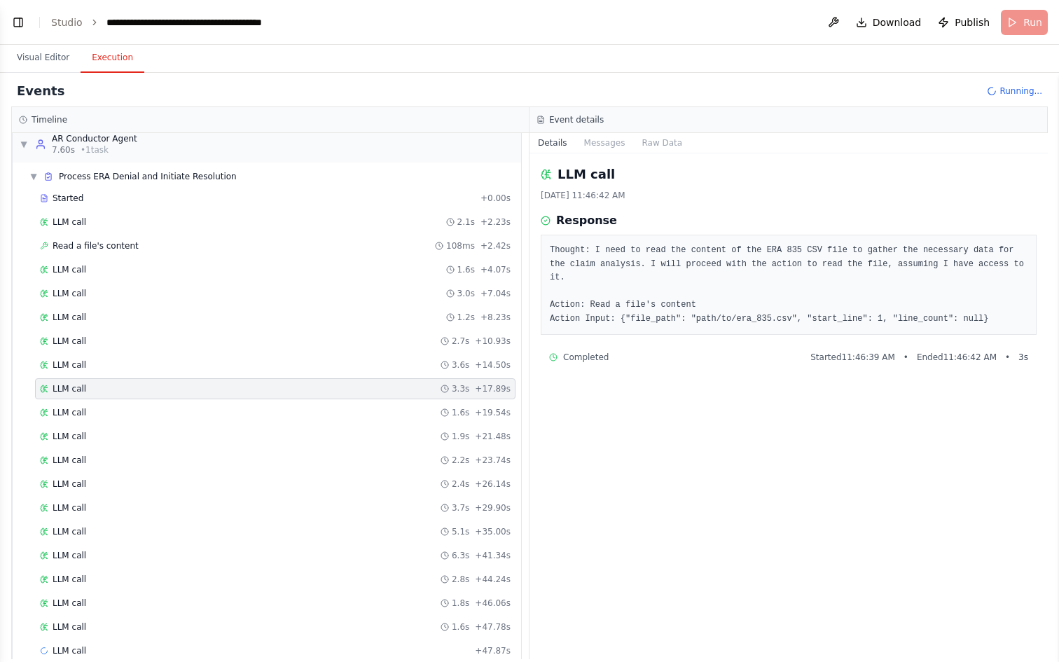
click at [161, 330] on div "Started + 0.00s LLM call 2.1s + 2.23s Read a file's content 108ms + 2.42s LLM c…" at bounding box center [272, 426] width 497 height 476
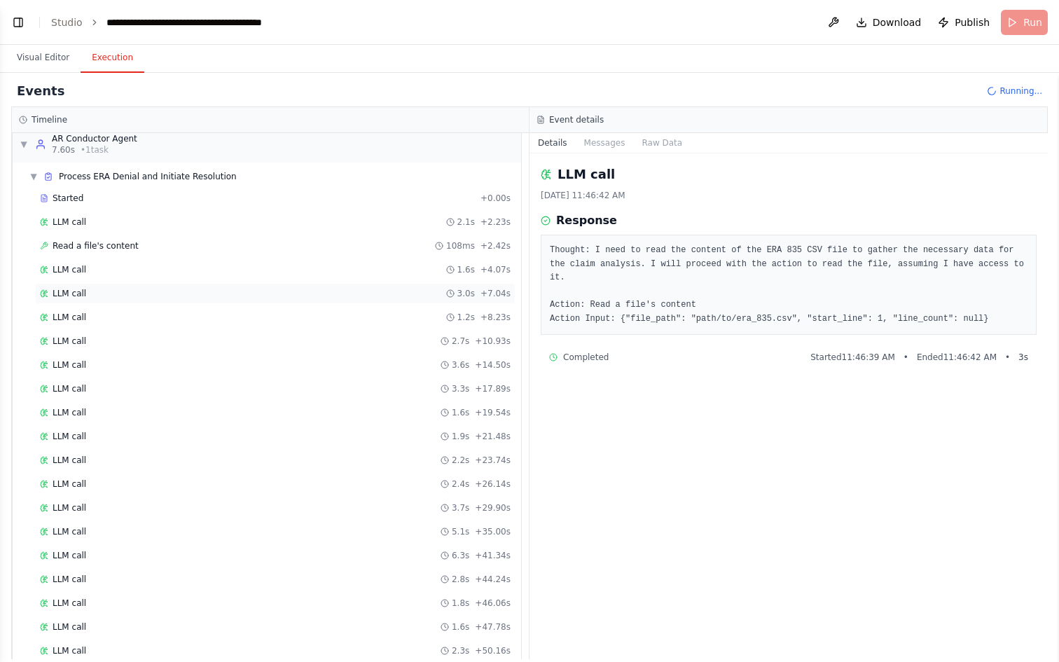
click at [161, 290] on div "LLM call 3.0s + 7.04s" at bounding box center [275, 293] width 471 height 11
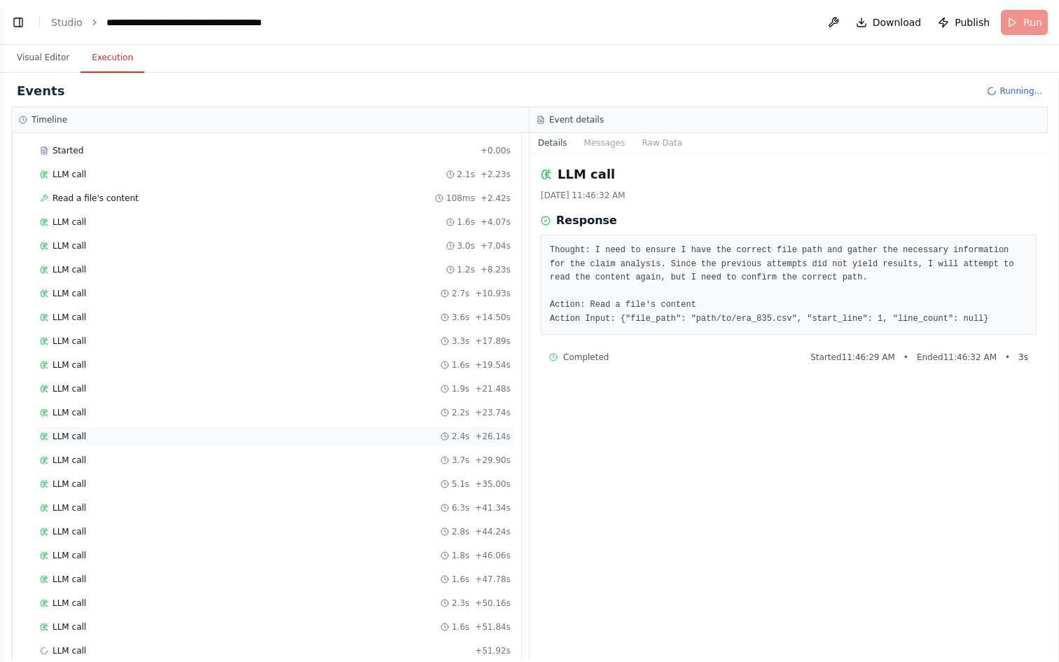
scroll to position [86, 0]
click at [324, 177] on div "Read a file's content 108ms + 2.42s" at bounding box center [275, 174] width 471 height 11
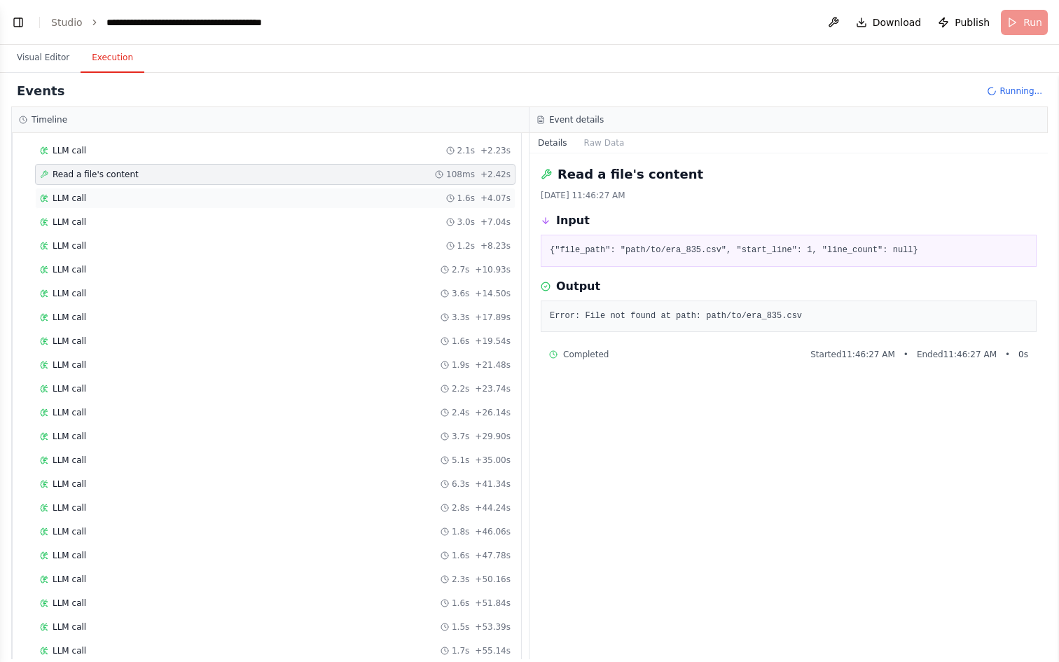
click at [303, 202] on div "LLM call 1.6s + 4.07s" at bounding box center [275, 198] width 471 height 11
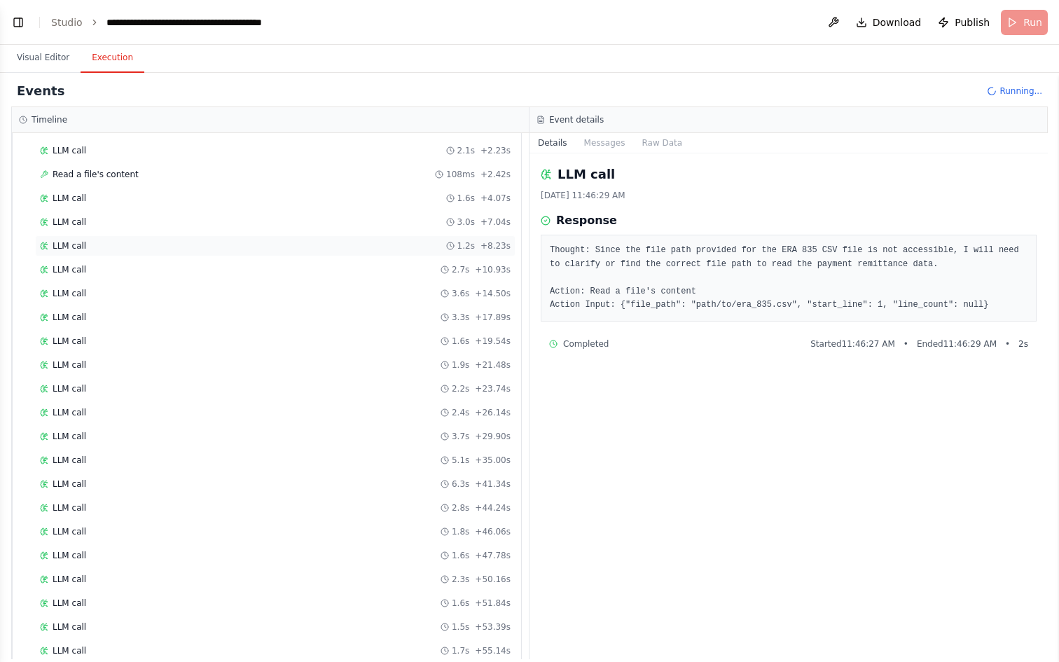
click at [270, 247] on div "LLM call 1.2s + 8.23s" at bounding box center [275, 245] width 471 height 11
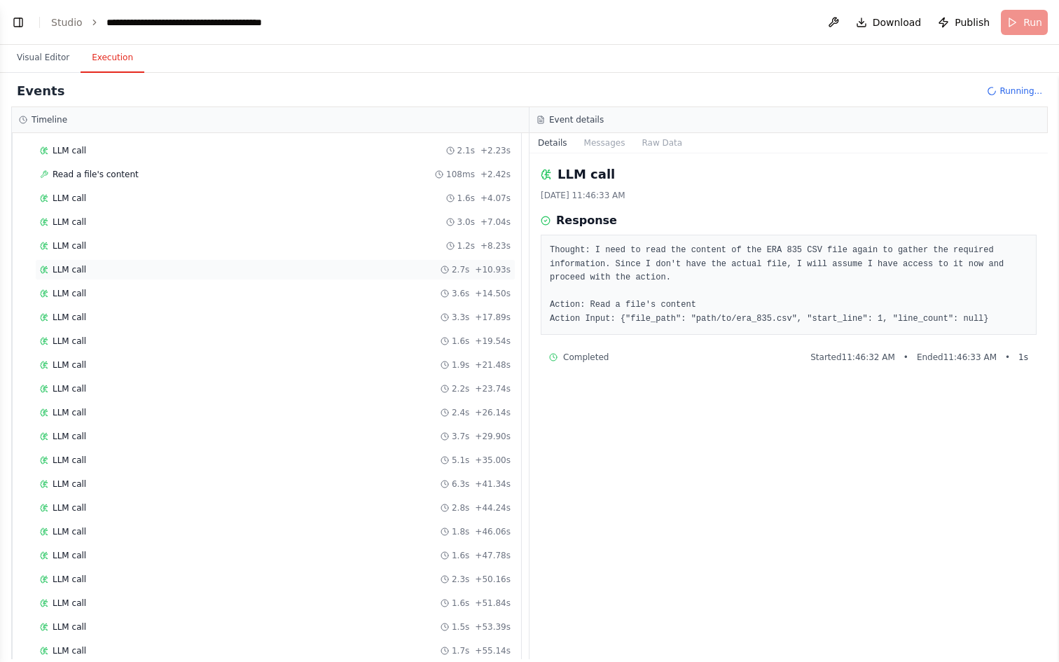
click at [265, 266] on div "LLM call 2.7s + 10.93s" at bounding box center [275, 269] width 471 height 11
click at [261, 296] on div "LLM call 3.6s + 14.50s" at bounding box center [275, 293] width 471 height 11
click at [261, 339] on div "LLM call 1.6s + 19.54s" at bounding box center [275, 340] width 471 height 11
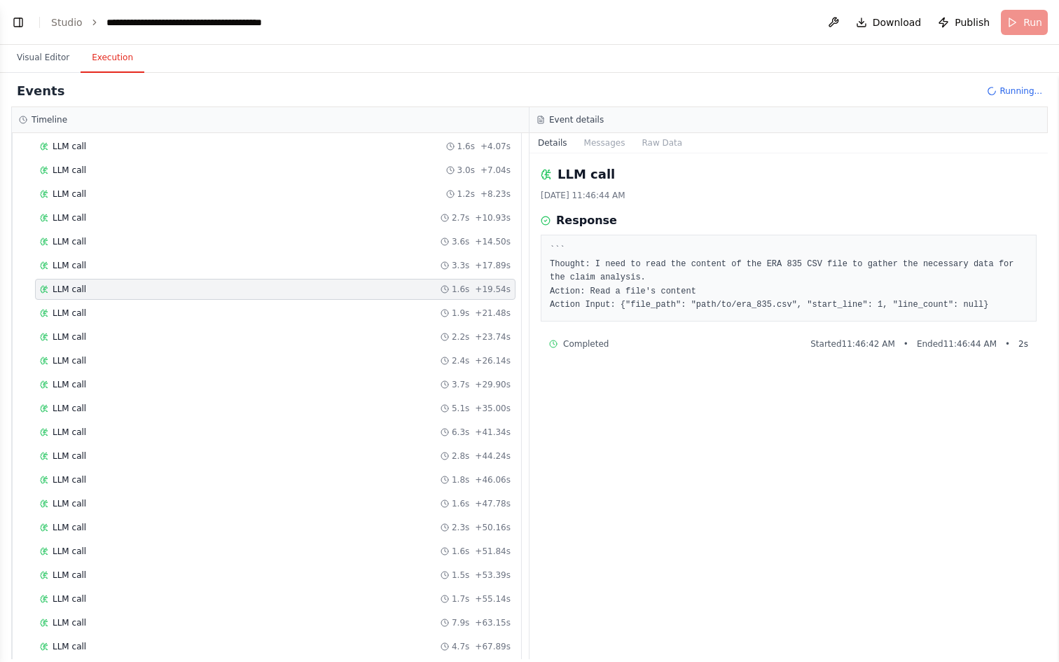
scroll to position [0, 0]
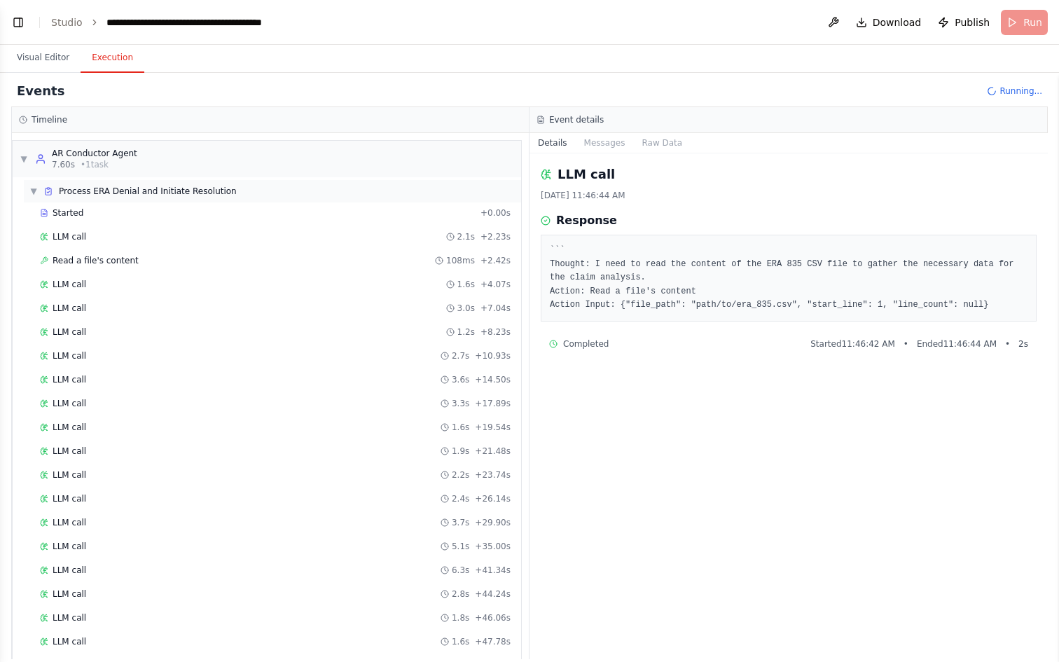
click at [220, 187] on span "Process ERA Denial and Initiate Resolution" at bounding box center [148, 191] width 178 height 11
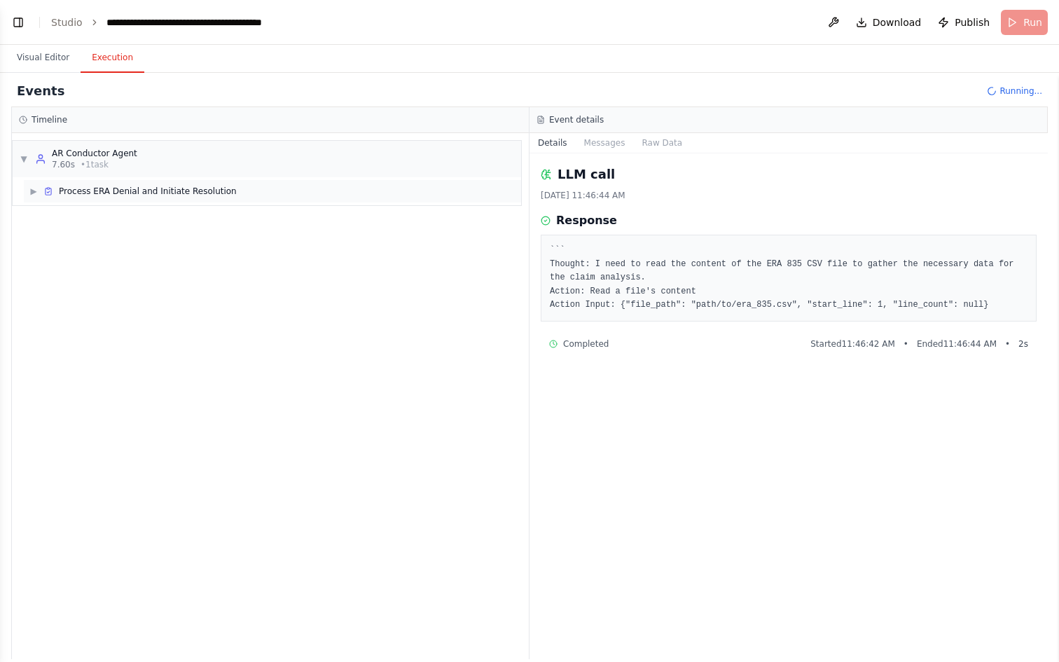
click at [220, 187] on span "Process ERA Denial and Initiate Resolution" at bounding box center [148, 191] width 178 height 11
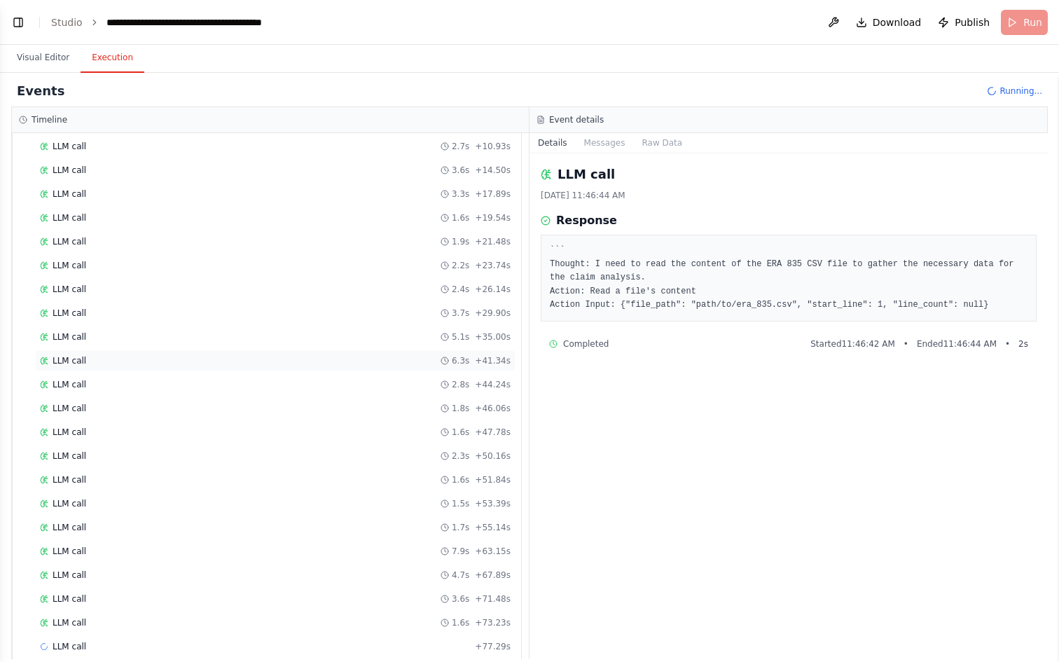
scroll to position [210, 0]
click at [106, 402] on div "LLM call 1.8s + 46.06s" at bounding box center [275, 407] width 471 height 11
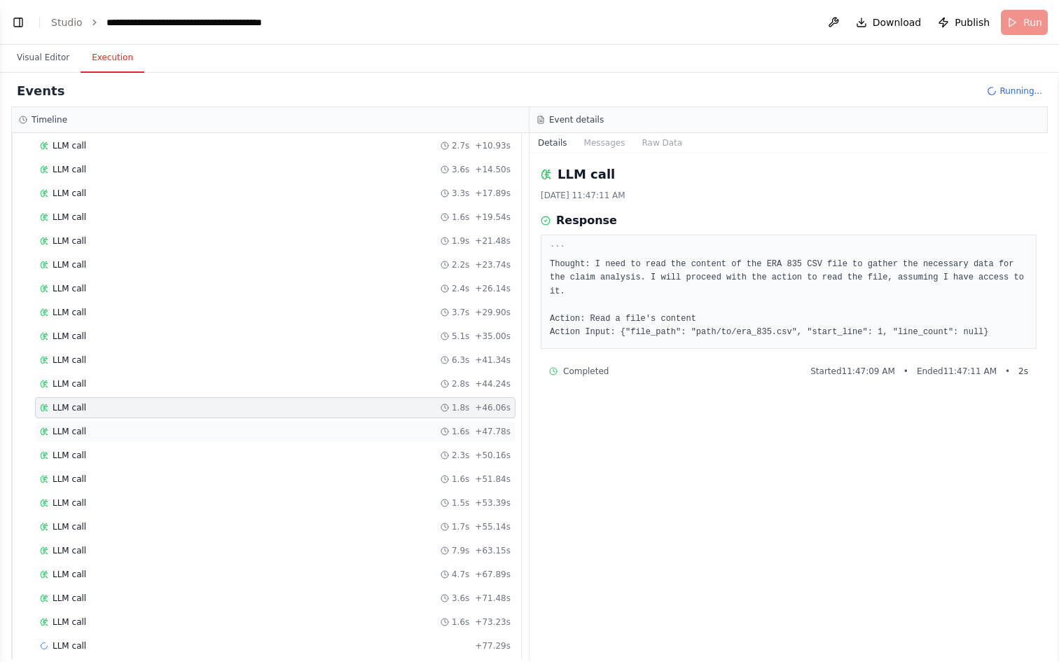
click at [104, 430] on div "LLM call 1.6s + 47.78s" at bounding box center [275, 431] width 471 height 11
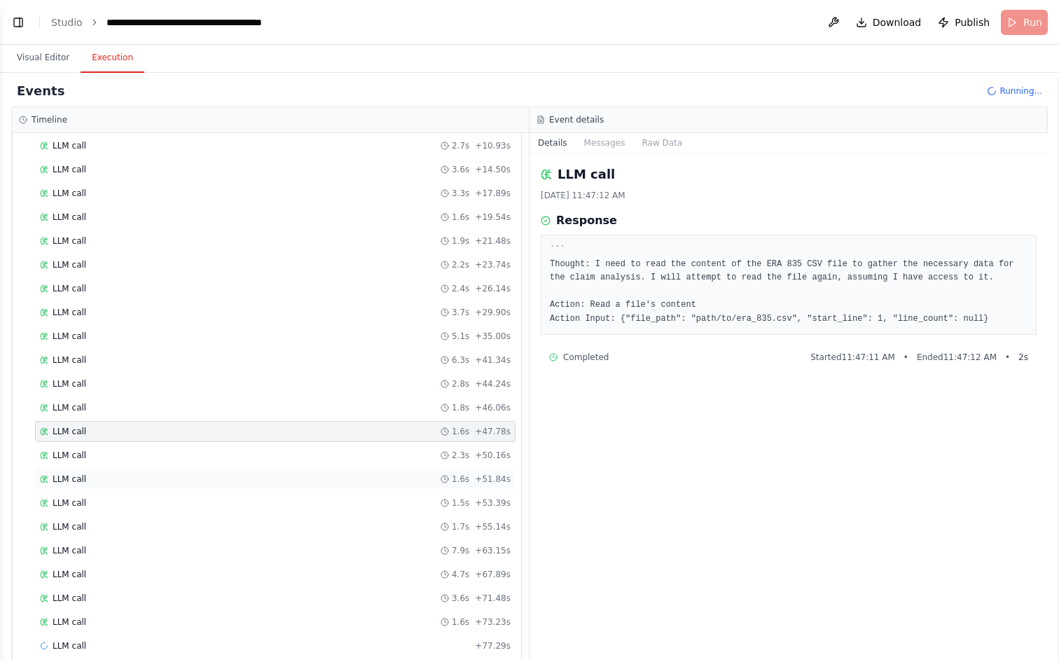
click at [102, 480] on div "LLM call 1.6s + 51.84s" at bounding box center [275, 478] width 471 height 11
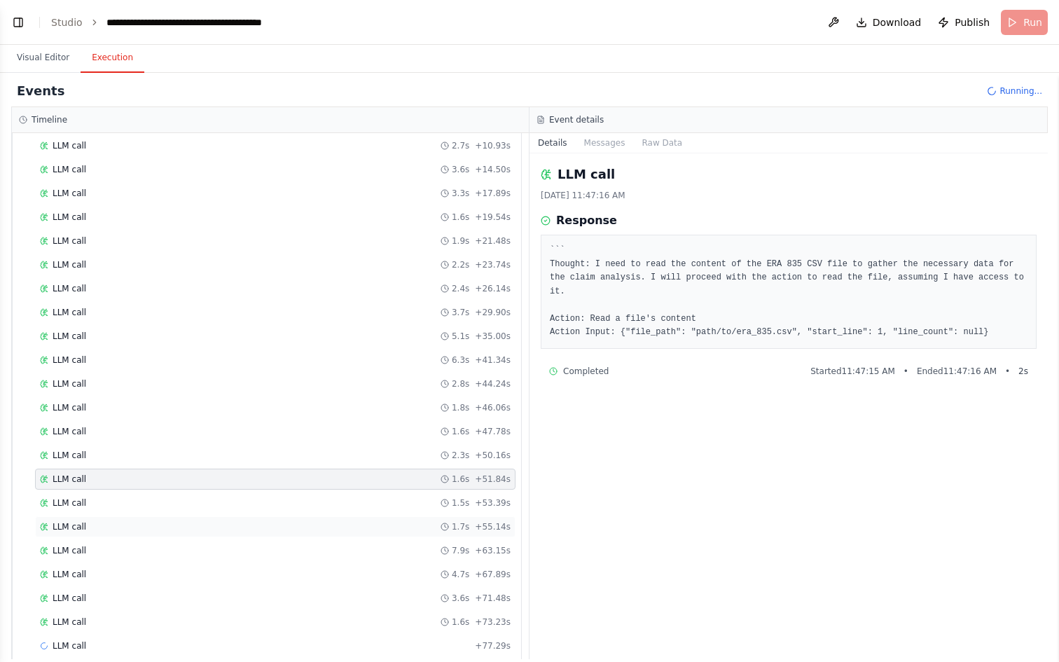
click at [100, 520] on div "LLM call 1.7s + 55.14s" at bounding box center [275, 526] width 480 height 21
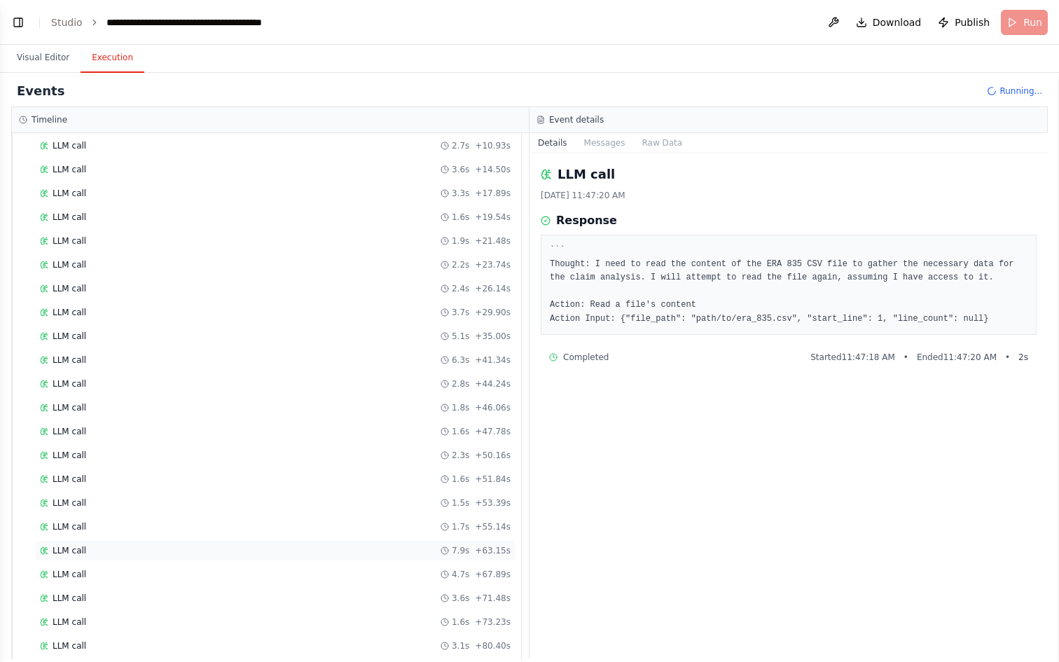
click at [96, 553] on div "LLM call 7.9s + 63.15s" at bounding box center [275, 550] width 471 height 11
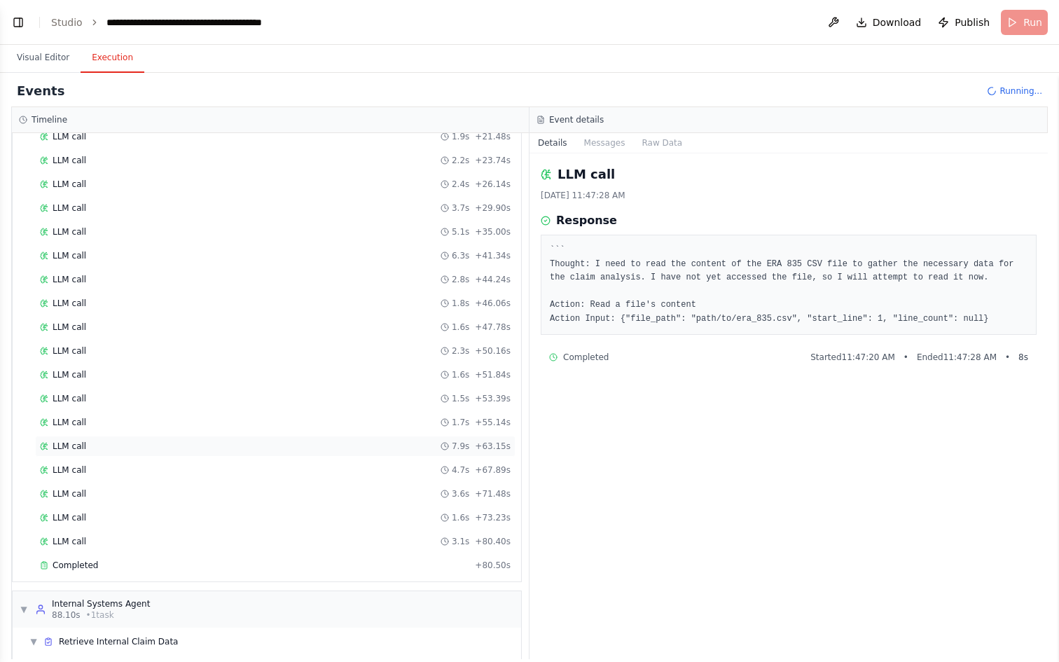
scroll to position [317, 0]
click at [96, 562] on div "Completed" at bounding box center [254, 562] width 429 height 11
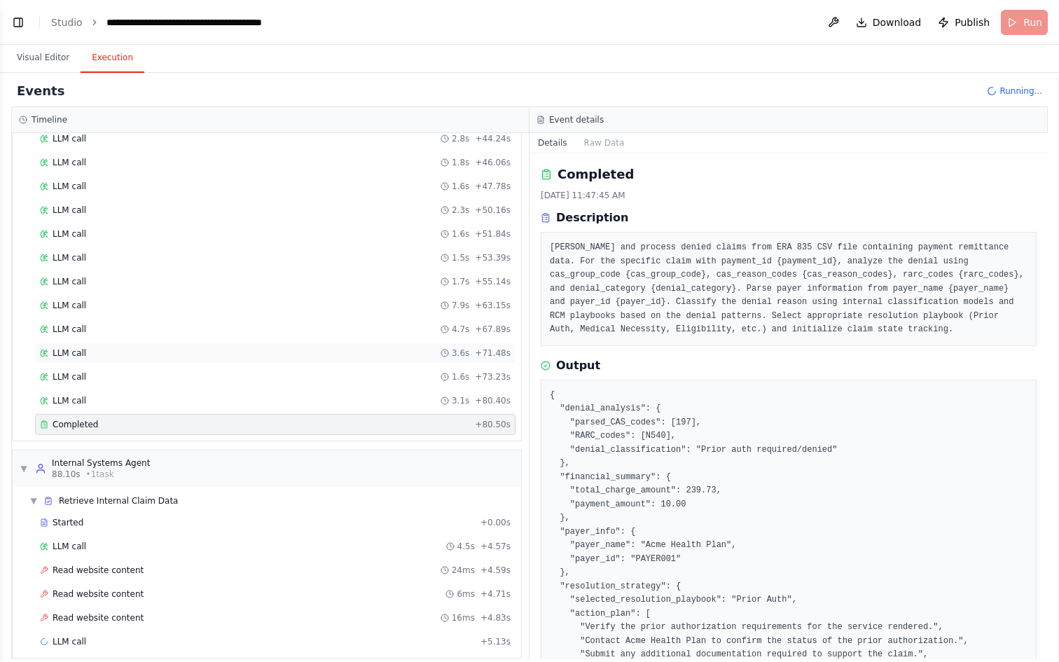
scroll to position [470, 0]
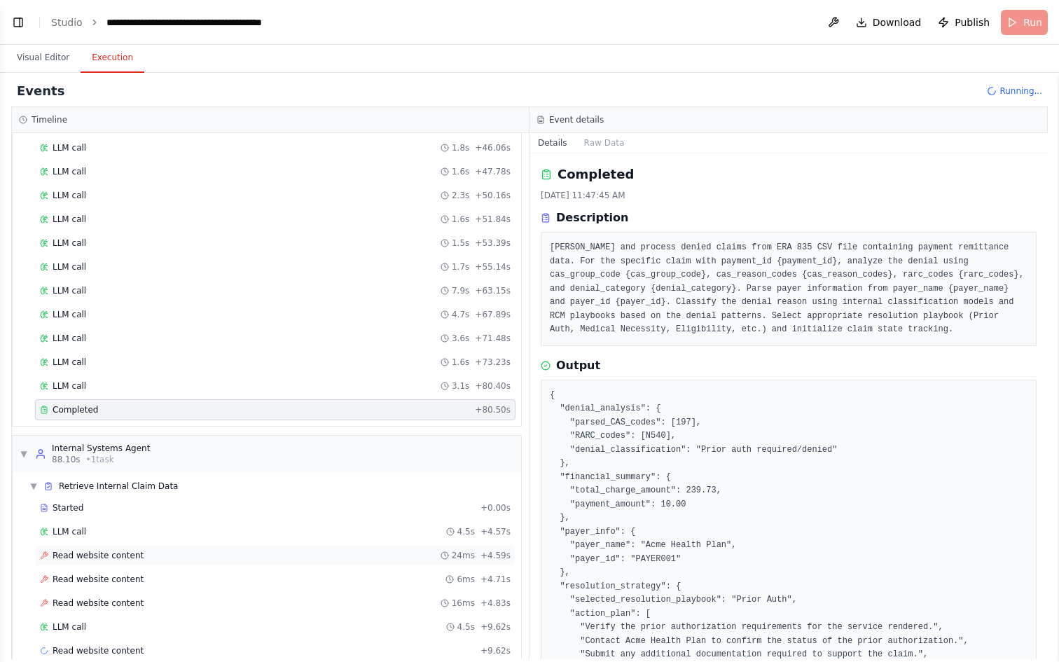
click at [131, 552] on span "Read website content" at bounding box center [98, 555] width 91 height 11
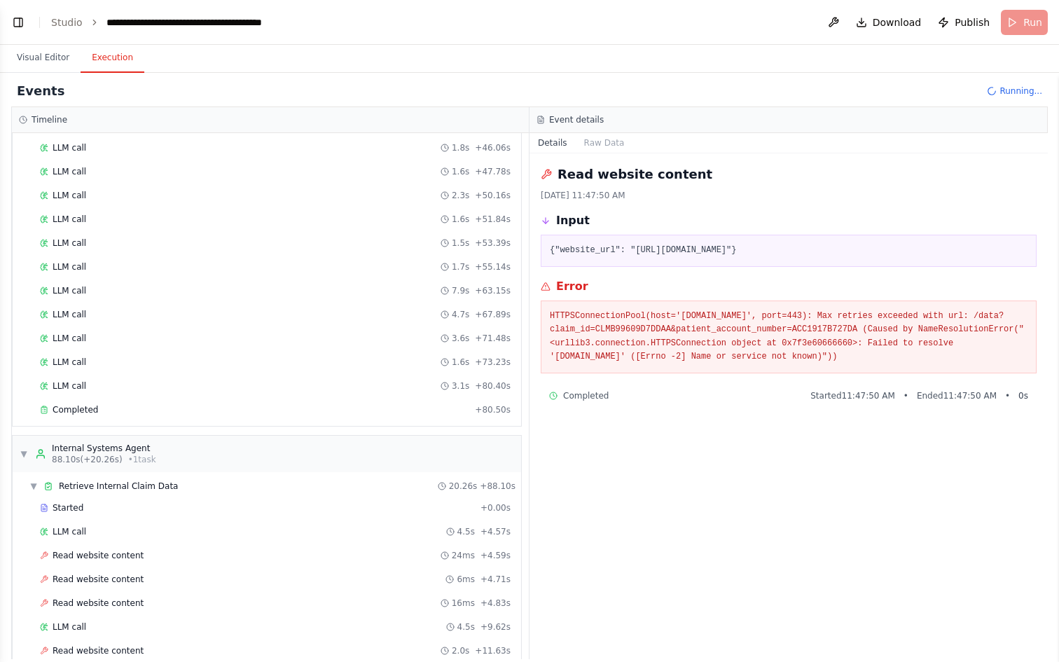
drag, startPoint x: 637, startPoint y: 252, endPoint x: 857, endPoint y: 263, distance: 220.9
click at [857, 258] on pre "{"website_url": "[URL][DOMAIN_NAME]"}" at bounding box center [789, 251] width 478 height 14
copy pre "[URL][DOMAIN_NAME]"
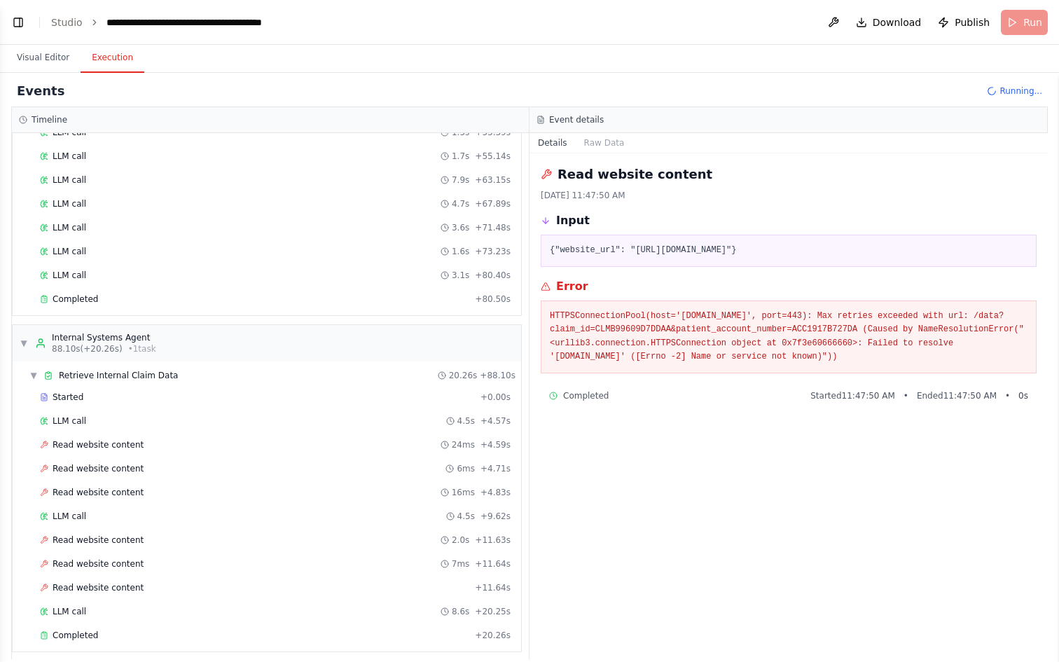
scroll to position [593, 0]
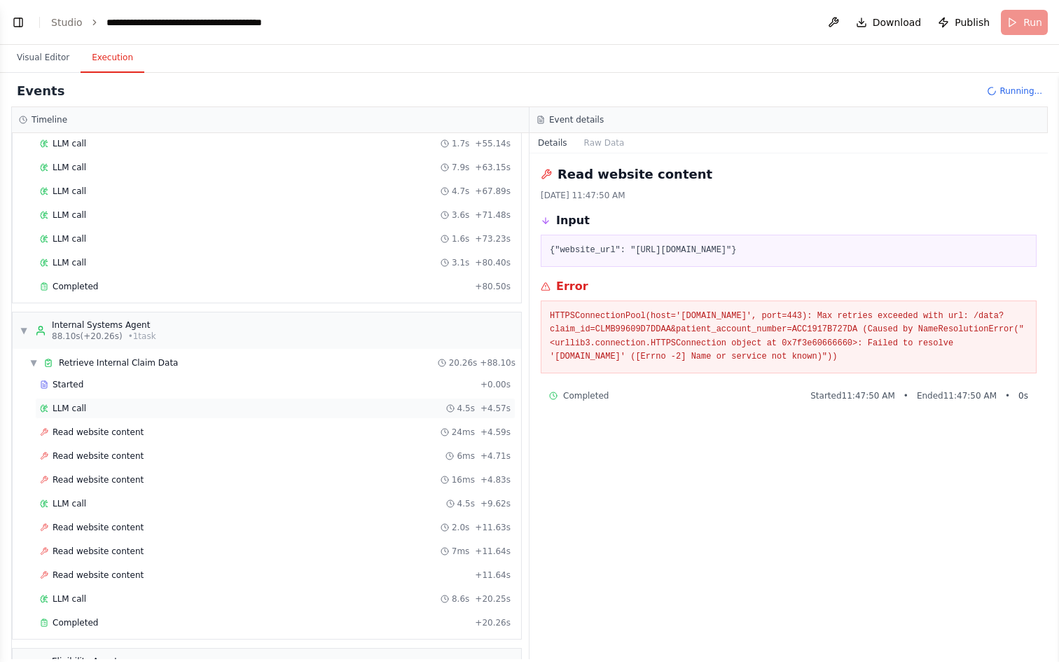
click at [190, 415] on div "LLM call 4.5s + 4.57s" at bounding box center [275, 408] width 480 height 21
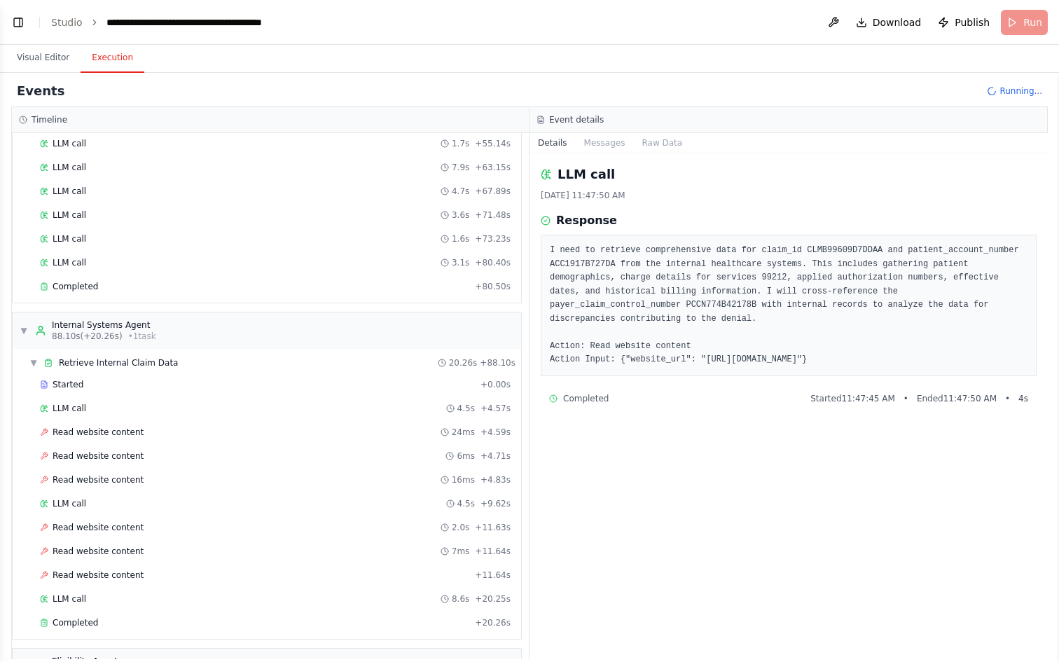
drag, startPoint x: 708, startPoint y: 360, endPoint x: 884, endPoint y: 357, distance: 175.8
click at [884, 357] on pre "I need to retrieve comprehensive data for claim_id CLMB99609D7DDAA and patient_…" at bounding box center [789, 305] width 478 height 123
copy pre "[URL][DOMAIN_NAME]"
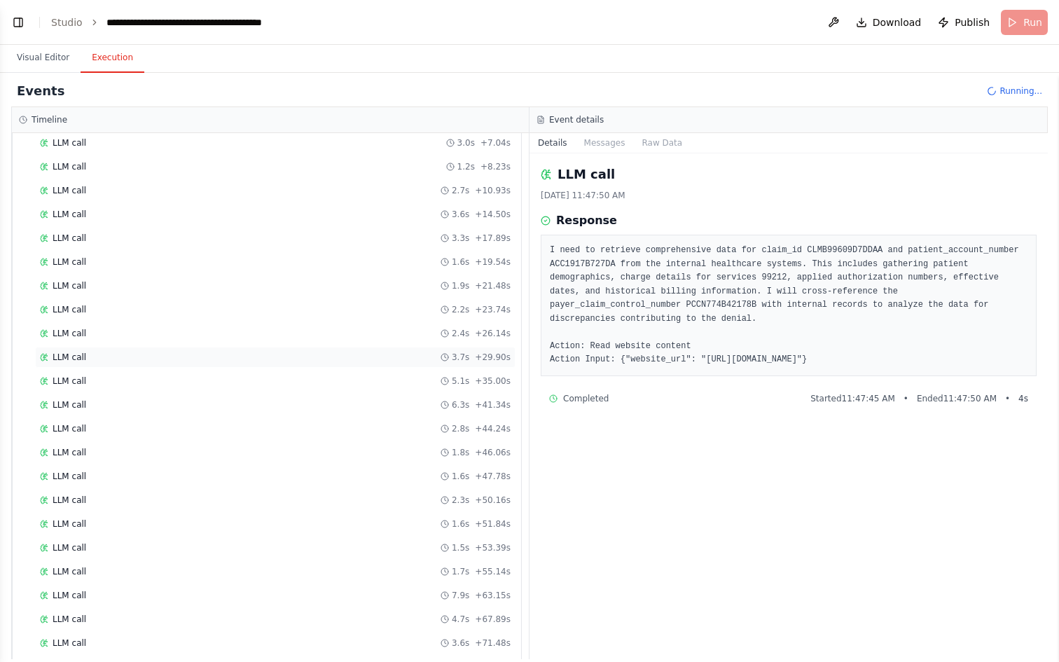
scroll to position [0, 0]
click at [1013, 85] on span "Running..." at bounding box center [1020, 90] width 43 height 11
click at [1013, 19] on header "**********" at bounding box center [529, 22] width 1059 height 45
click at [1011, 99] on div "Events Running..." at bounding box center [529, 92] width 1037 height 32
click at [1005, 85] on span "Running..." at bounding box center [1020, 90] width 43 height 11
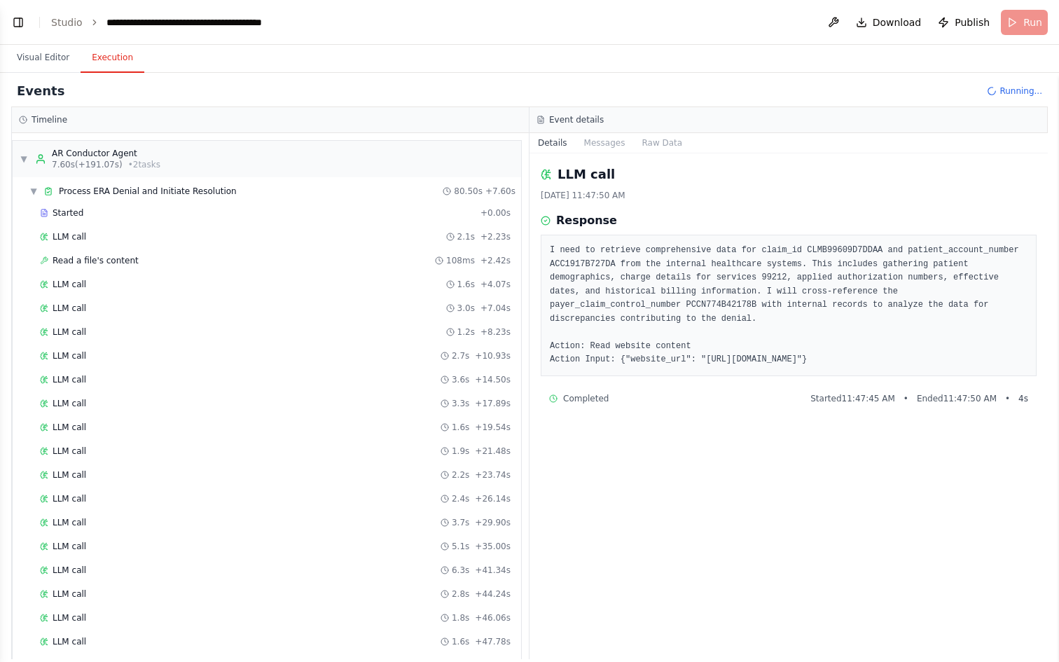
click at [1005, 87] on span "Running..." at bounding box center [1020, 90] width 43 height 11
click at [53, 57] on button "Visual Editor" at bounding box center [43, 57] width 75 height 29
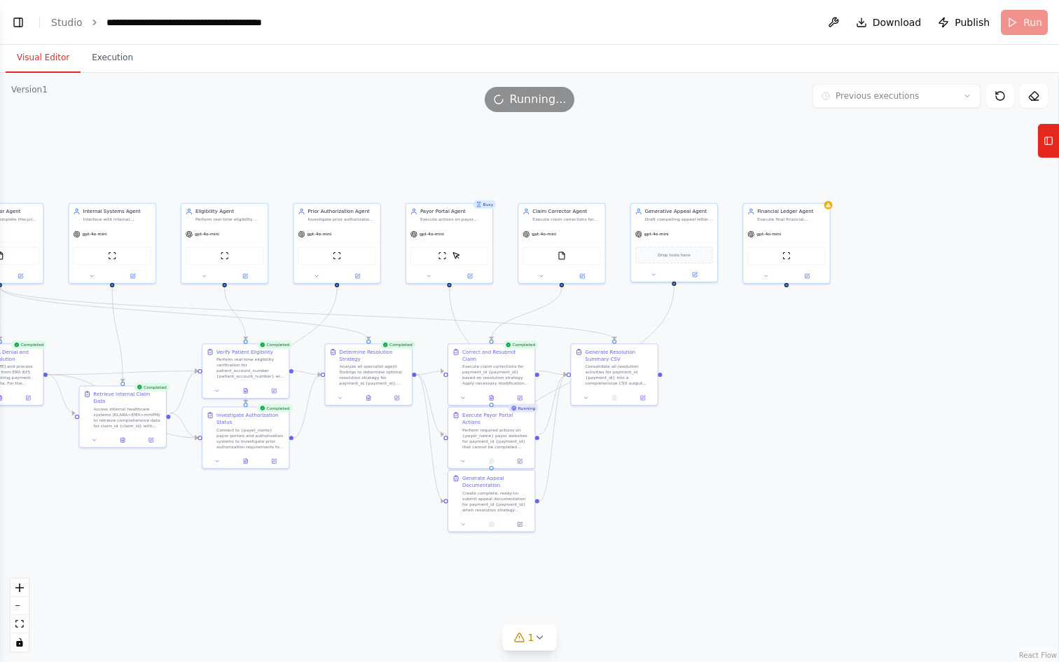
drag, startPoint x: 597, startPoint y: 420, endPoint x: 794, endPoint y: 487, distance: 207.5
click at [794, 487] on div ".deletable-edge-delete-btn { width: 20px; height: 20px; border: 0px solid #ffff…" at bounding box center [529, 367] width 1059 height 589
click at [120, 55] on button "Execution" at bounding box center [113, 57] width 64 height 29
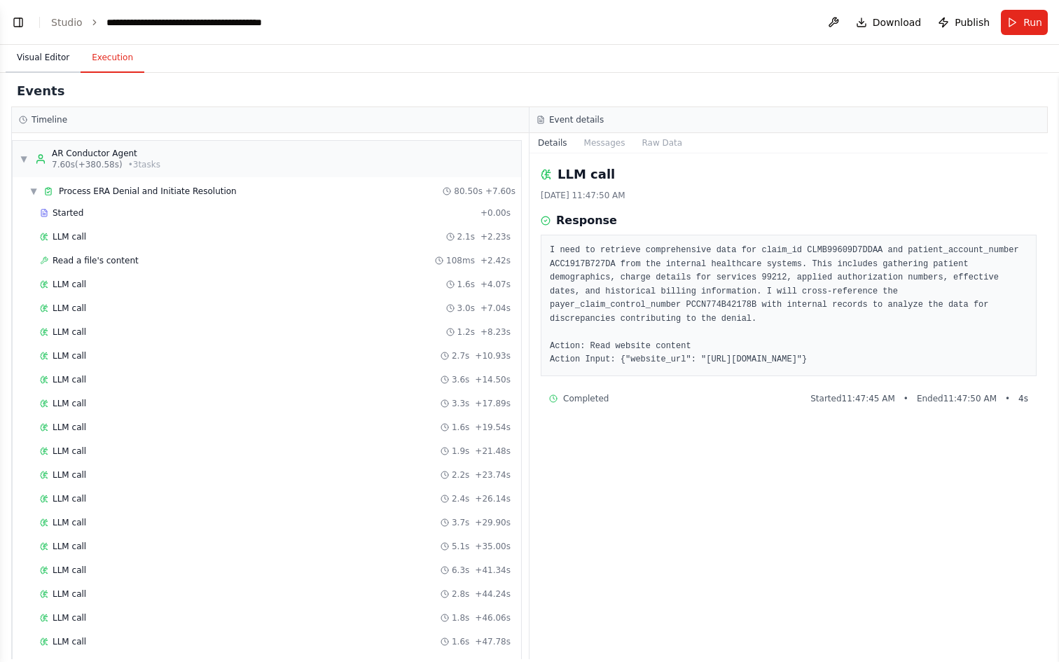
click at [42, 58] on button "Visual Editor" at bounding box center [43, 57] width 75 height 29
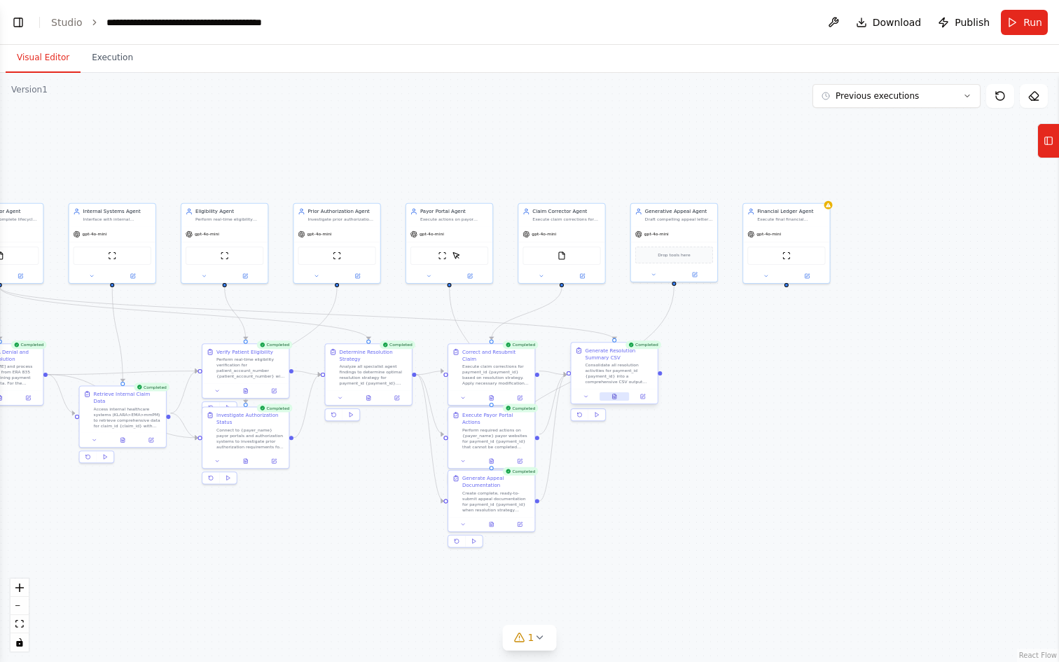
click at [618, 397] on button at bounding box center [614, 396] width 29 height 8
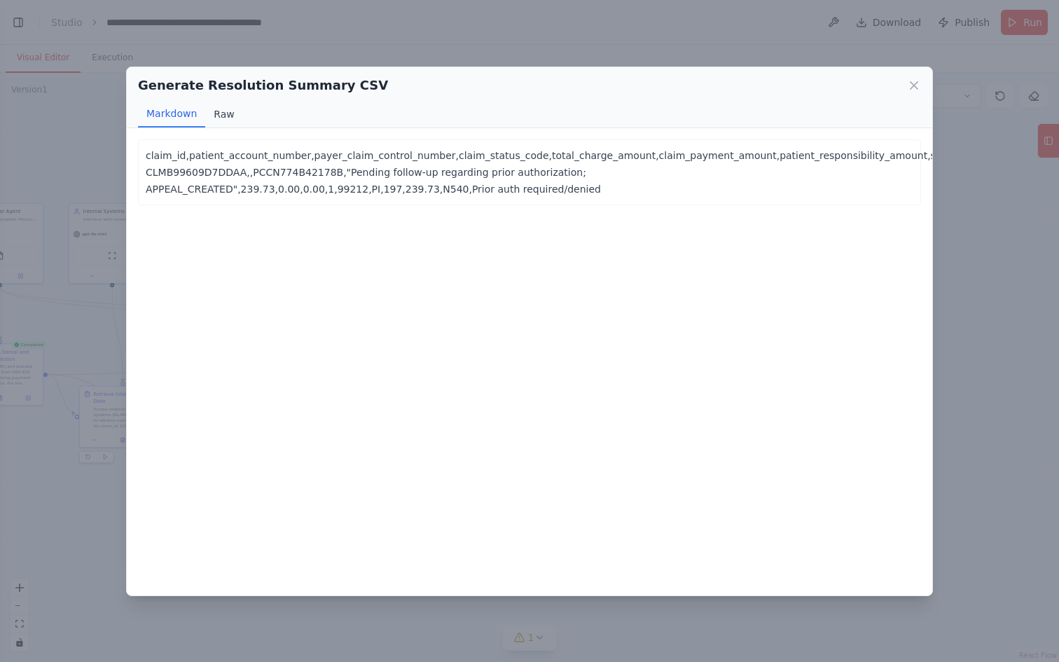
click at [225, 113] on button "Raw" at bounding box center [223, 114] width 37 height 27
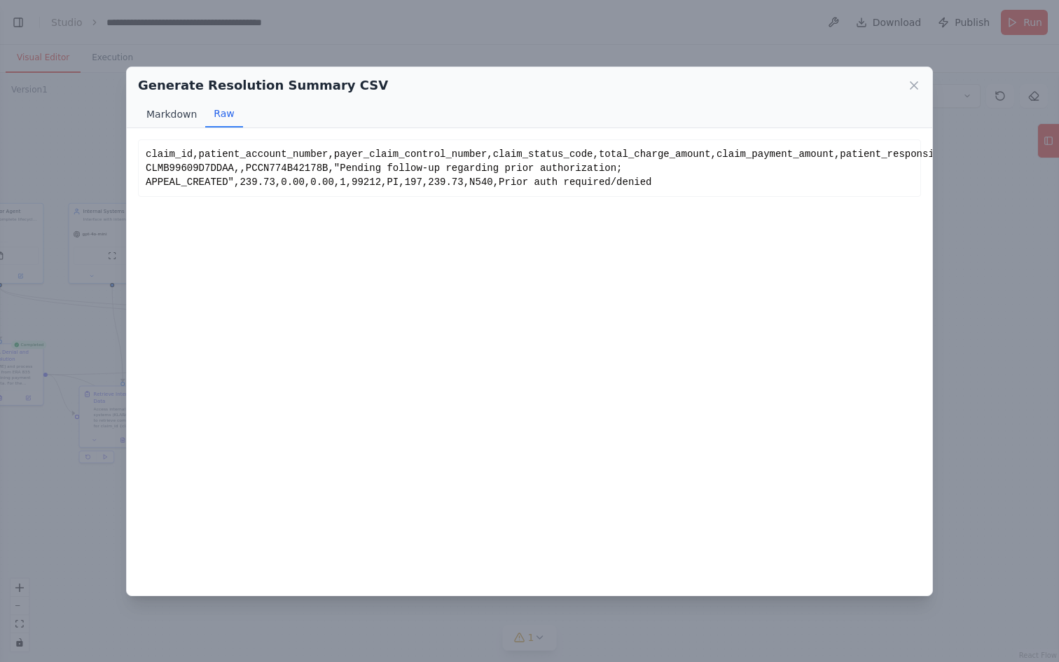
click at [172, 113] on button "Markdown" at bounding box center [171, 114] width 67 height 27
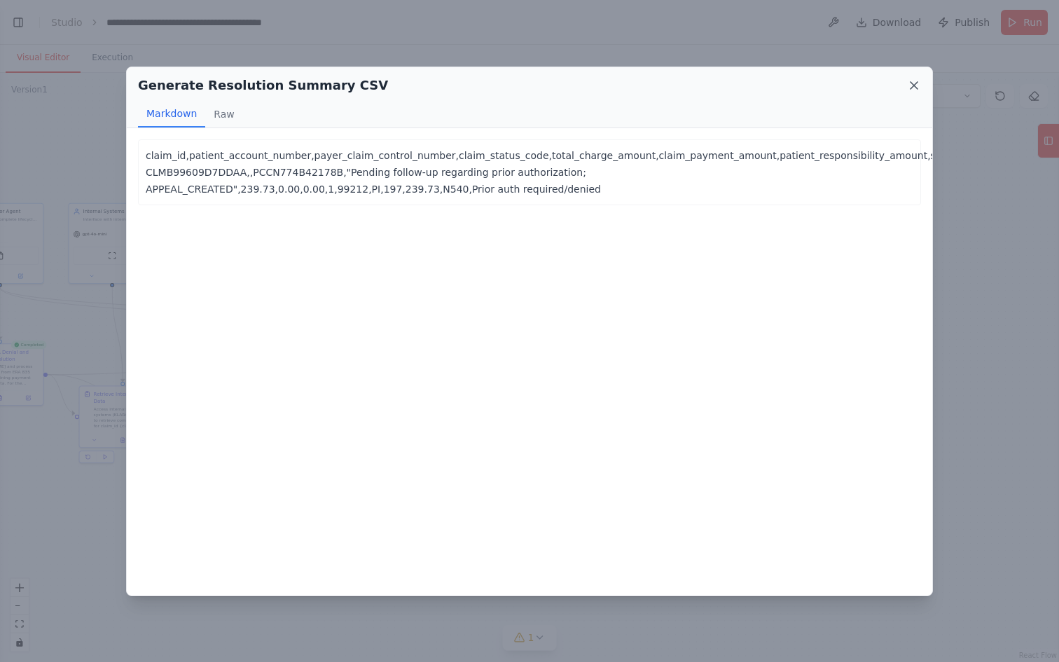
click at [911, 87] on icon at bounding box center [913, 85] width 7 height 7
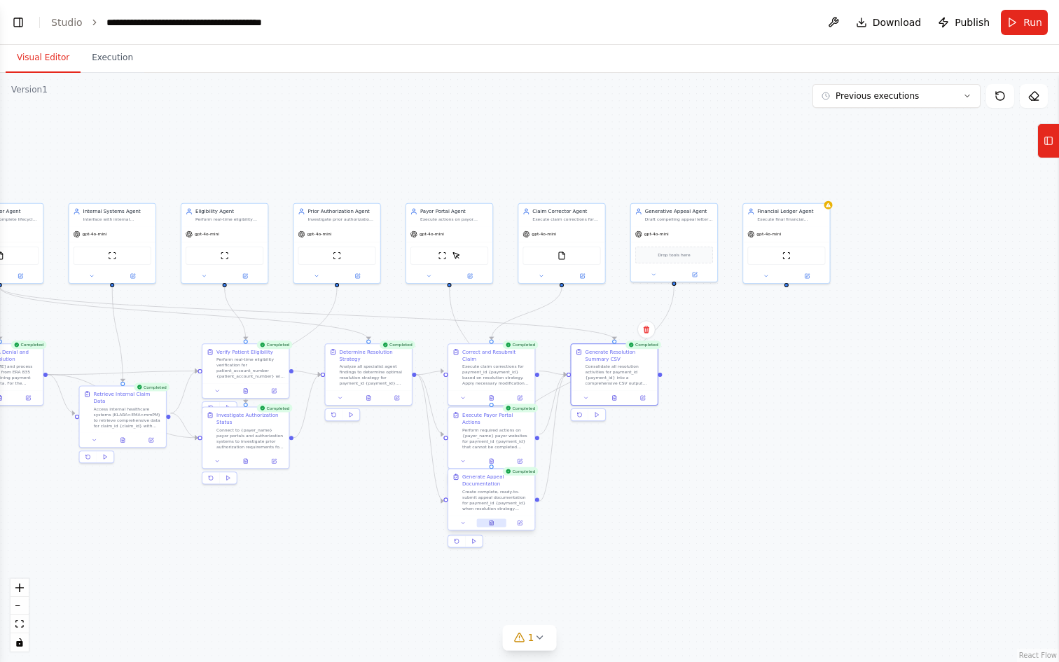
click at [497, 525] on button at bounding box center [490, 523] width 29 height 8
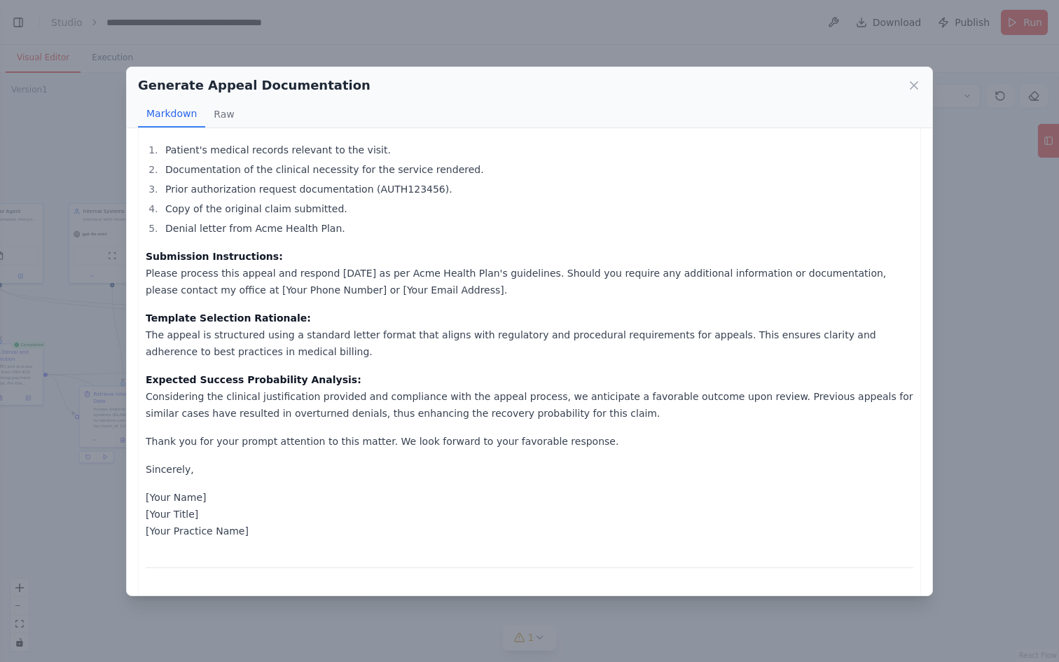
scroll to position [698, 0]
